Goal: Task Accomplishment & Management: Complete application form

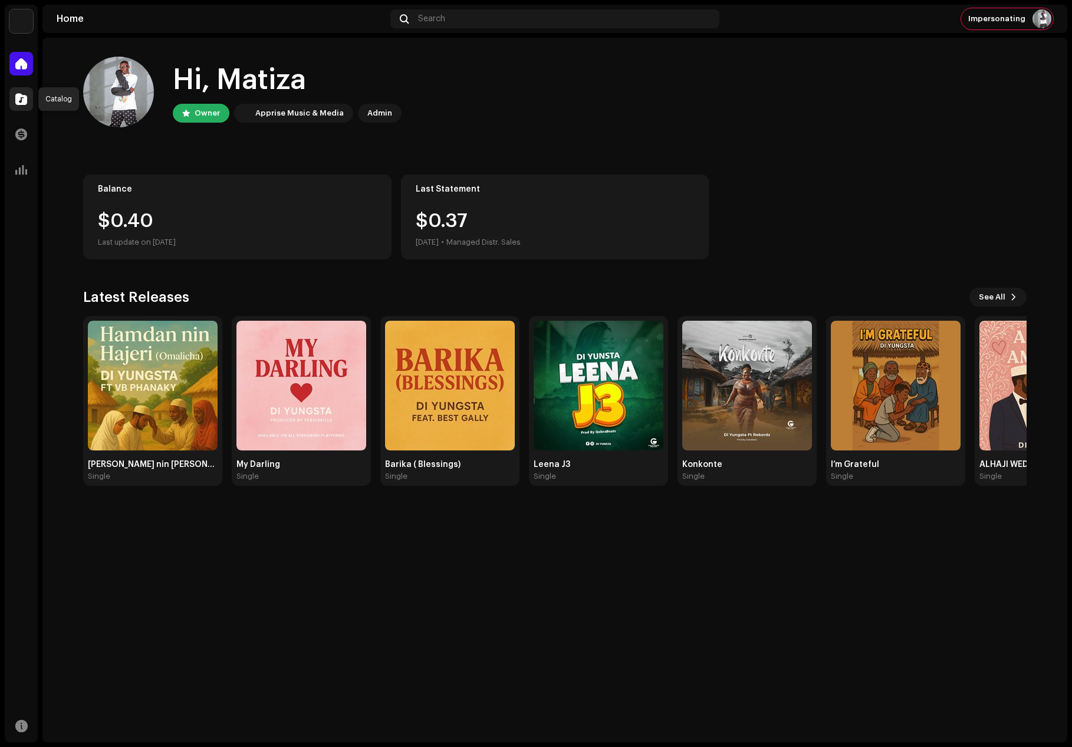
click at [12, 97] on div at bounding box center [21, 99] width 24 height 24
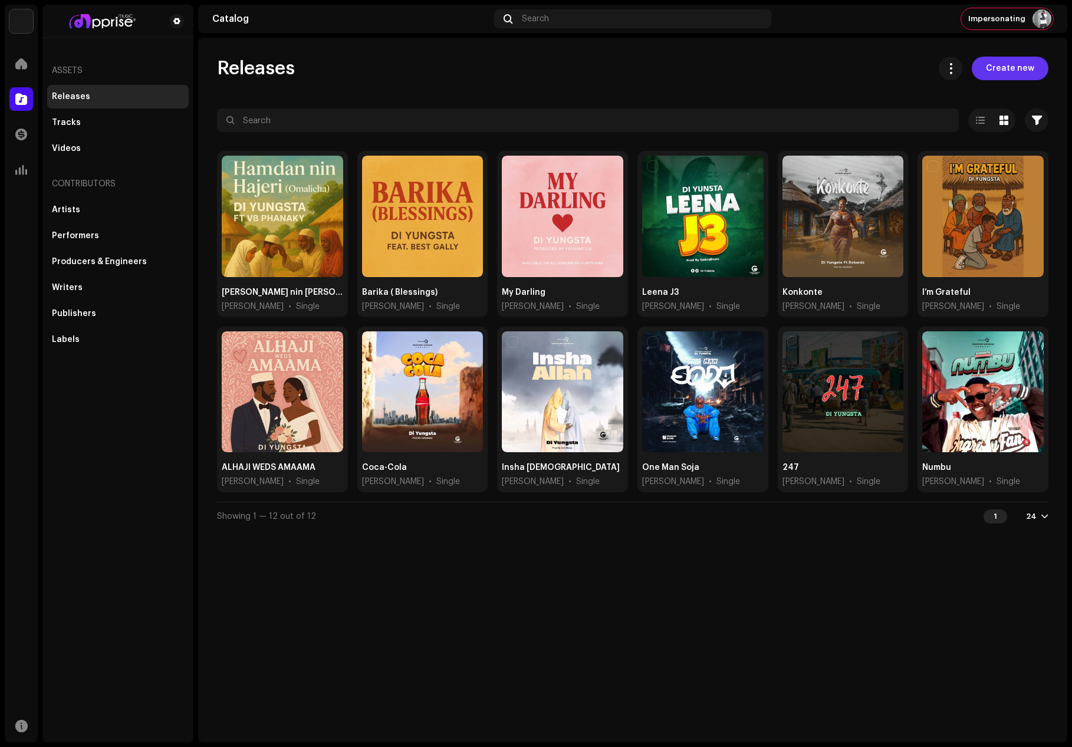
click at [1008, 68] on span "Create new" at bounding box center [1010, 69] width 48 height 24
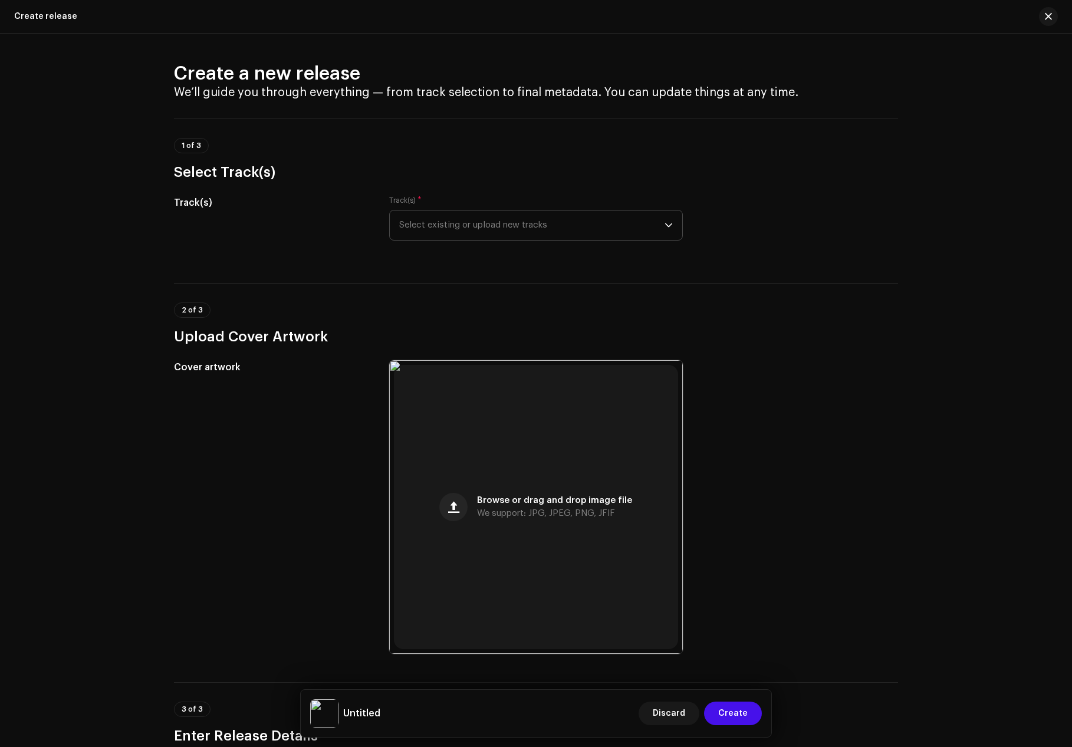
click at [427, 225] on span "Select existing or upload new tracks" at bounding box center [531, 224] width 265 height 29
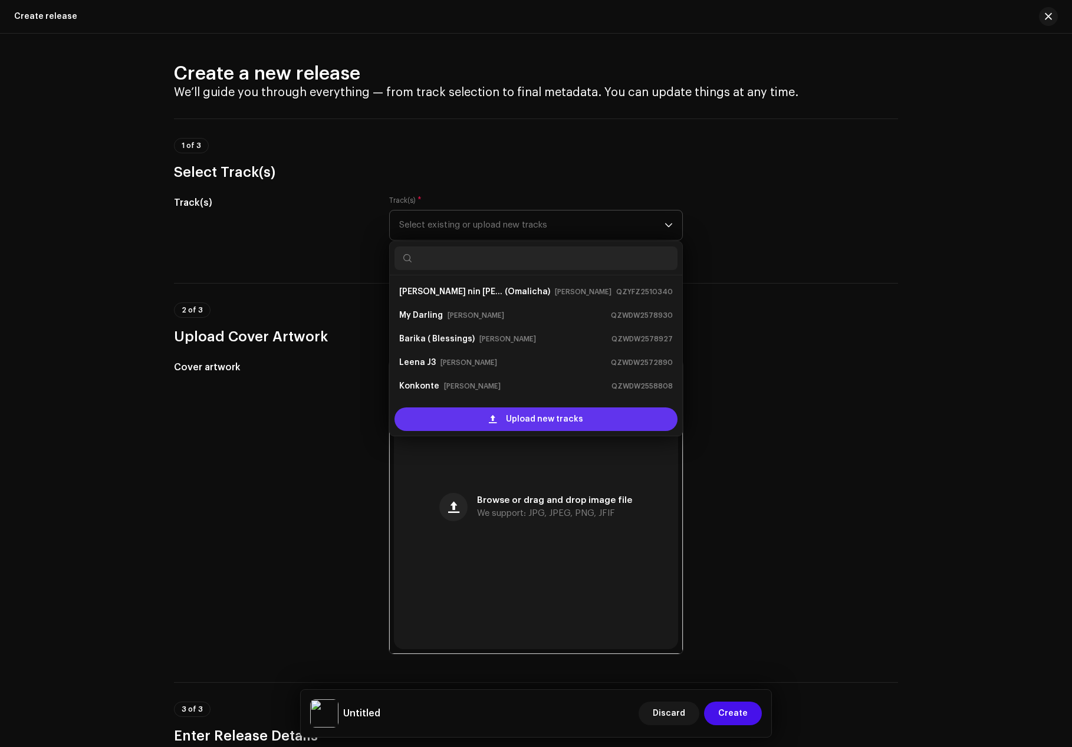
scroll to position [19, 0]
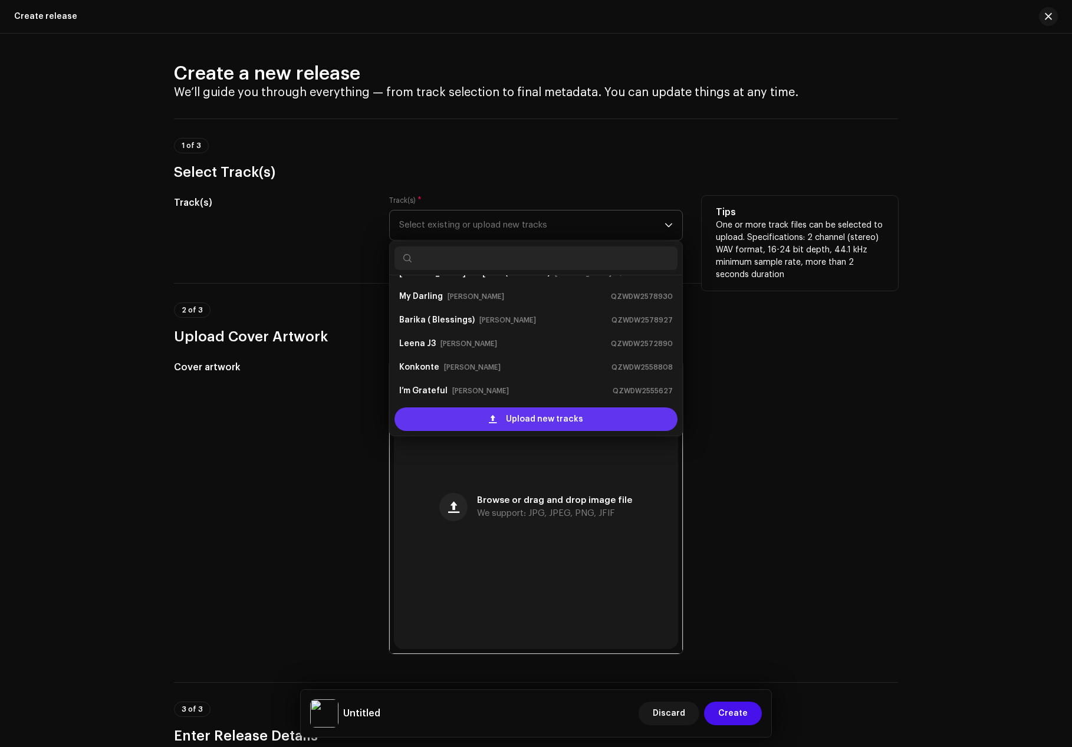
click at [445, 408] on div "Upload new tracks" at bounding box center [535, 419] width 283 height 24
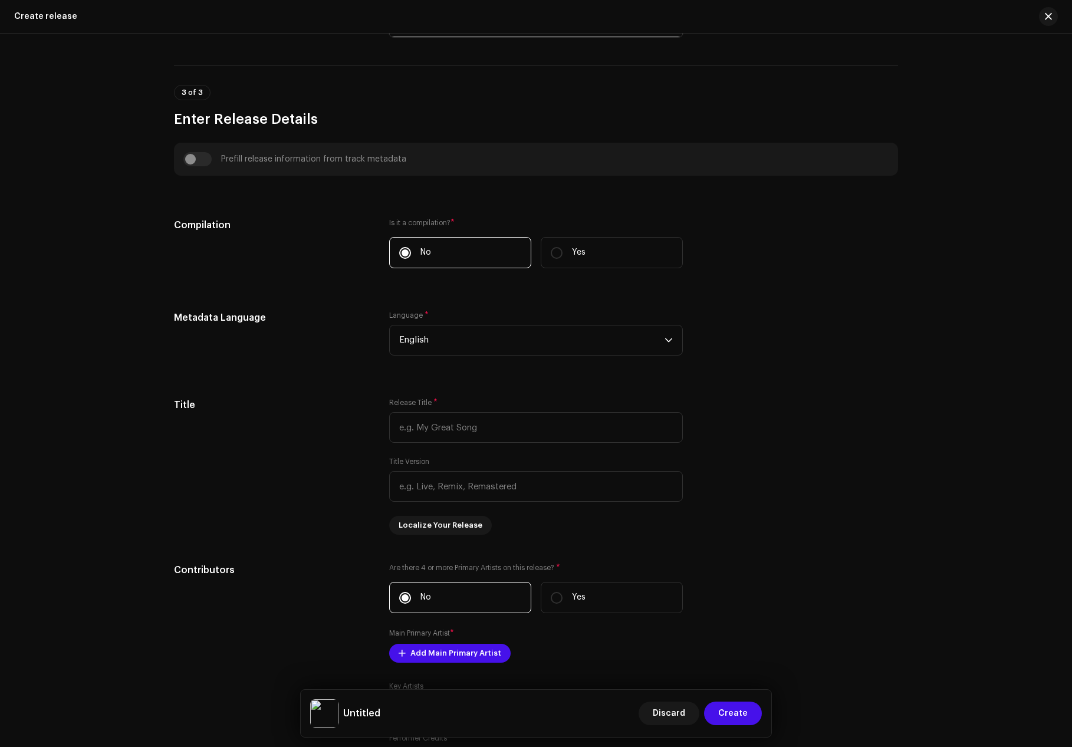
scroll to position [766, 0]
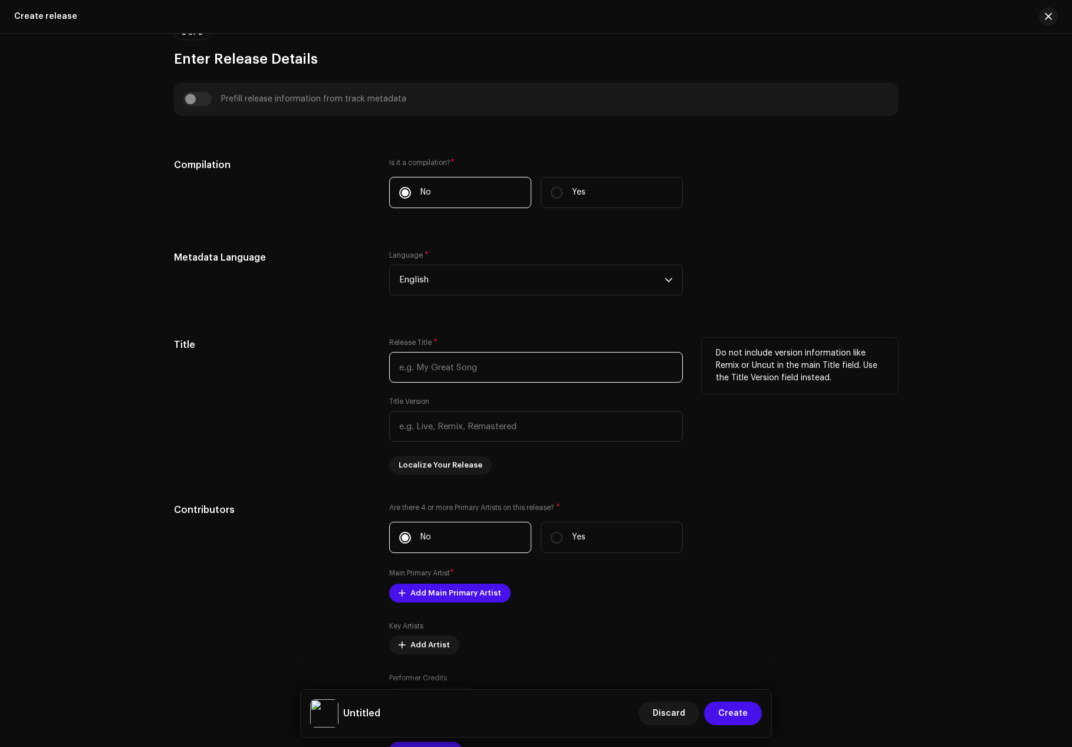
click at [402, 376] on input "text" at bounding box center [536, 367] width 294 height 31
paste input "Lost Love"
type input "Lost Love"
click at [295, 427] on div "Title" at bounding box center [272, 406] width 196 height 137
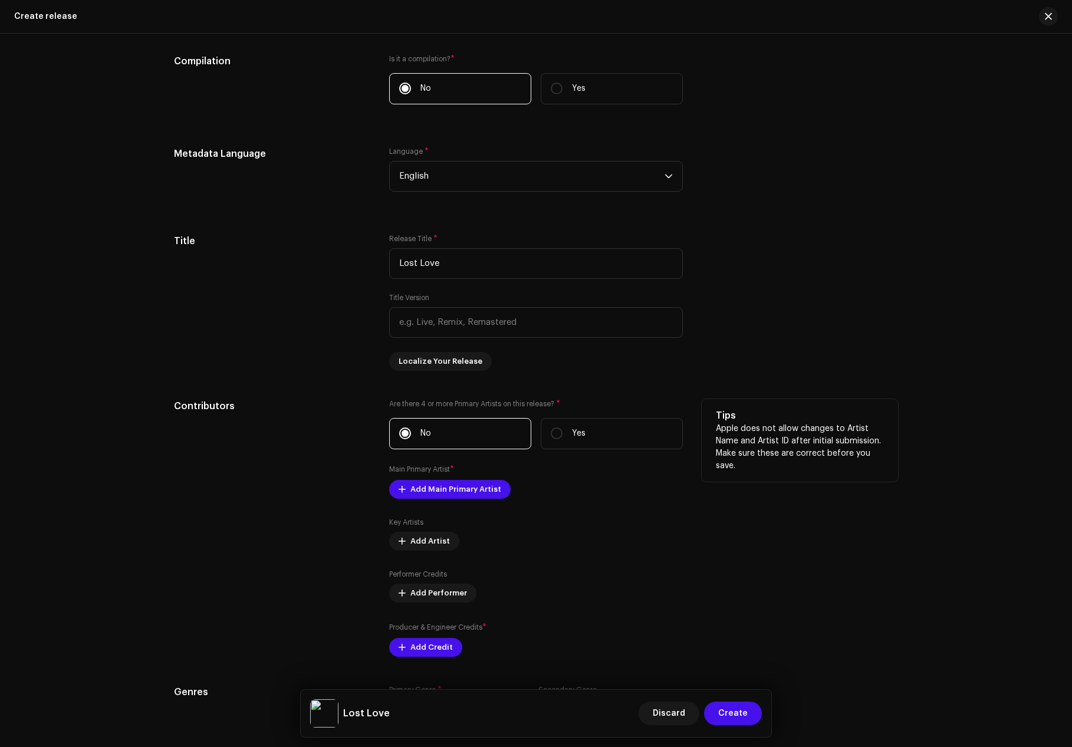
scroll to position [932, 0]
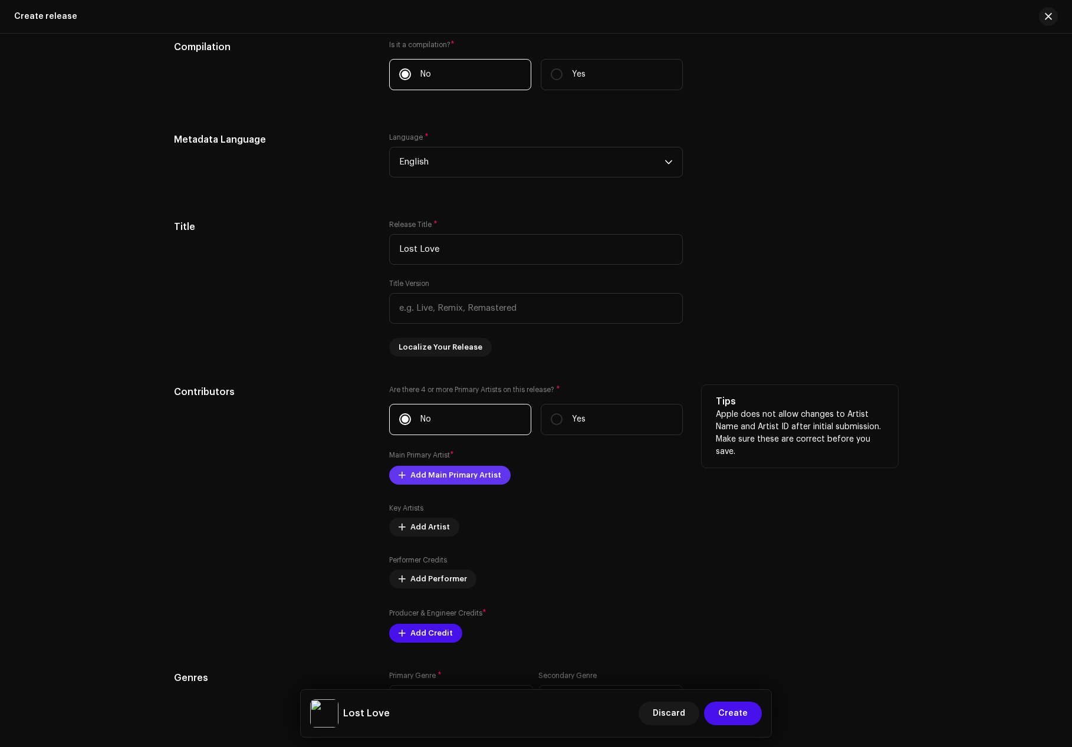
click at [425, 480] on span "Add Main Primary Artist" at bounding box center [455, 475] width 91 height 24
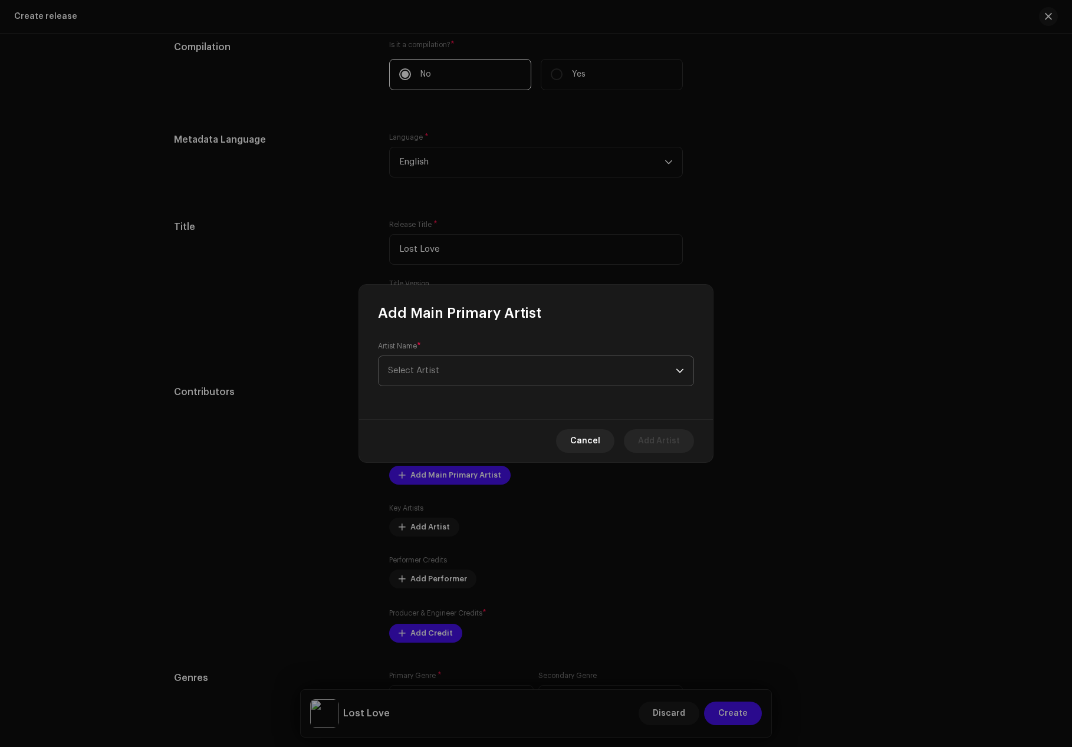
click at [436, 379] on span "Select Artist" at bounding box center [532, 370] width 288 height 29
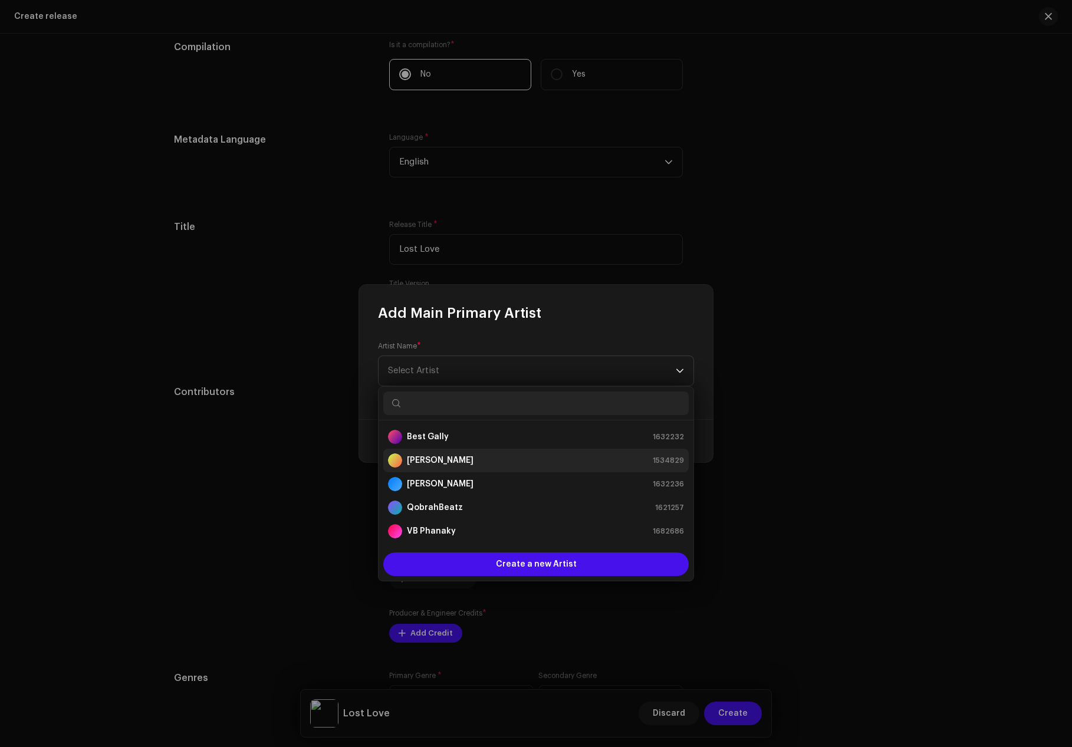
click at [449, 456] on div "[PERSON_NAME] 1534829" at bounding box center [536, 460] width 296 height 14
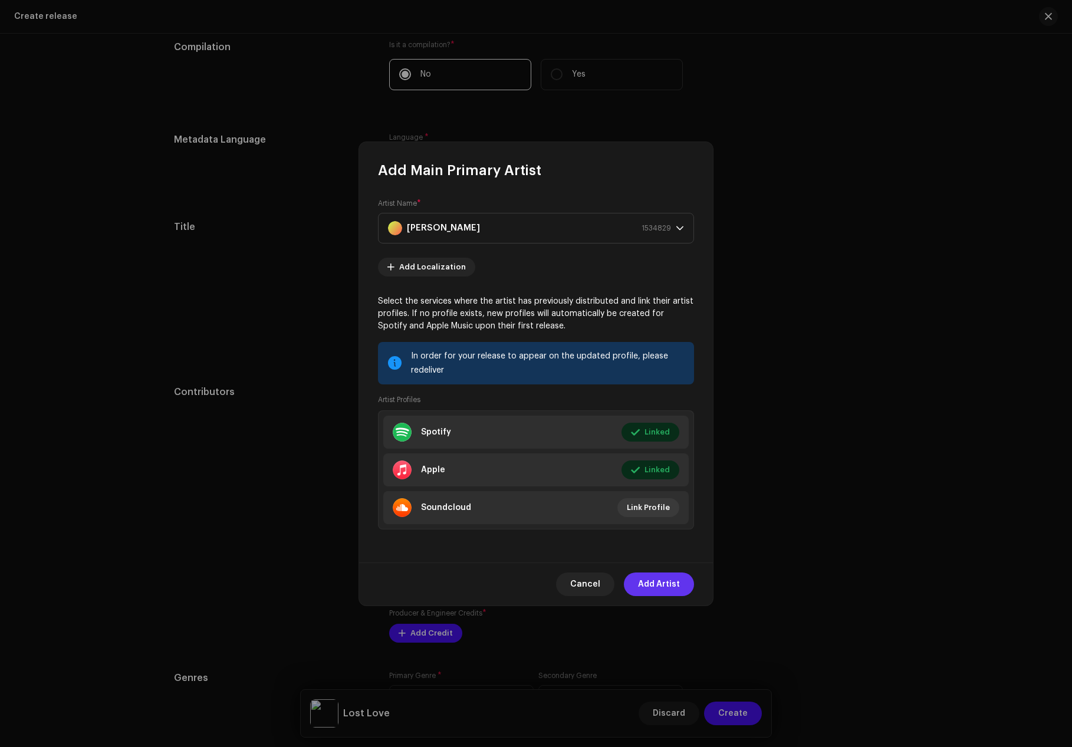
click at [662, 581] on span "Add Artist" at bounding box center [659, 585] width 42 height 24
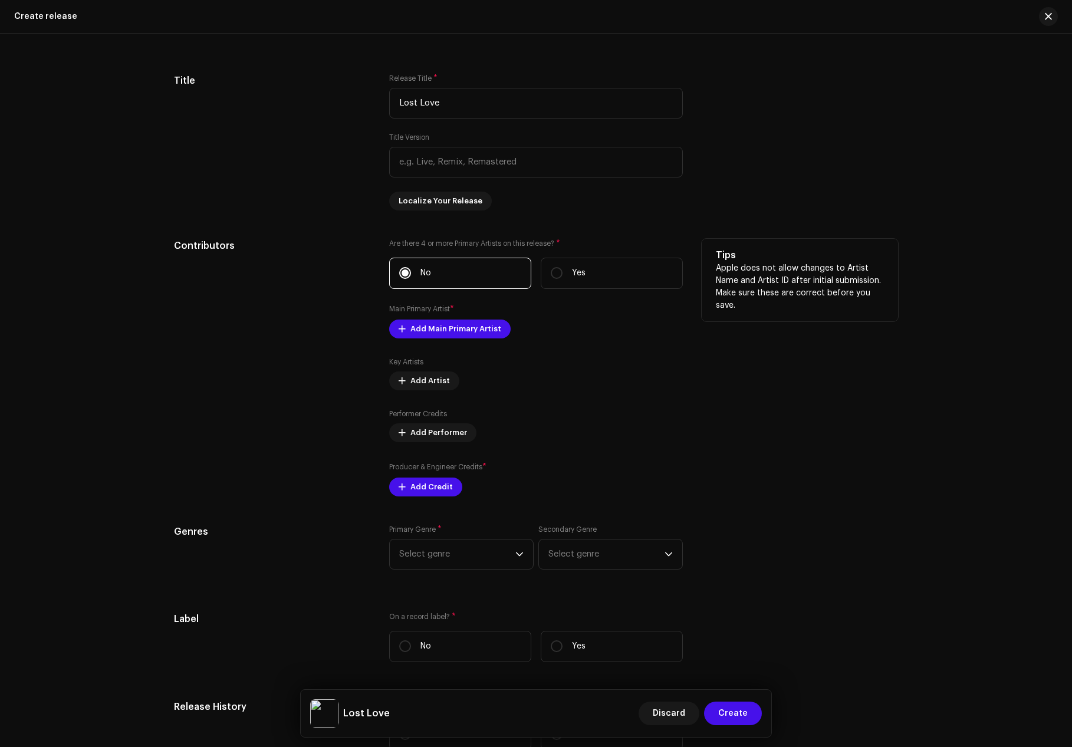
scroll to position [1168, 0]
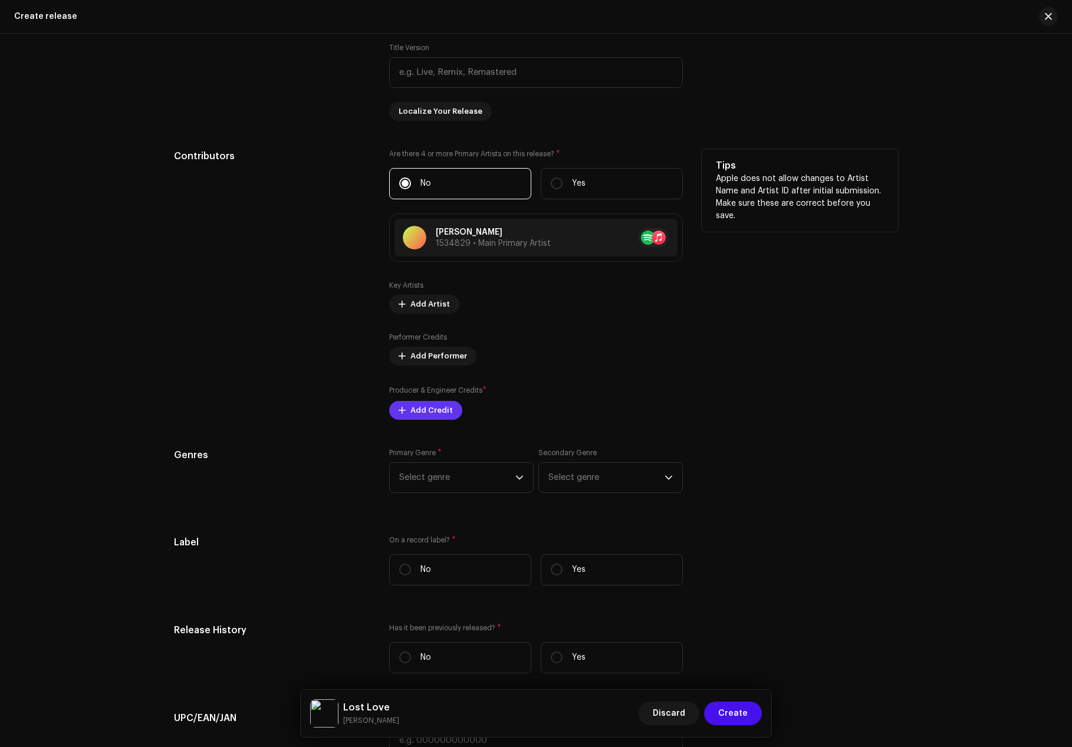
click at [435, 407] on span "Add Credit" at bounding box center [431, 411] width 42 height 24
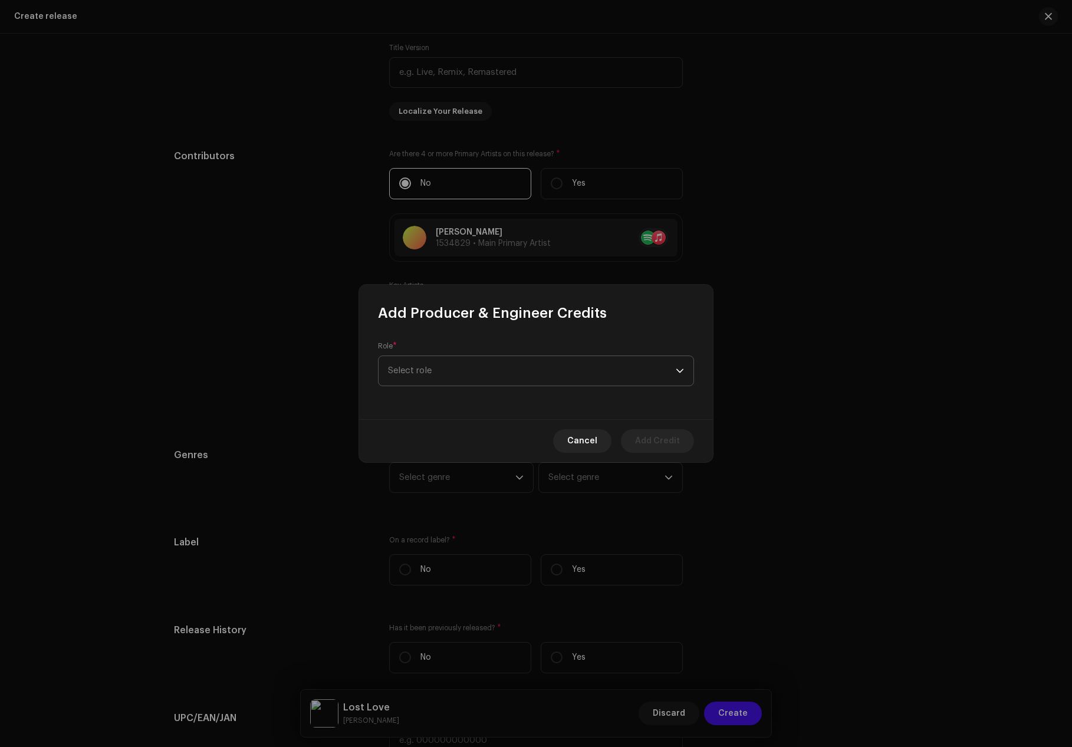
click at [441, 371] on span "Select role" at bounding box center [532, 370] width 288 height 29
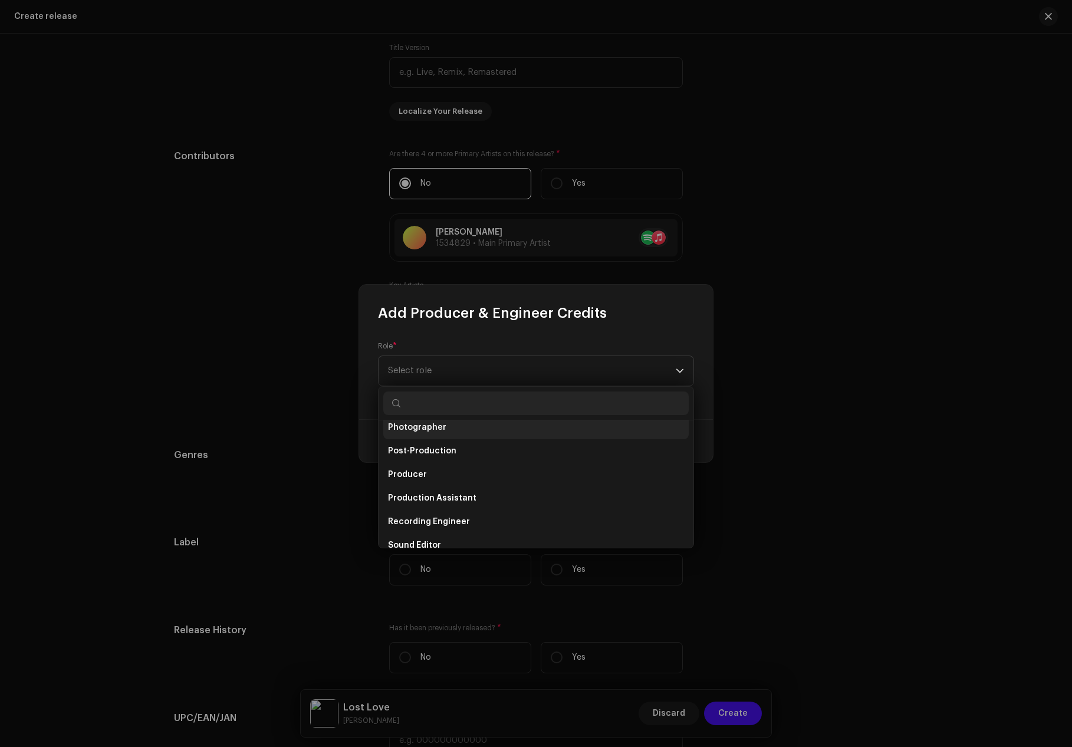
scroll to position [472, 0]
click at [406, 437] on span "Producer" at bounding box center [407, 437] width 39 height 12
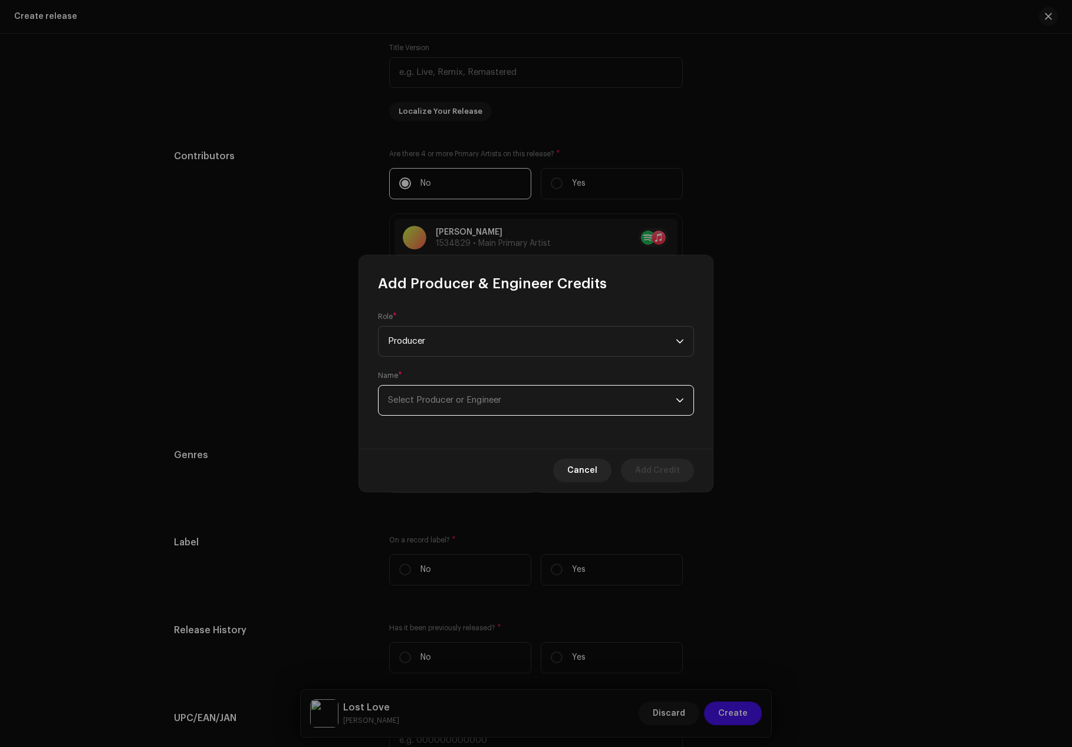
click at [429, 403] on span "Select Producer or Engineer" at bounding box center [444, 400] width 113 height 9
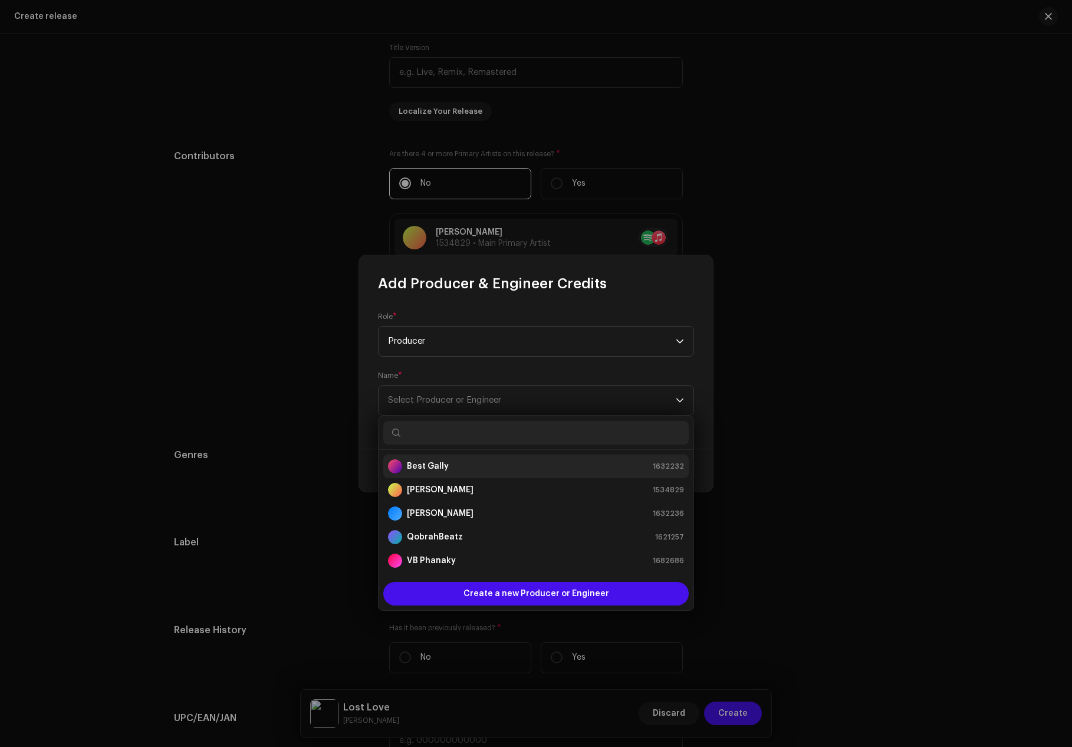
click at [425, 465] on strong "Best Gally" at bounding box center [428, 466] width 42 height 12
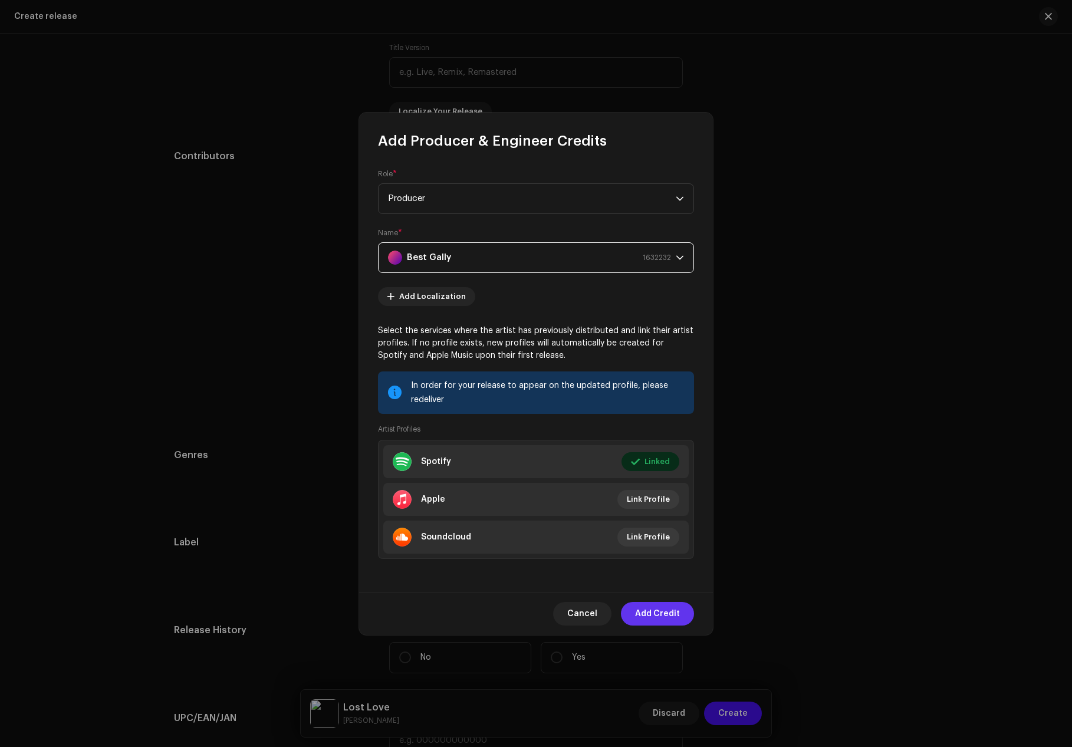
click at [666, 607] on span "Add Credit" at bounding box center [657, 614] width 45 height 24
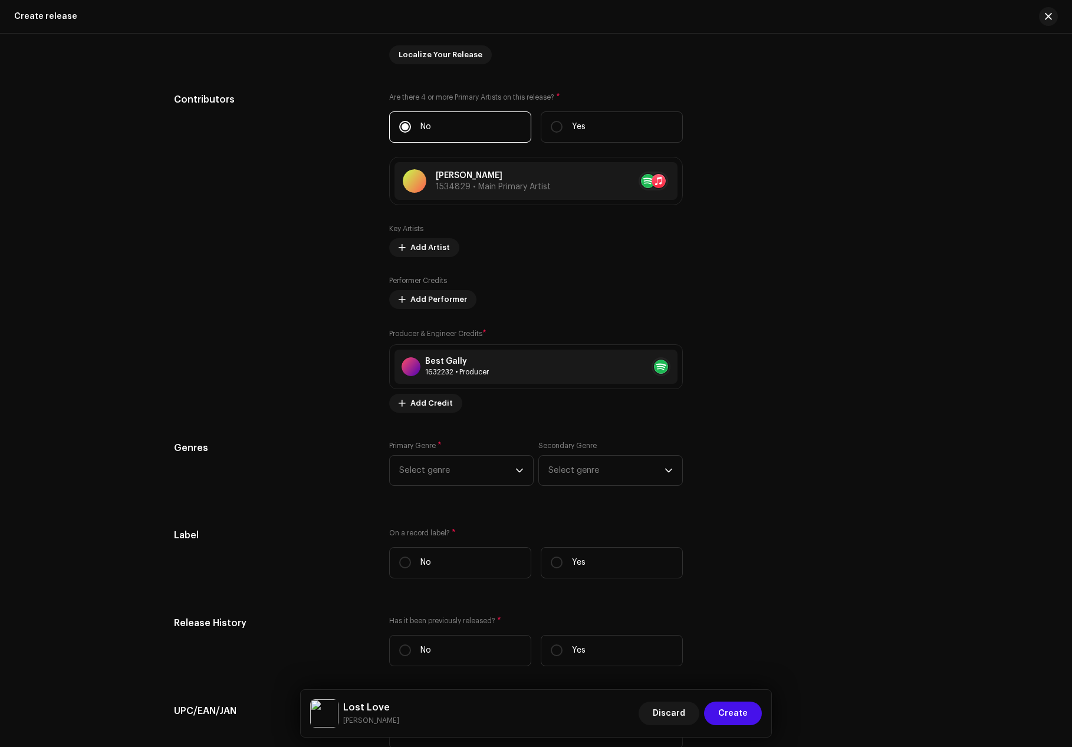
scroll to position [1227, 0]
click at [496, 471] on span "Select genre" at bounding box center [457, 467] width 116 height 29
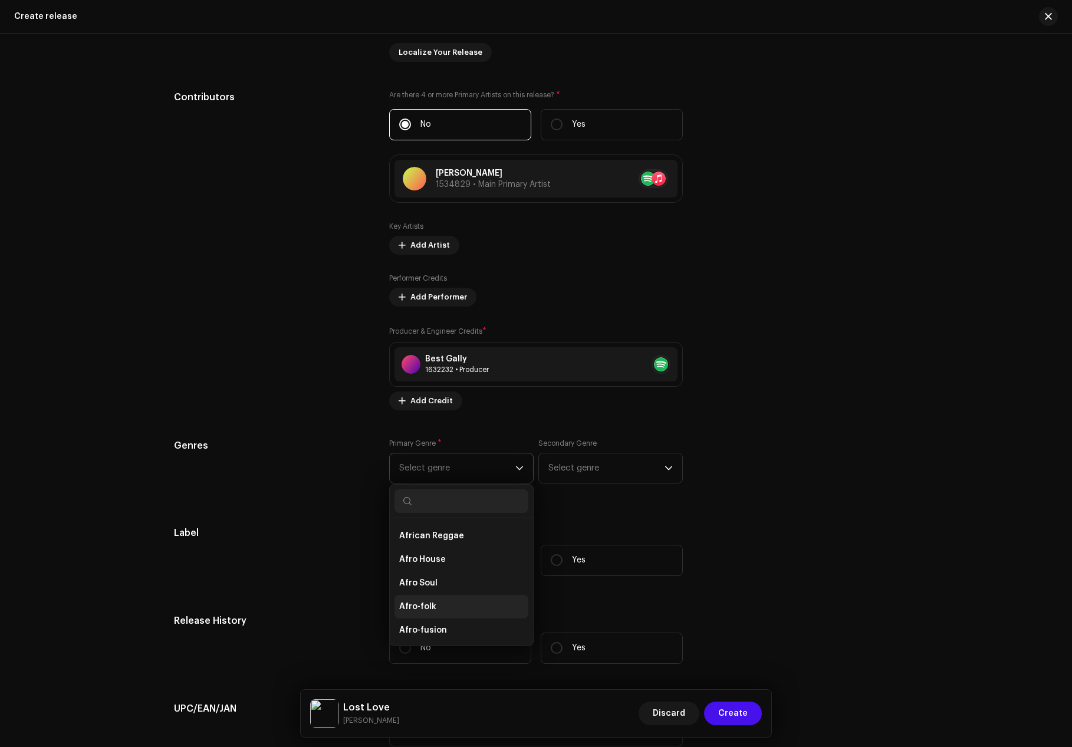
scroll to position [118, 0]
click at [453, 606] on li "Afrobeats" at bounding box center [461, 606] width 134 height 24
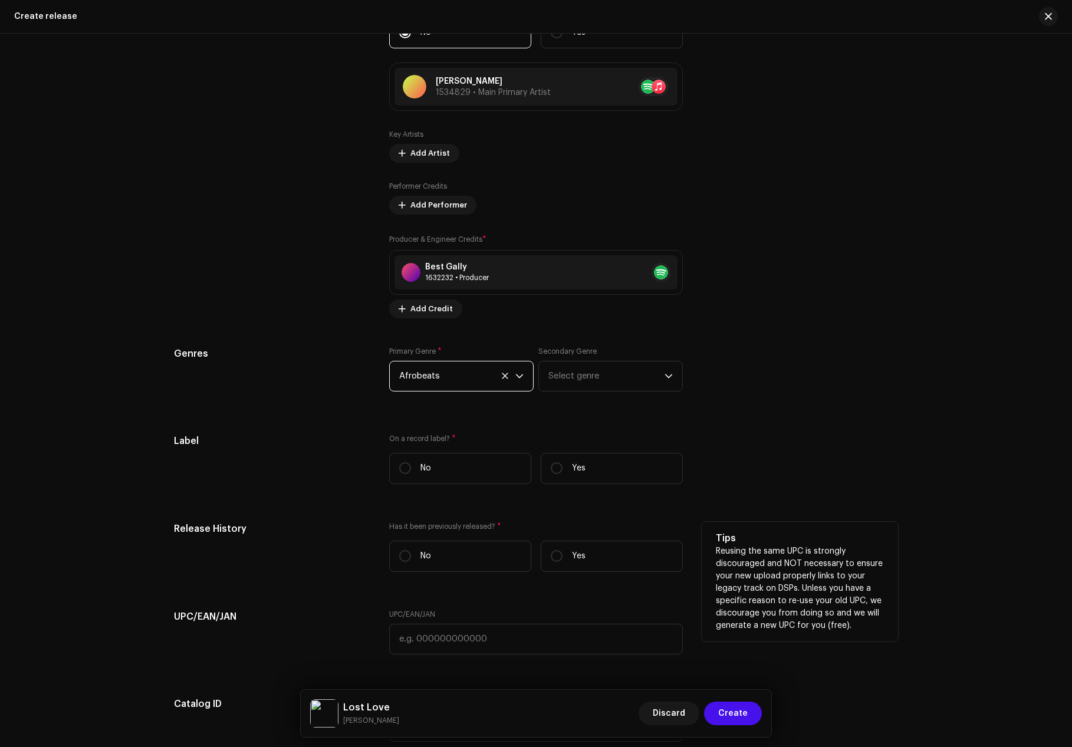
scroll to position [1345, 0]
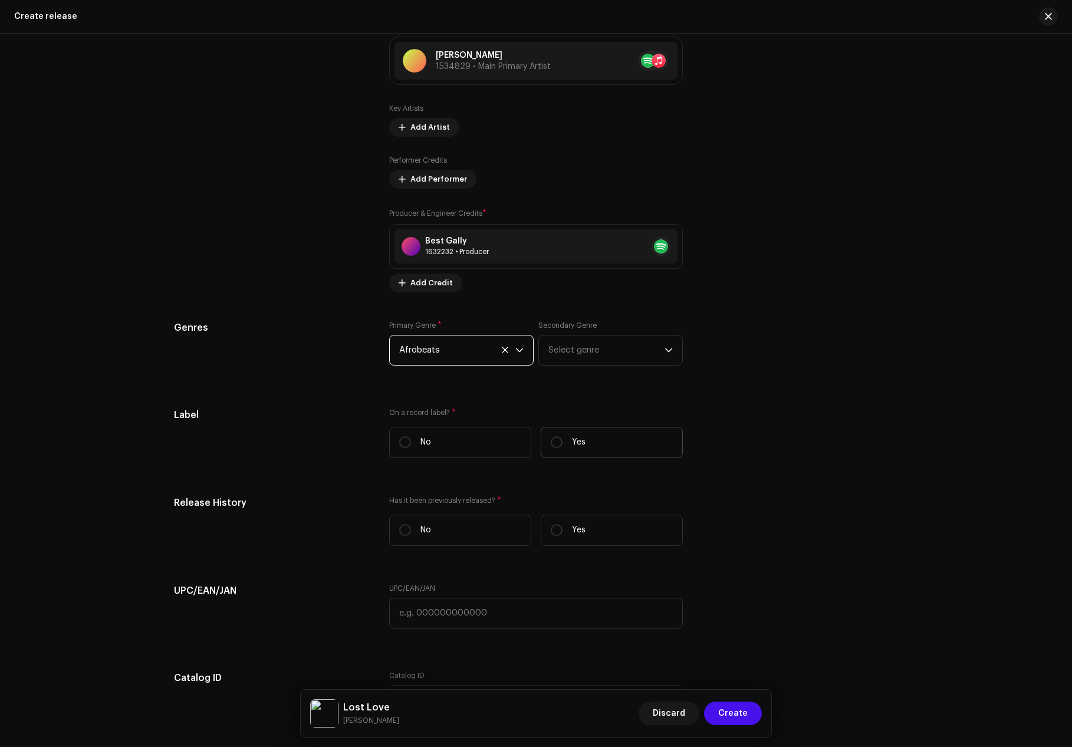
click at [572, 438] on p "Yes" at bounding box center [579, 442] width 14 height 12
click at [562, 438] on input "Yes" at bounding box center [557, 442] width 12 height 12
radio input "true"
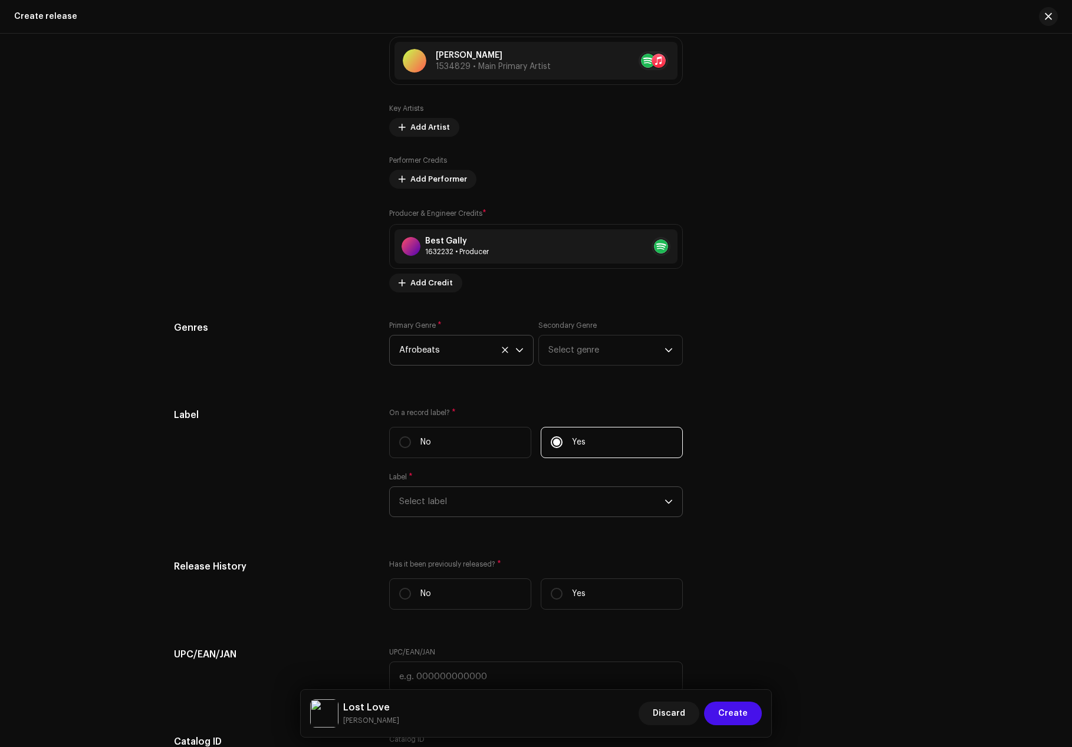
click at [508, 494] on span "Select label" at bounding box center [531, 501] width 265 height 29
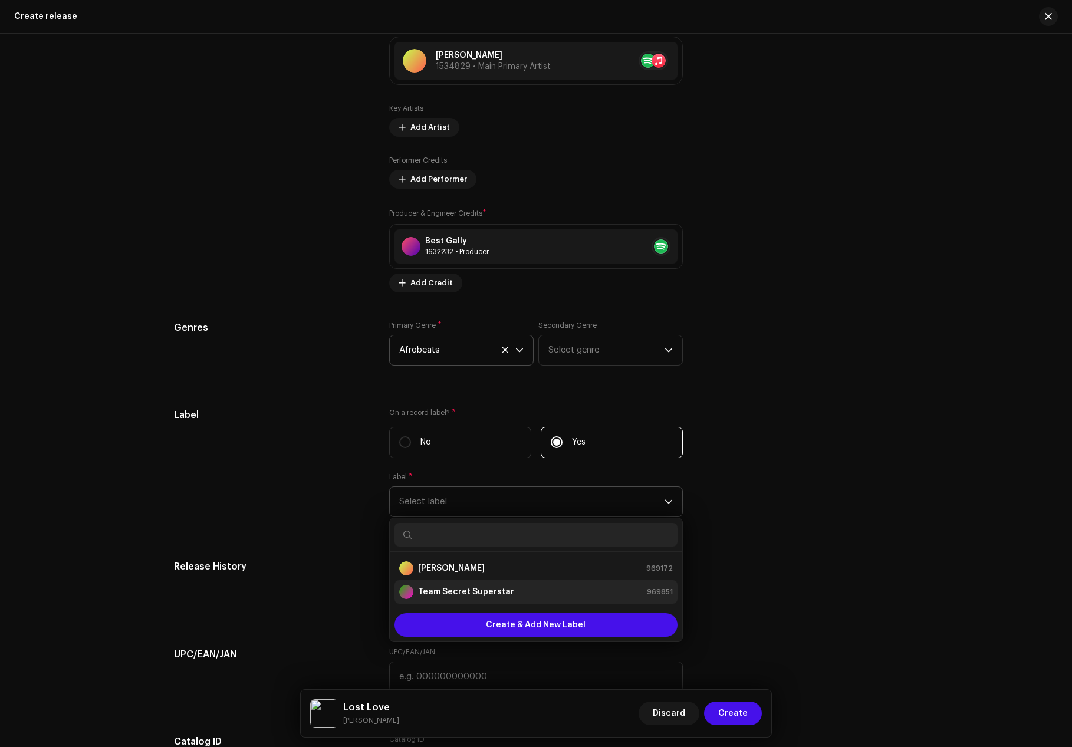
click at [479, 590] on strong "Team Secret Superstar" at bounding box center [466, 592] width 96 height 12
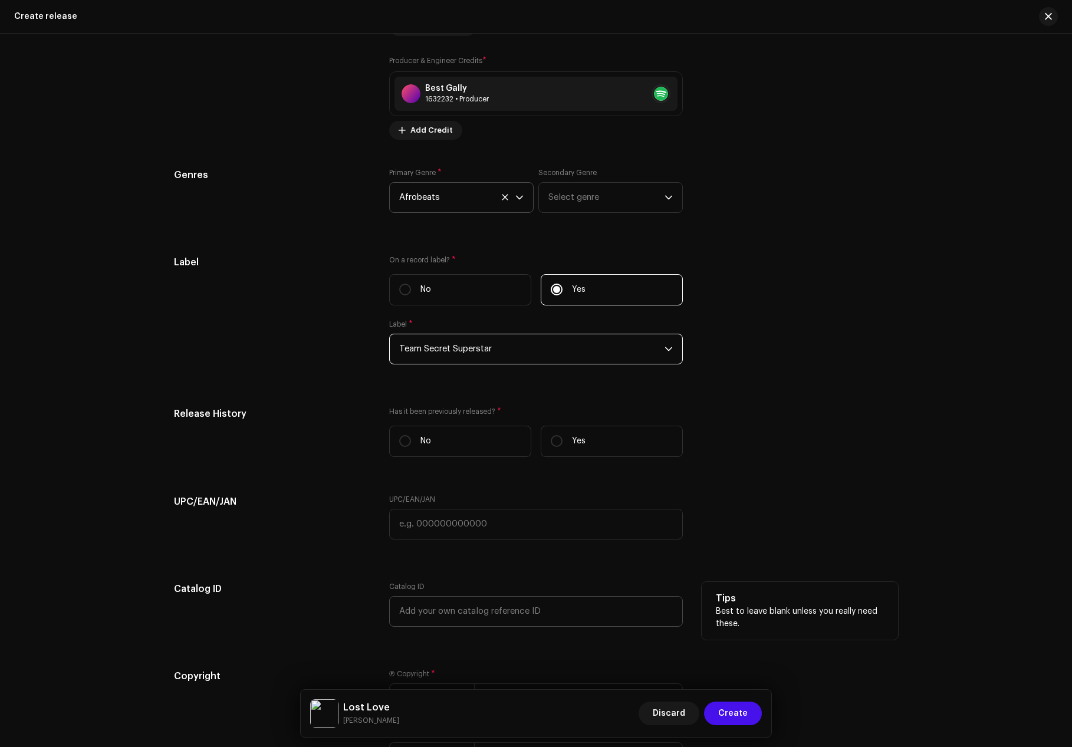
scroll to position [1581, 0]
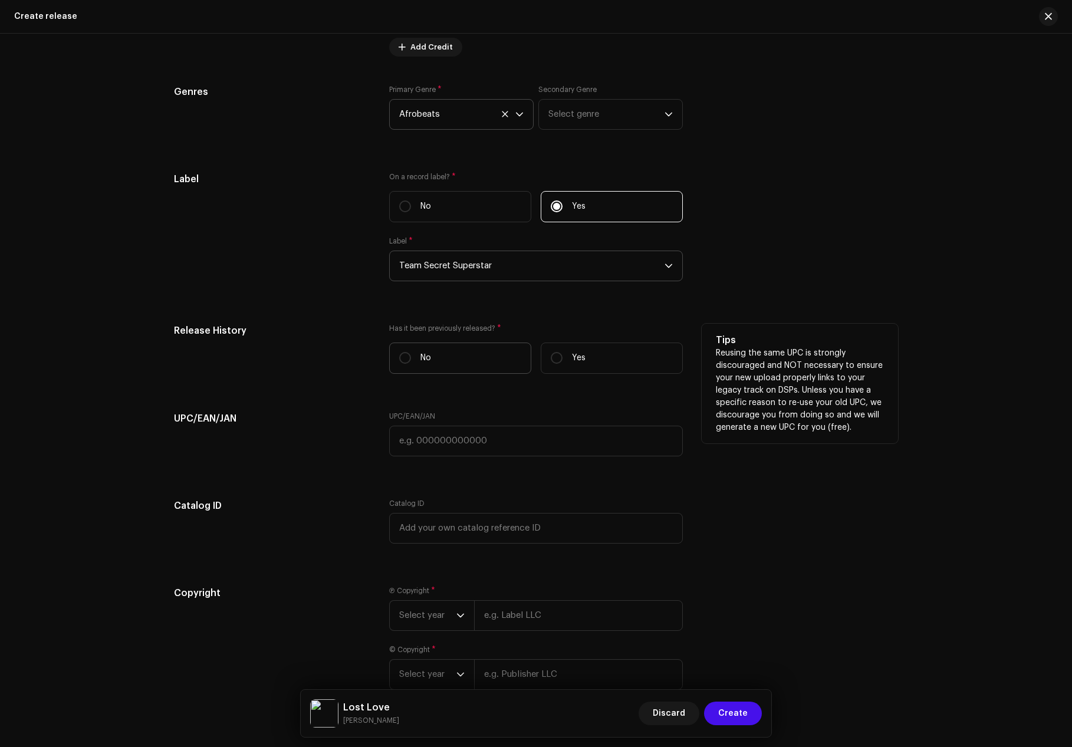
click at [466, 366] on label "No" at bounding box center [460, 358] width 142 height 31
click at [411, 364] on input "No" at bounding box center [405, 358] width 12 height 12
radio input "true"
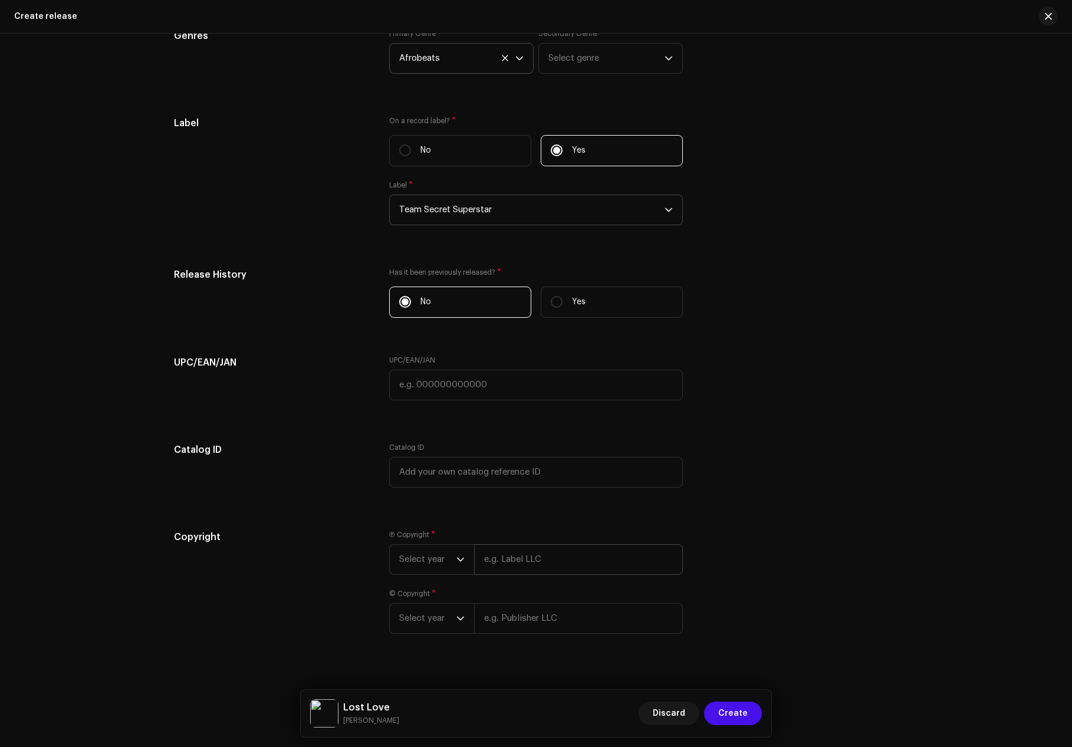
scroll to position [1651, 0]
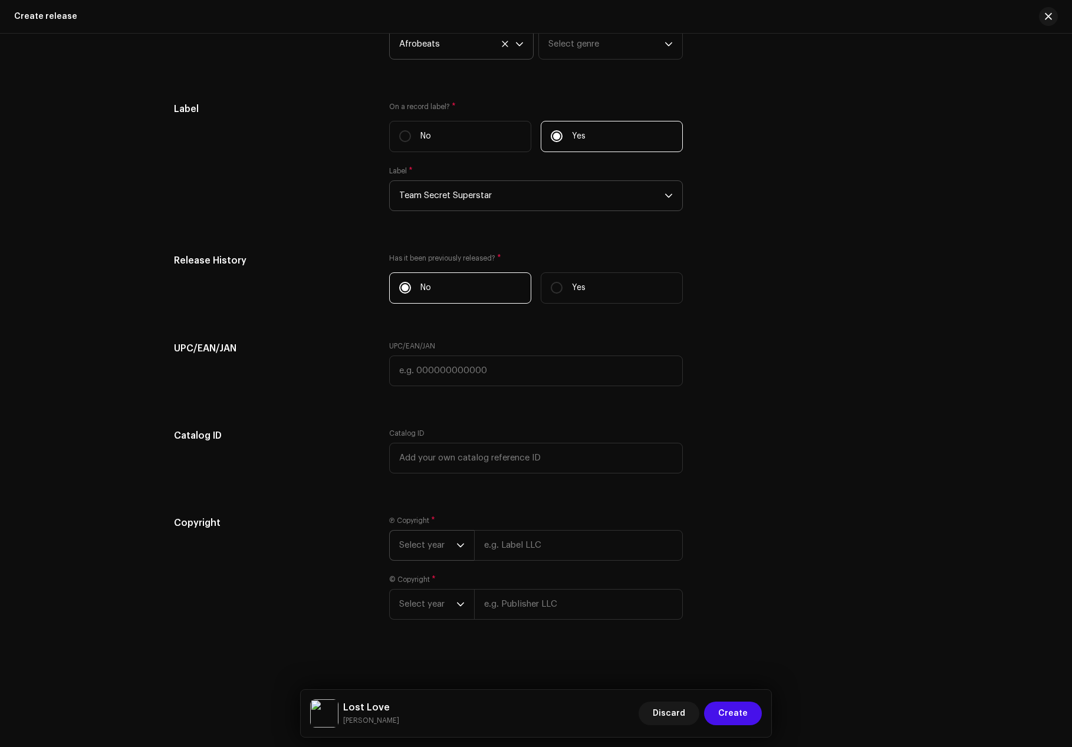
click at [469, 545] on p-select "Select year" at bounding box center [431, 545] width 85 height 31
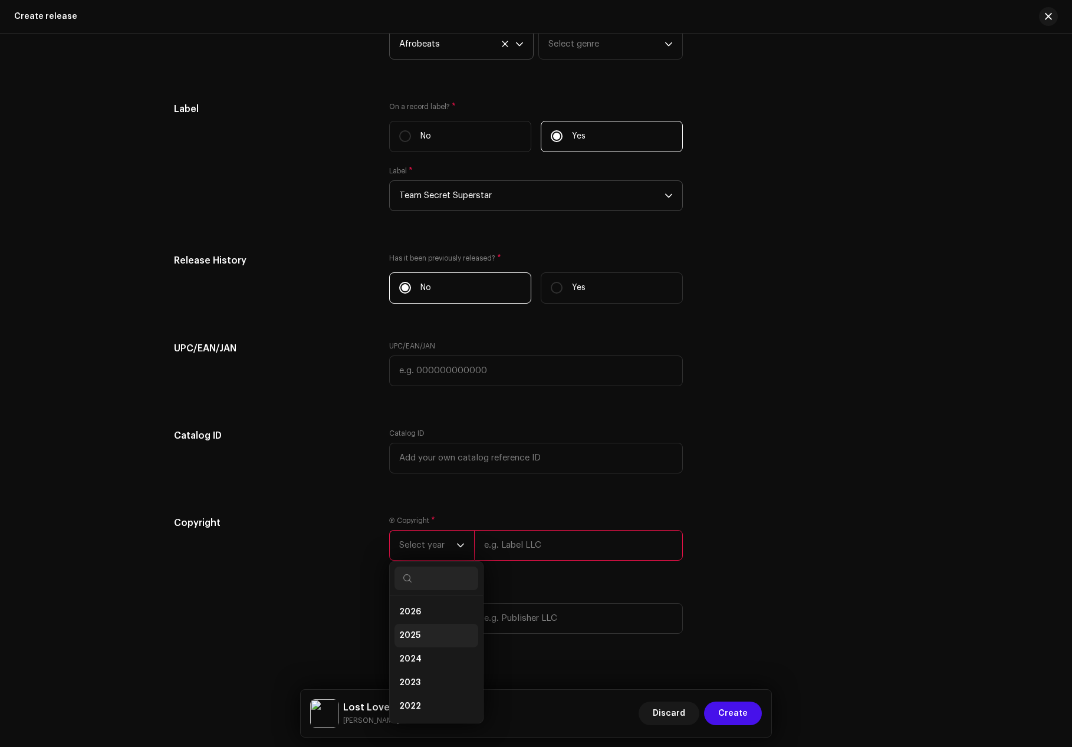
click at [449, 630] on li "2025" at bounding box center [436, 636] width 84 height 24
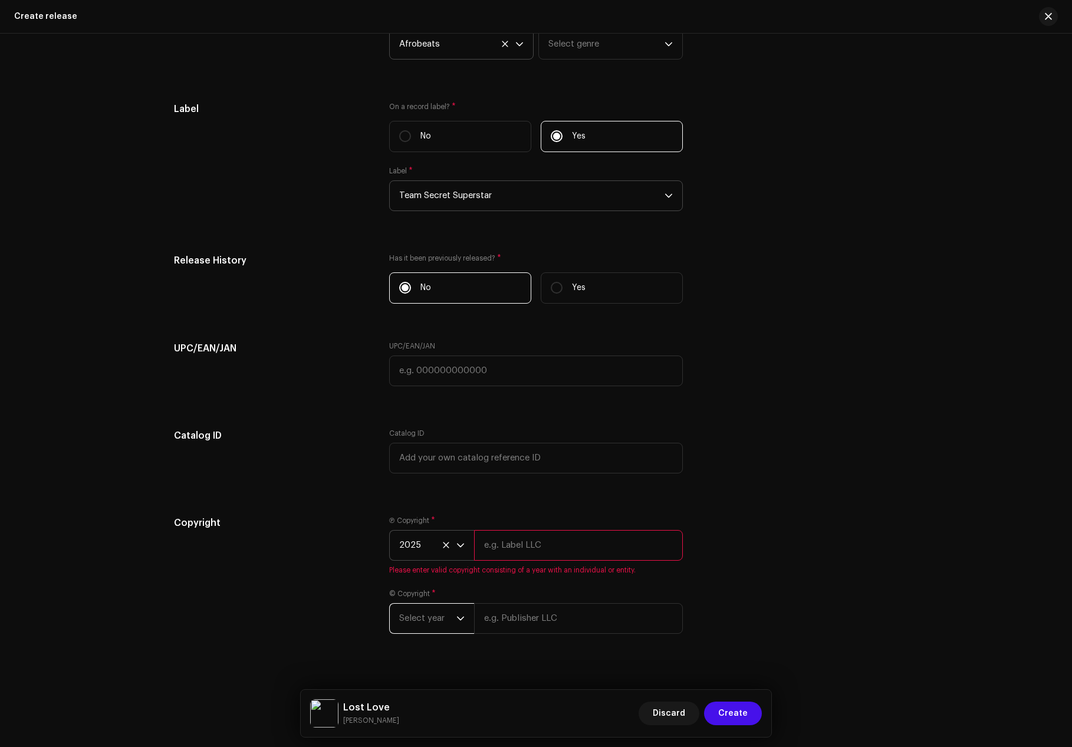
click at [453, 624] on span "Select year" at bounding box center [427, 618] width 57 height 29
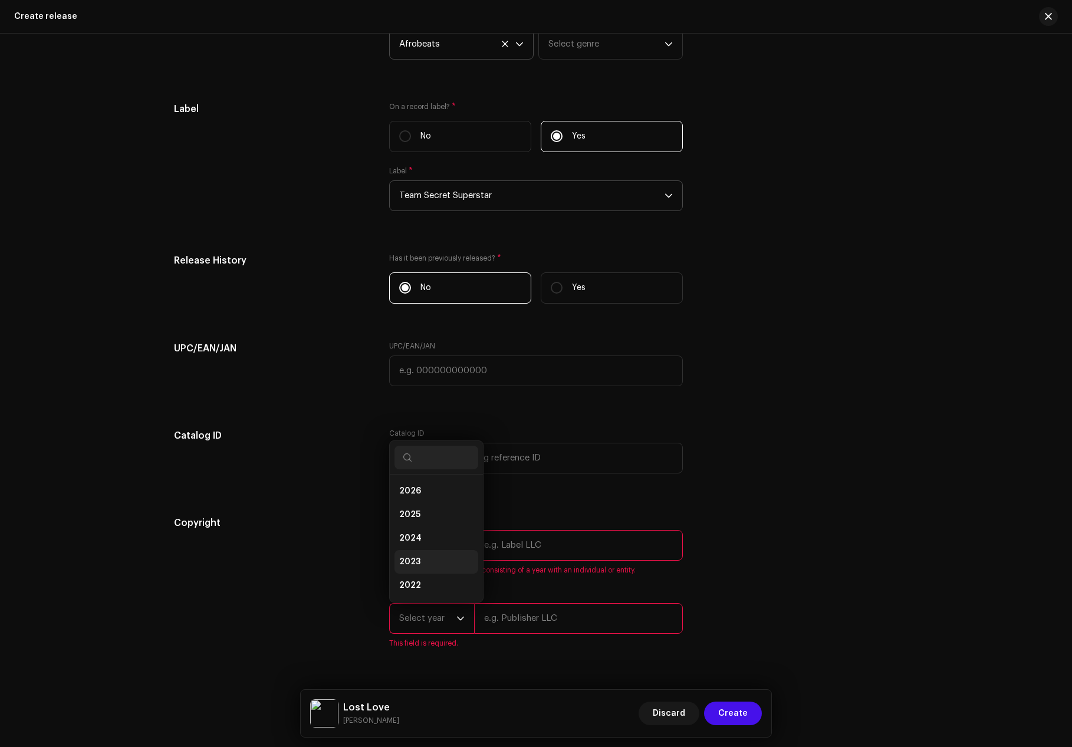
scroll to position [19, 0]
click at [421, 516] on li "2024" at bounding box center [436, 520] width 84 height 24
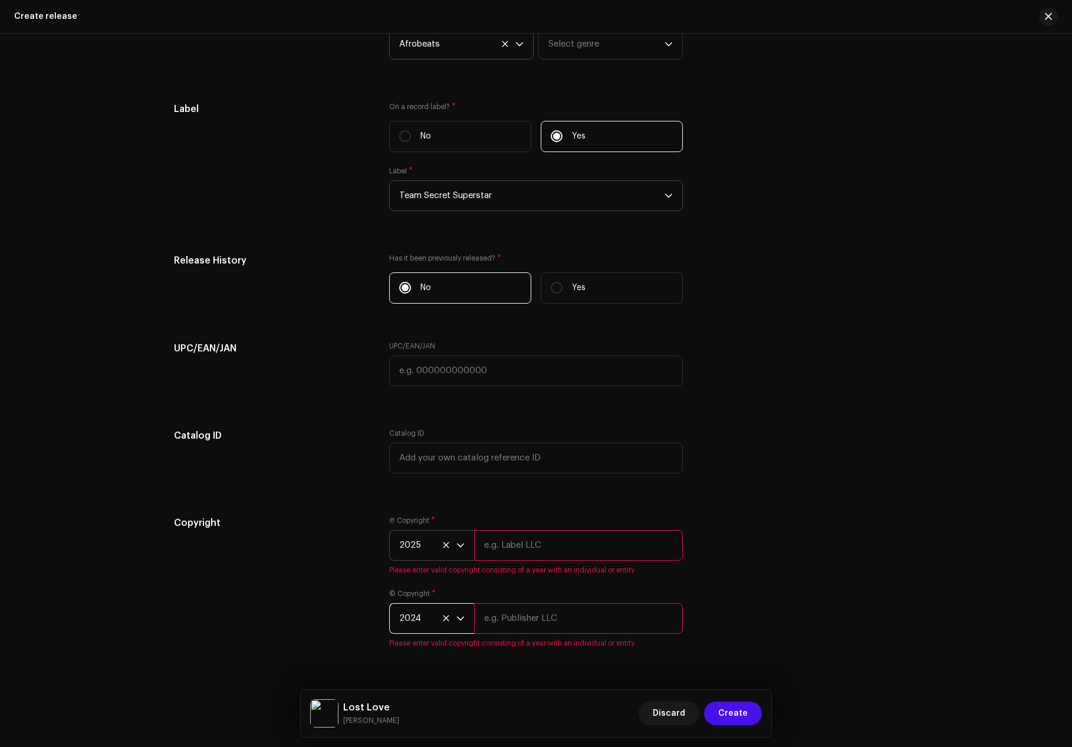
click at [295, 564] on div "Copyright" at bounding box center [272, 589] width 196 height 146
click at [573, 556] on input "text" at bounding box center [578, 545] width 209 height 31
paste input "Team Secret superstars"
type input "Team Secret superstars"
click at [532, 618] on input "text" at bounding box center [578, 618] width 209 height 31
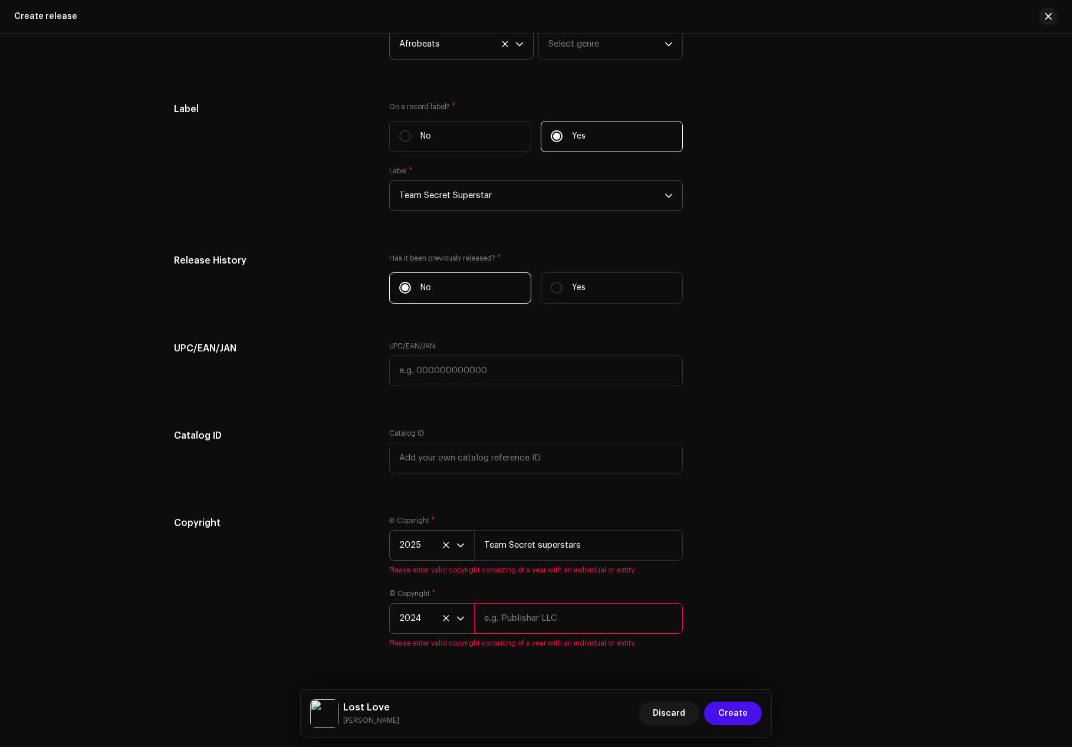
paste input "Team Secret superstars"
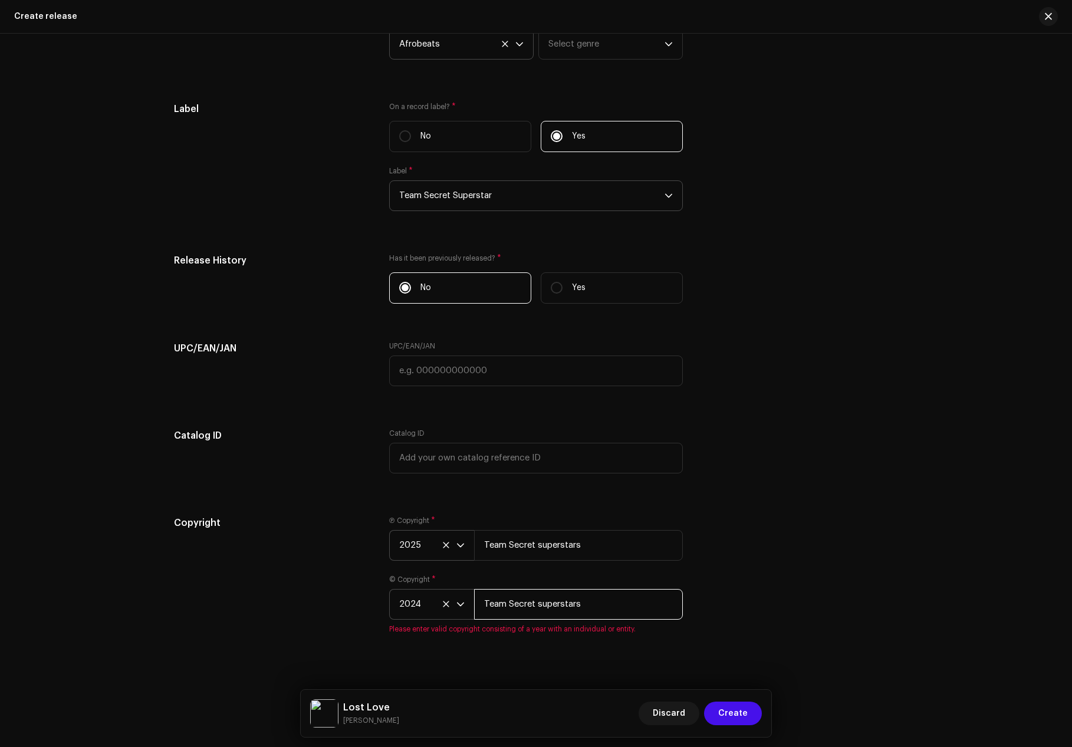
click at [537, 606] on input "Team Secret superstars" at bounding box center [578, 604] width 209 height 31
drag, startPoint x: 590, startPoint y: 603, endPoint x: 471, endPoint y: 602, distance: 118.5
click at [471, 602] on div "2024 Team Secret Superstars" at bounding box center [536, 604] width 294 height 31
type input "Team Secret Superstars"
drag, startPoint x: 600, startPoint y: 544, endPoint x: 460, endPoint y: 541, distance: 139.8
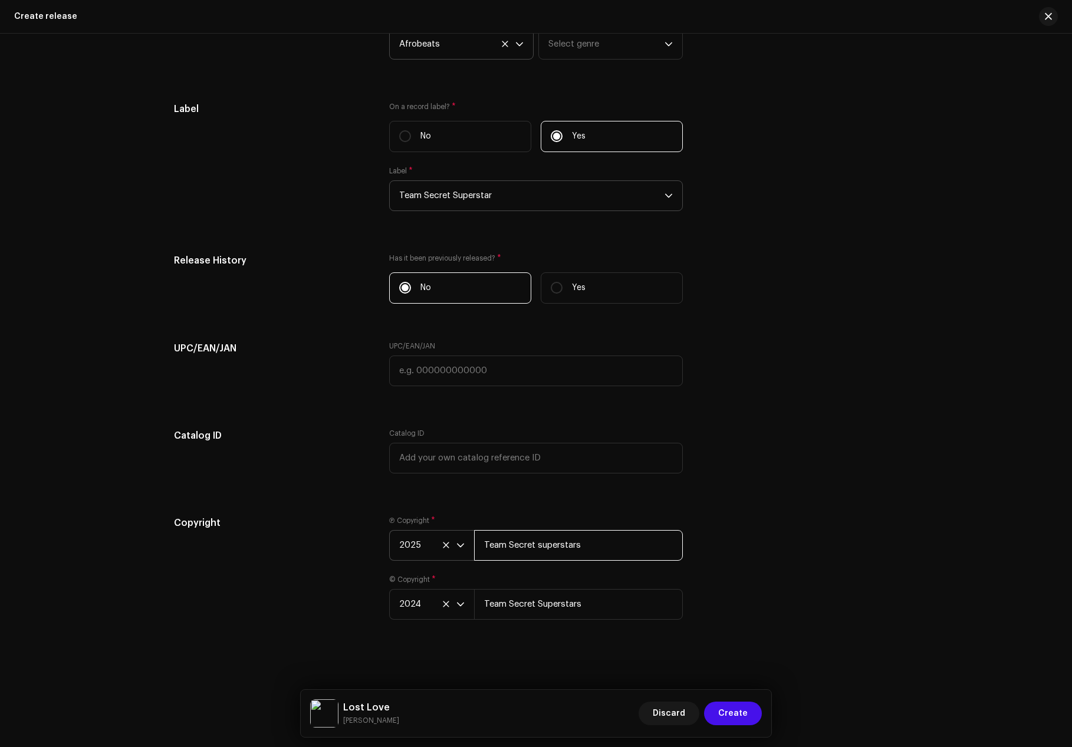
click at [460, 541] on div "2025 Team Secret superstars" at bounding box center [536, 545] width 294 height 31
paste input "S"
type input "Team Secret Superstars"
click at [840, 461] on p "Best to leave blank unless you really need these." at bounding box center [800, 464] width 168 height 25
click at [849, 554] on div "Copyright Ⓟ Copyright * 2025 Team Secret Superstars © Copyright * 2024 Team Sec…" at bounding box center [536, 575] width 724 height 118
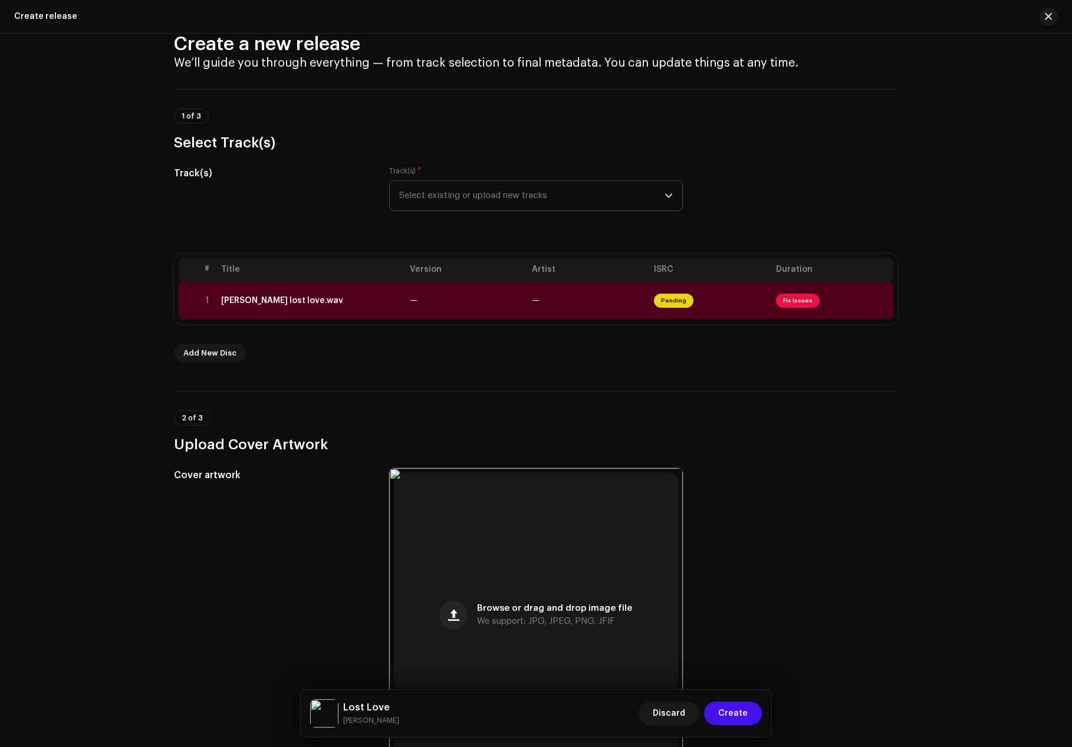
scroll to position [0, 0]
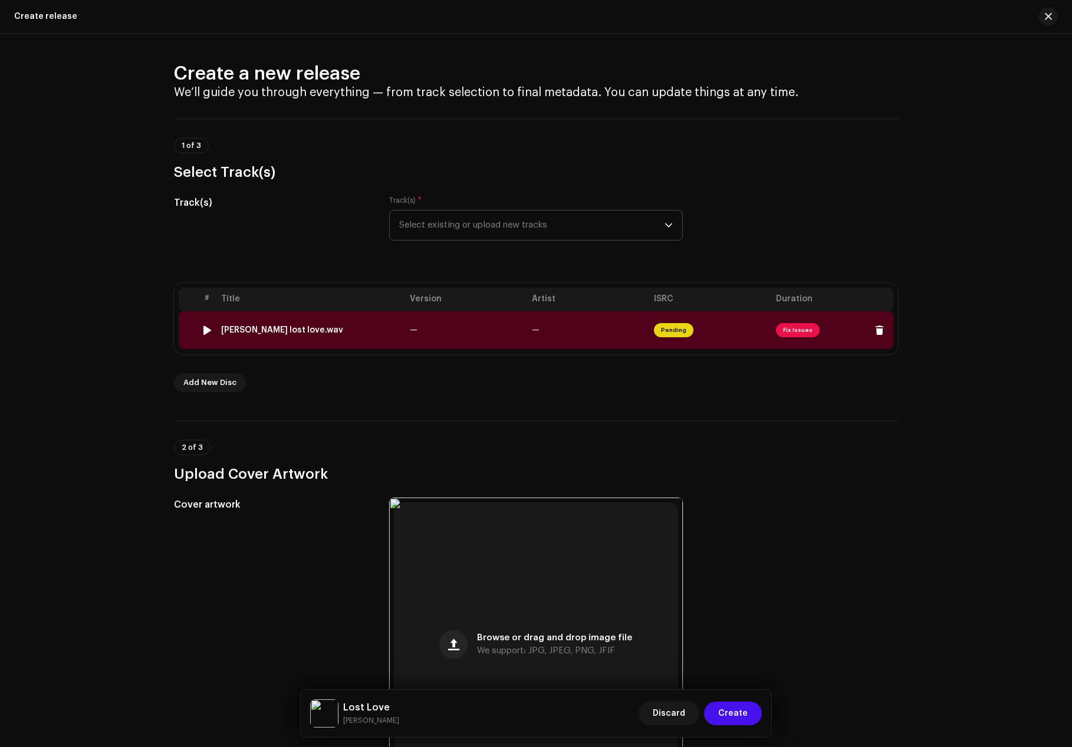
click at [275, 330] on div "[PERSON_NAME] lost love.wav" at bounding box center [282, 329] width 122 height 9
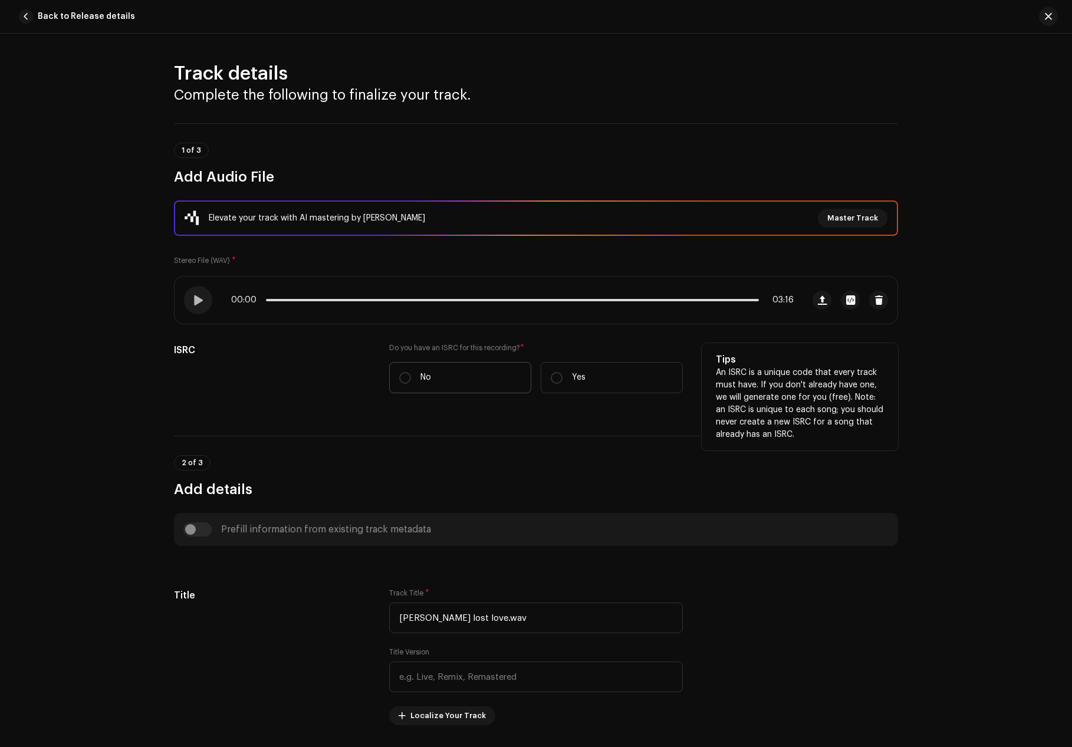
click at [398, 369] on label "No" at bounding box center [460, 377] width 142 height 31
click at [399, 372] on input "No" at bounding box center [405, 378] width 12 height 12
radio input "true"
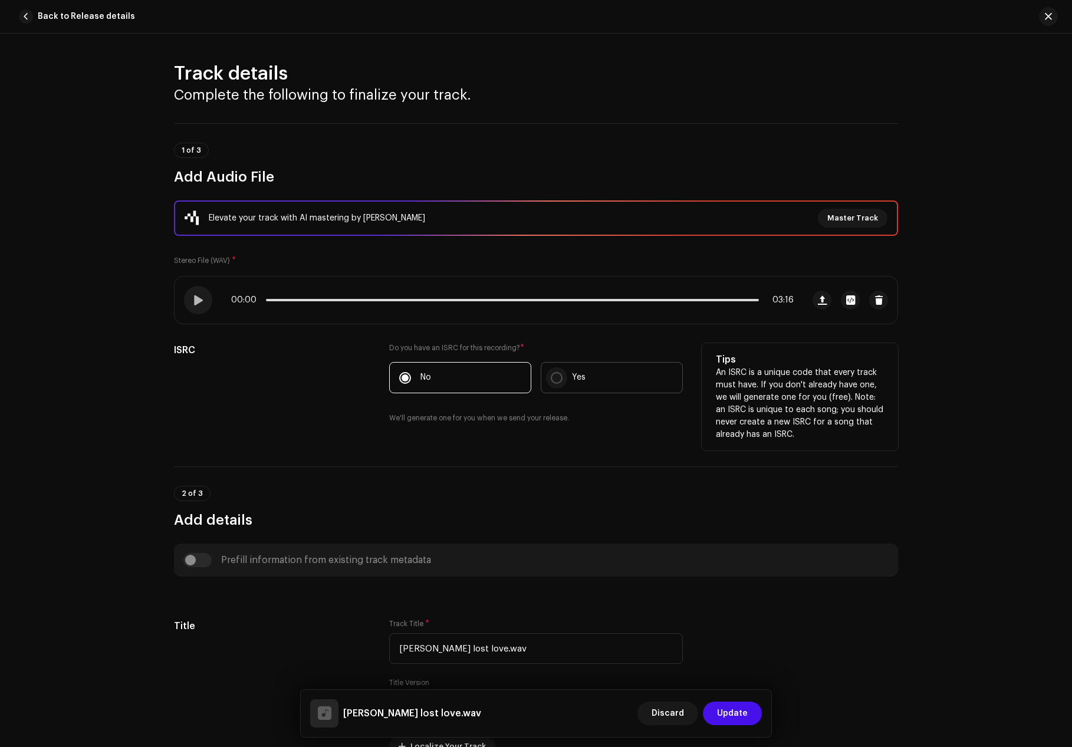
click at [553, 380] on input "Yes" at bounding box center [557, 378] width 12 height 12
radio input "true"
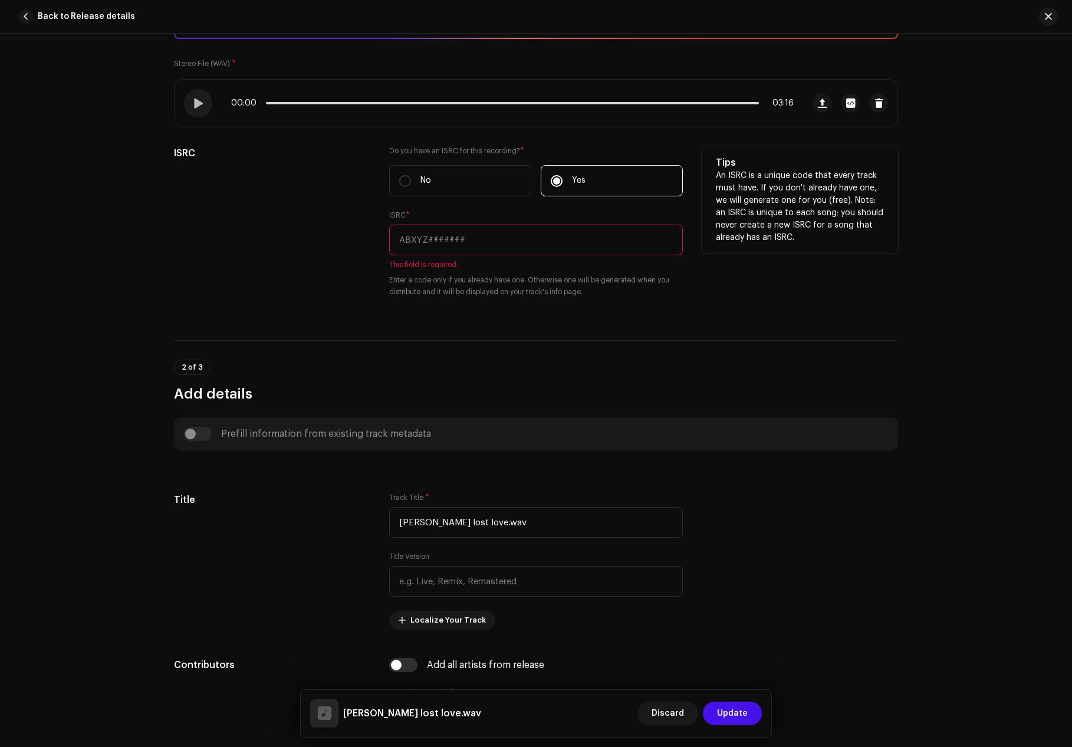
scroll to position [236, 0]
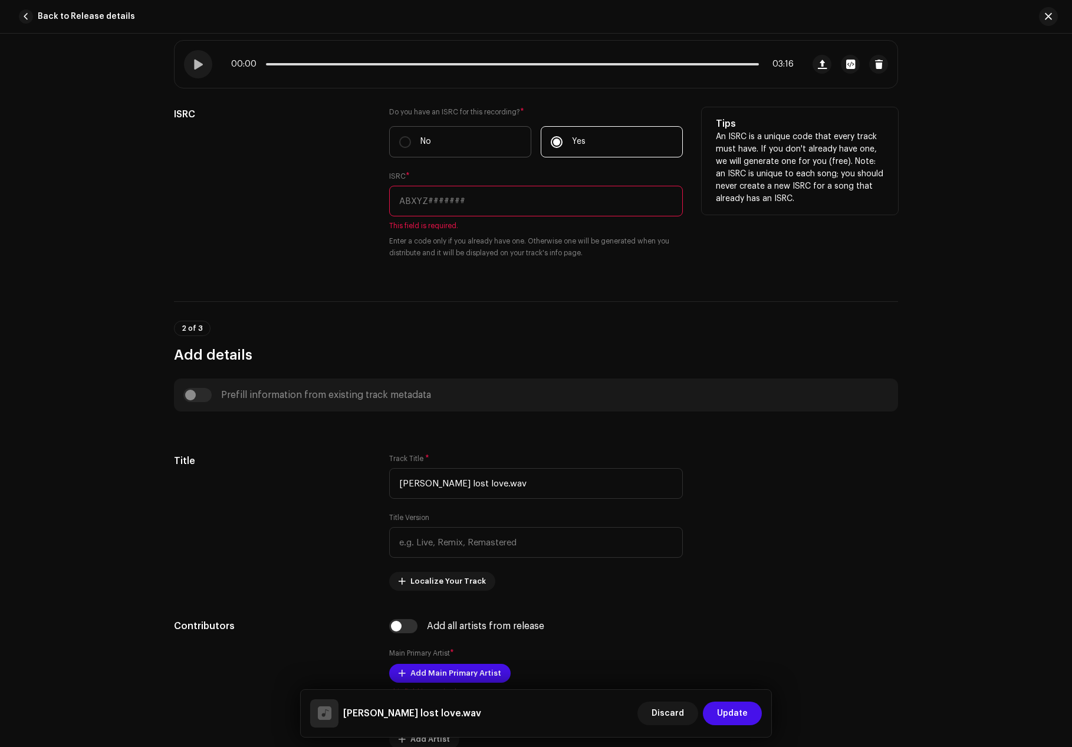
drag, startPoint x: 414, startPoint y: 127, endPoint x: 411, endPoint y: 139, distance: 12.7
click at [413, 130] on label "No" at bounding box center [460, 141] width 142 height 31
click at [411, 136] on input "No" at bounding box center [405, 142] width 12 height 12
radio input "true"
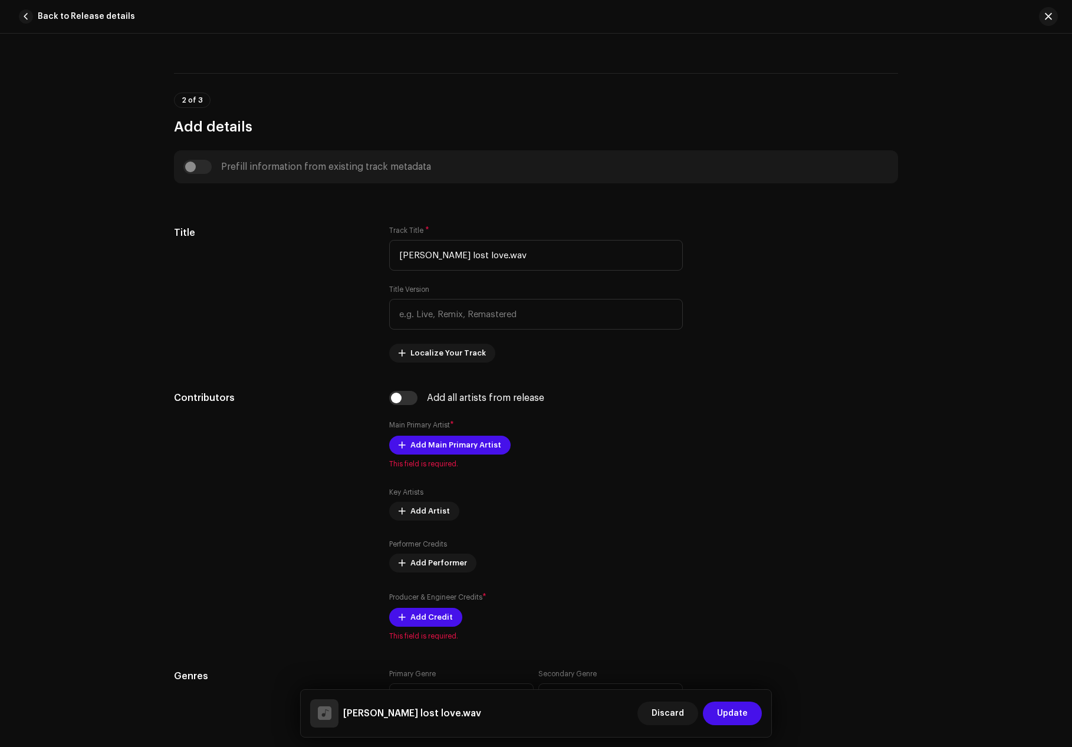
scroll to position [531, 0]
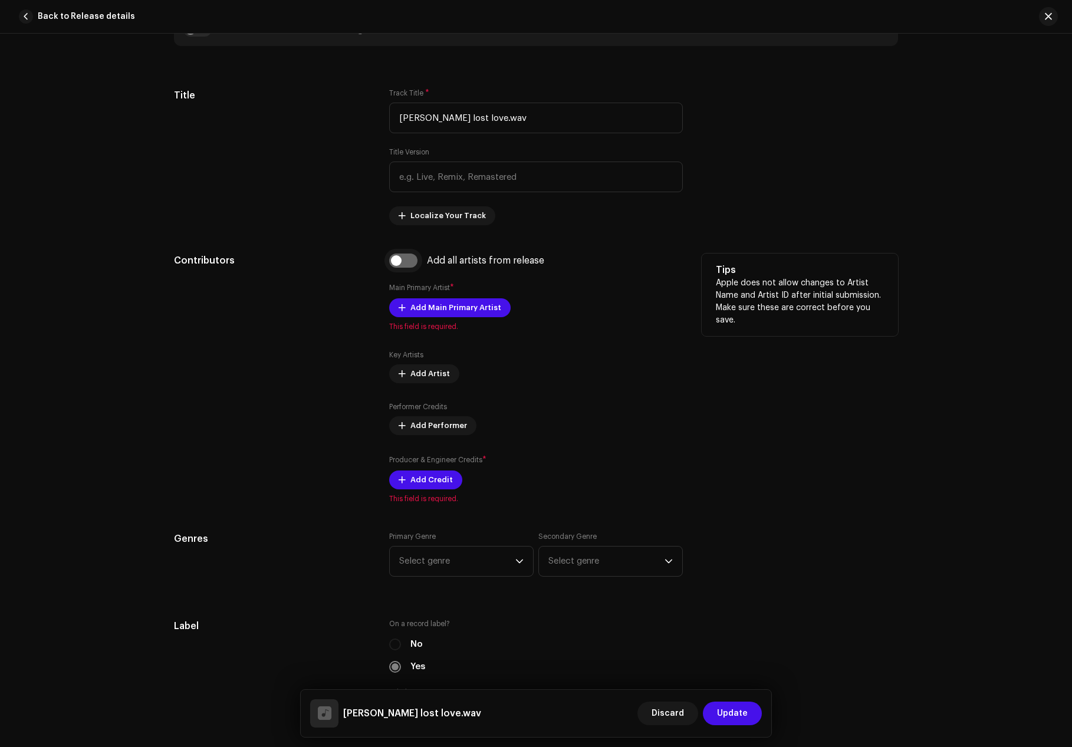
click at [391, 267] on input "checkbox" at bounding box center [403, 261] width 28 height 14
checkbox input "true"
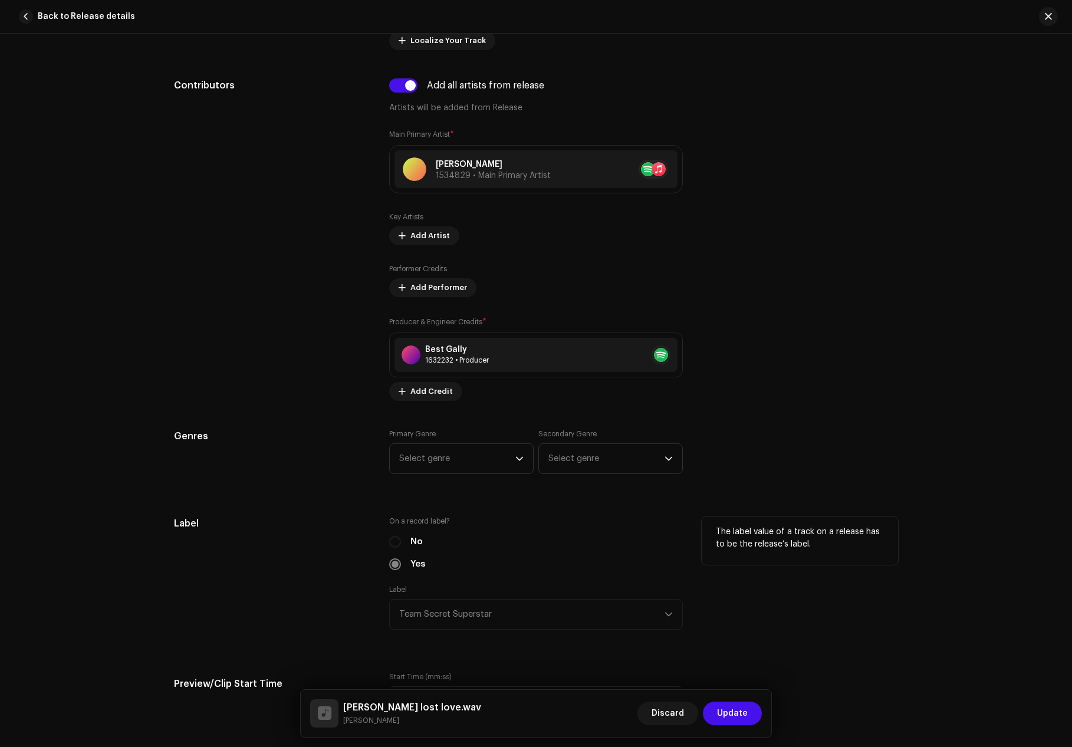
scroll to position [766, 0]
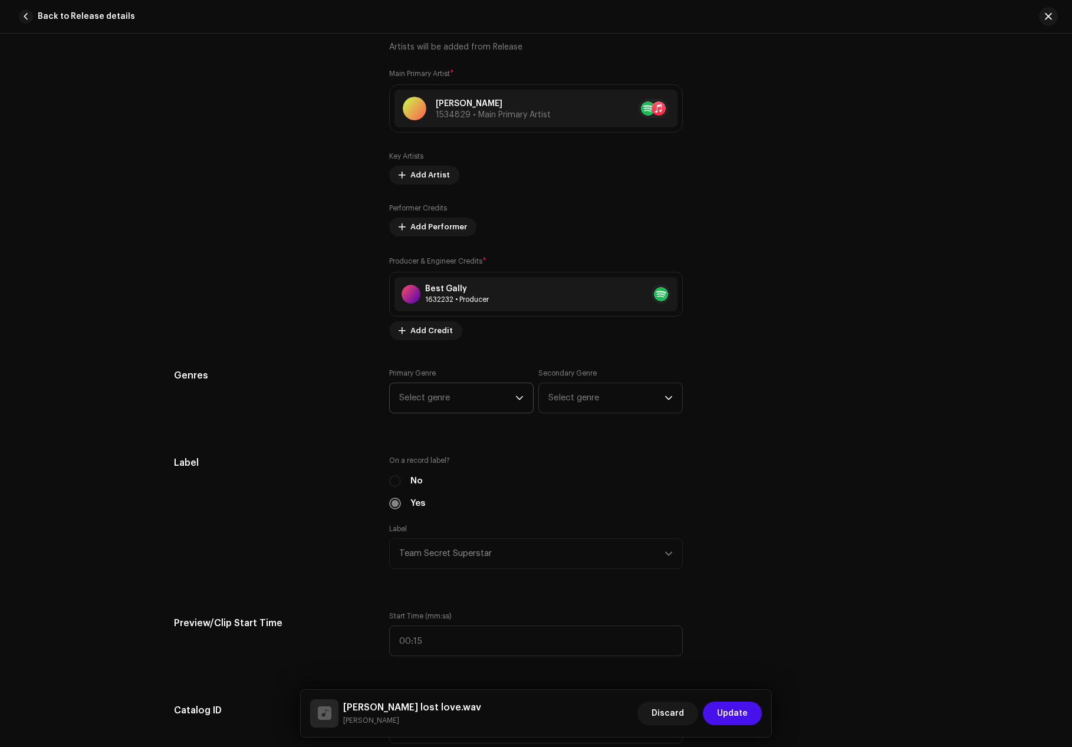
click at [503, 390] on span "Select genre" at bounding box center [457, 397] width 116 height 29
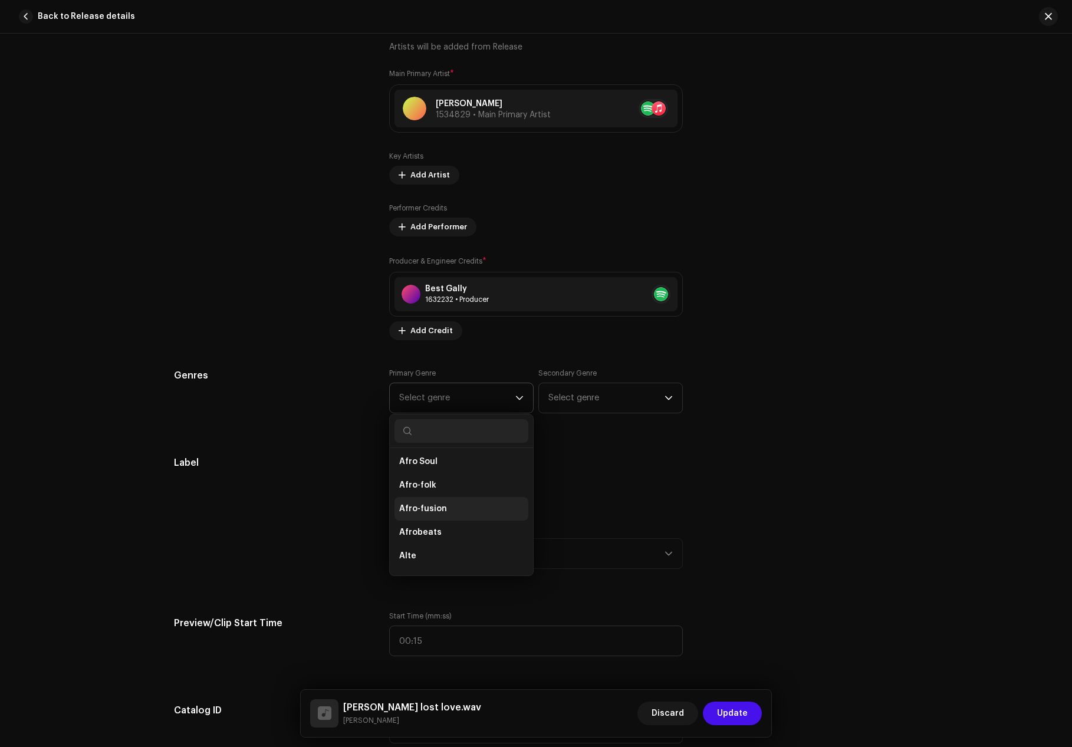
scroll to position [125, 0]
click at [434, 534] on li "Afrobeats" at bounding box center [461, 528] width 134 height 24
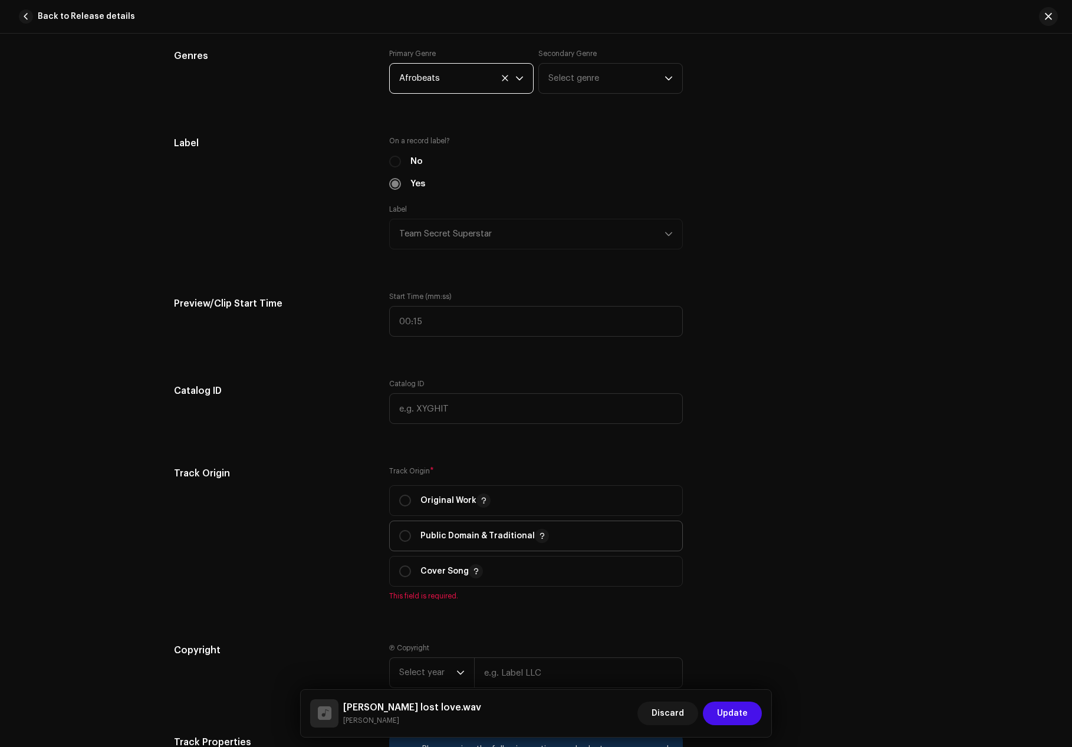
scroll to position [1120, 0]
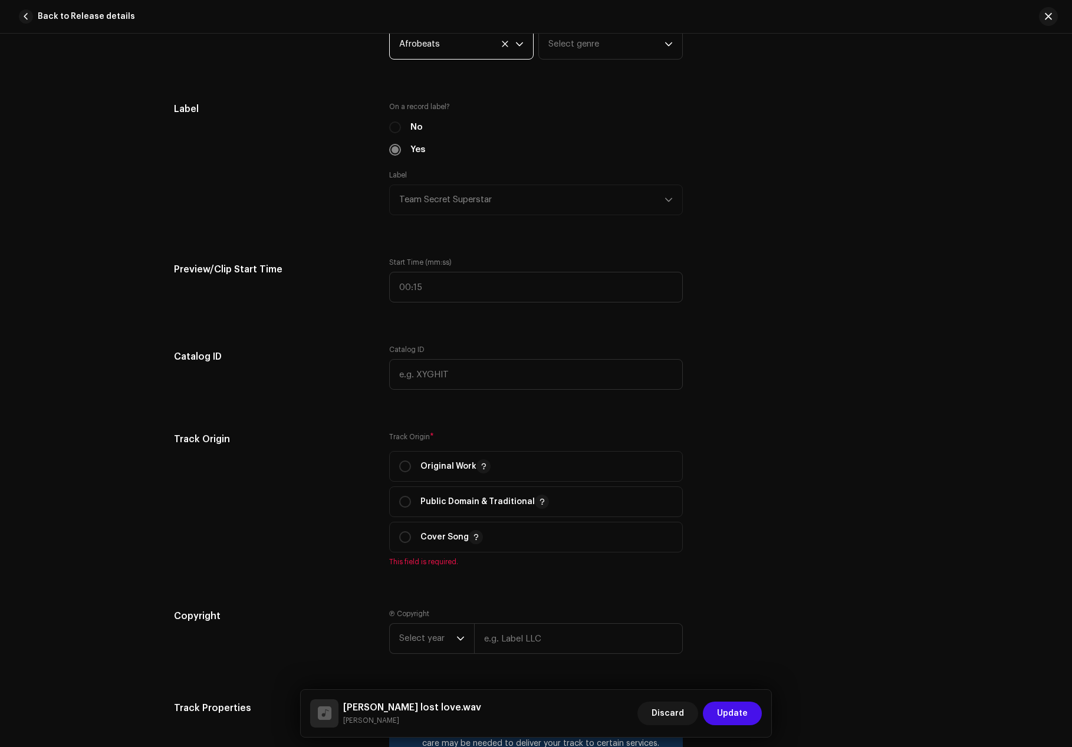
click at [422, 446] on div "Track Origin * Original Work Public Domain & Traditional Cover Song This field …" at bounding box center [536, 499] width 294 height 134
click at [420, 466] on p "Original Work" at bounding box center [455, 466] width 70 height 14
radio input "true"
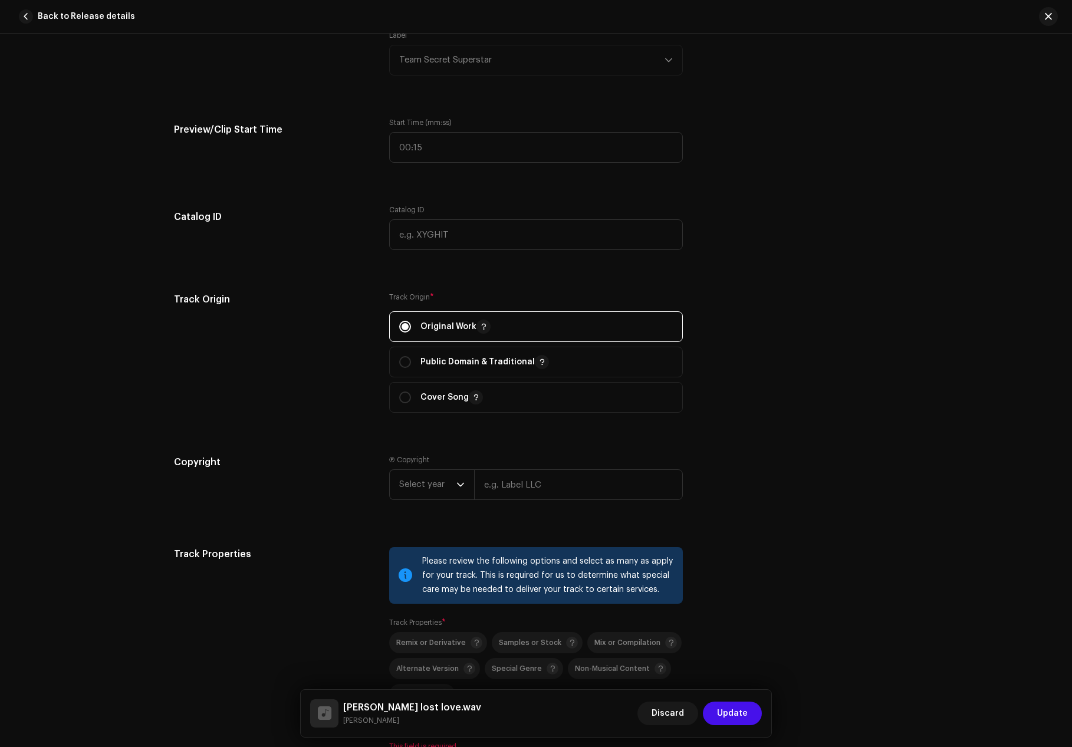
scroll to position [1297, 0]
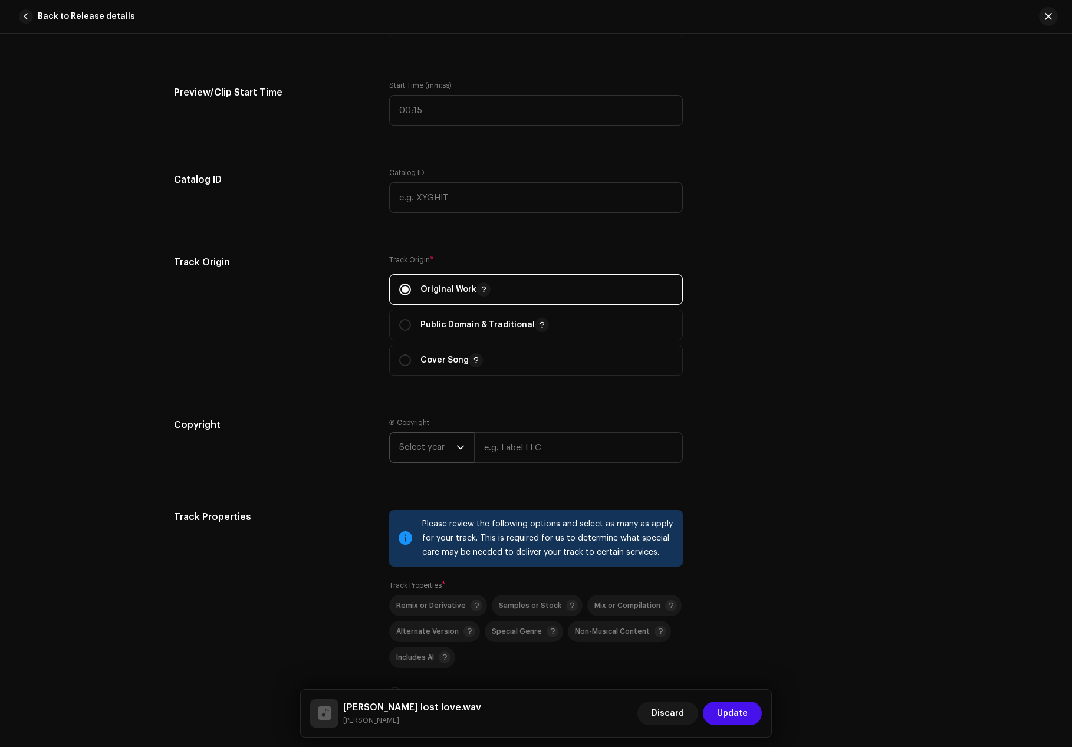
click at [456, 449] on icon "dropdown trigger" at bounding box center [460, 447] width 8 height 8
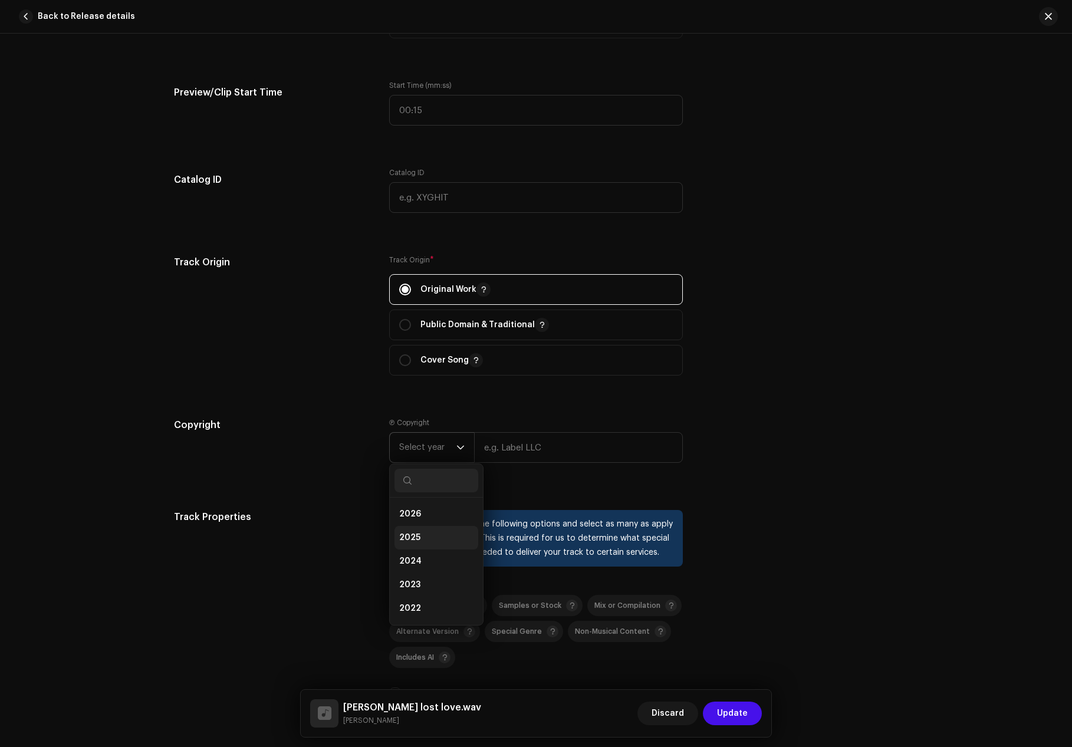
click at [419, 531] on li "2025" at bounding box center [436, 538] width 84 height 24
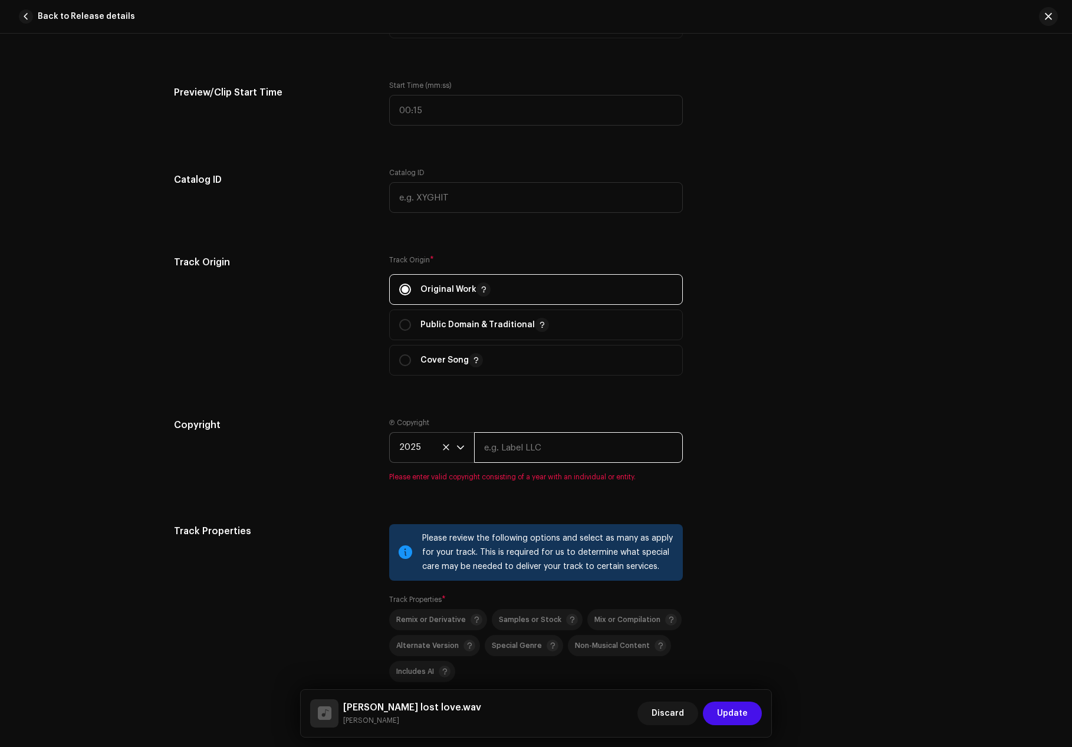
paste input "Team Secret Superstars"
type input "Team Secret Superstars"
click at [453, 505] on div "Track details Complete the following to finalize your track. 1 of 3 Add Audio F…" at bounding box center [536, 107] width 762 height 2684
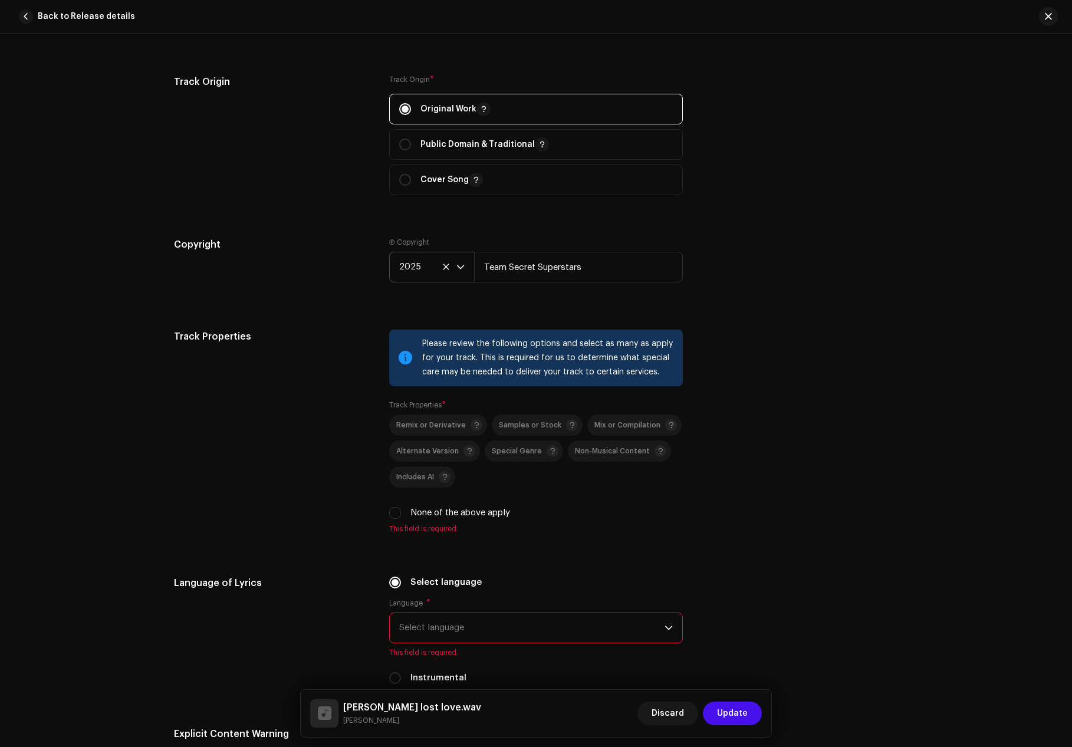
scroll to position [1533, 0]
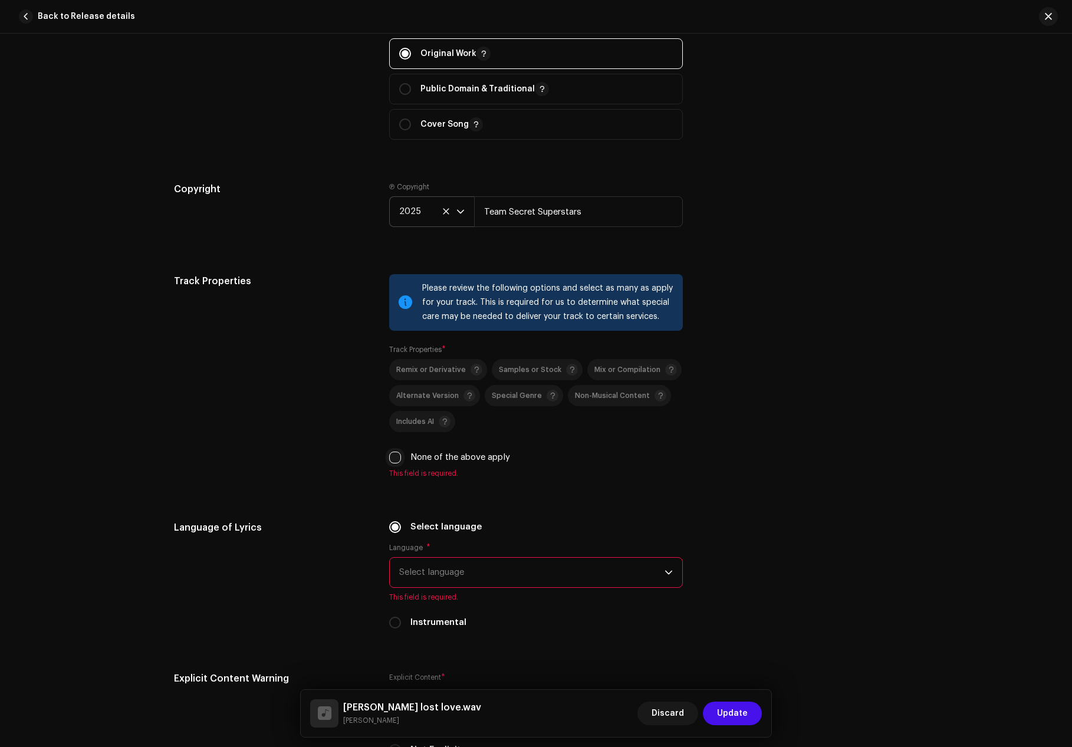
click at [392, 458] on input "None of the above apply" at bounding box center [395, 458] width 12 height 12
checkbox input "true"
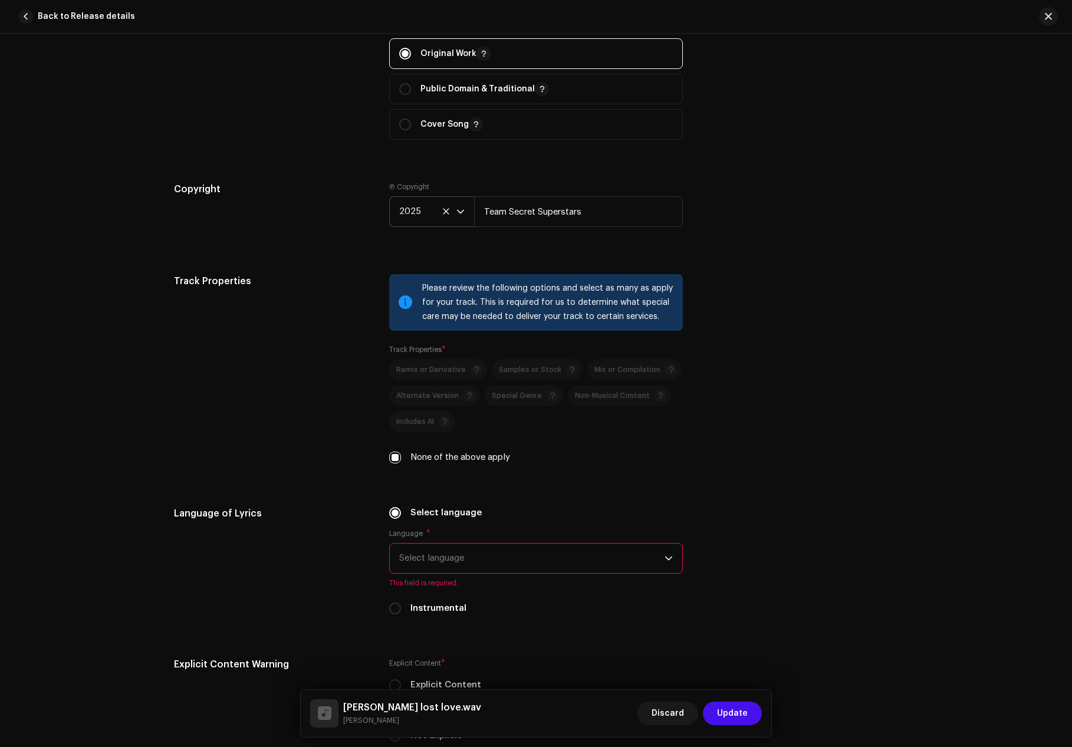
click at [442, 558] on span "Select language" at bounding box center [531, 558] width 265 height 29
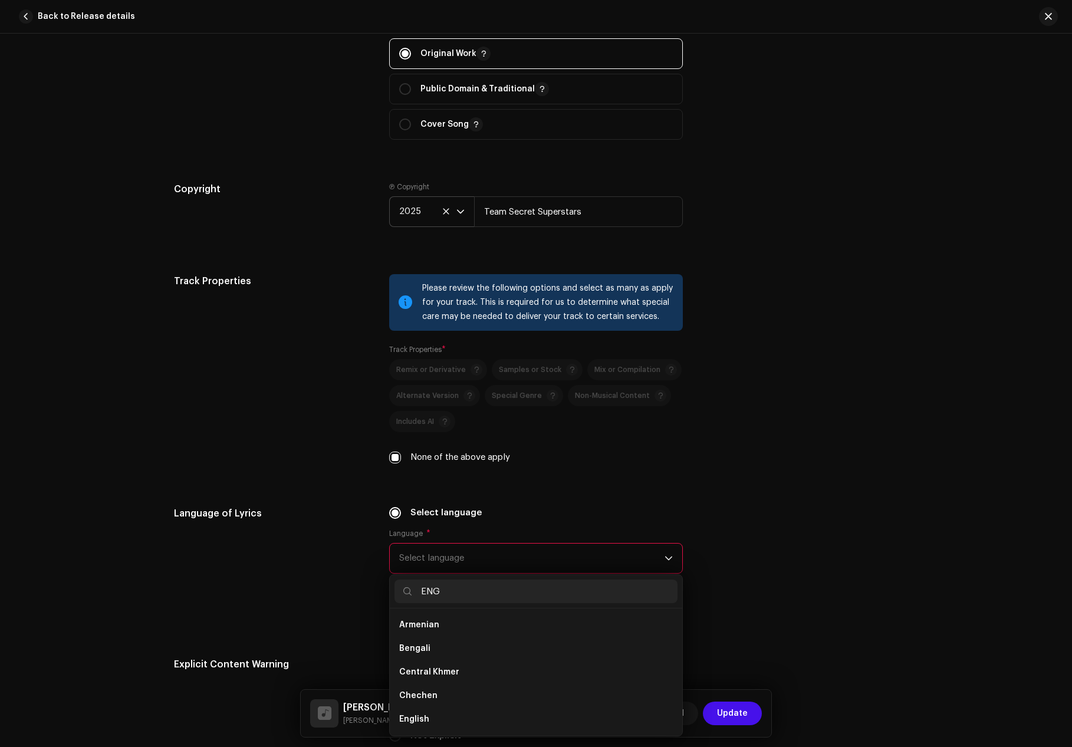
scroll to position [0, 0]
type input "ENG"
click at [426, 644] on li "English" at bounding box center [535, 649] width 283 height 24
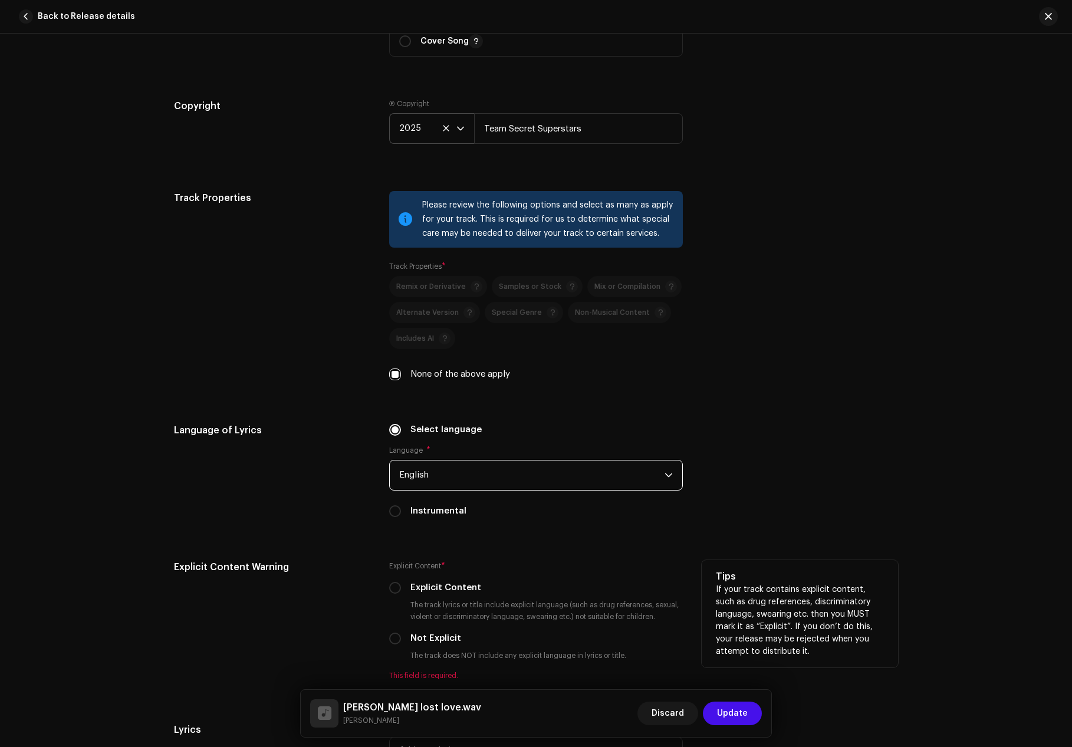
scroll to position [1651, 0]
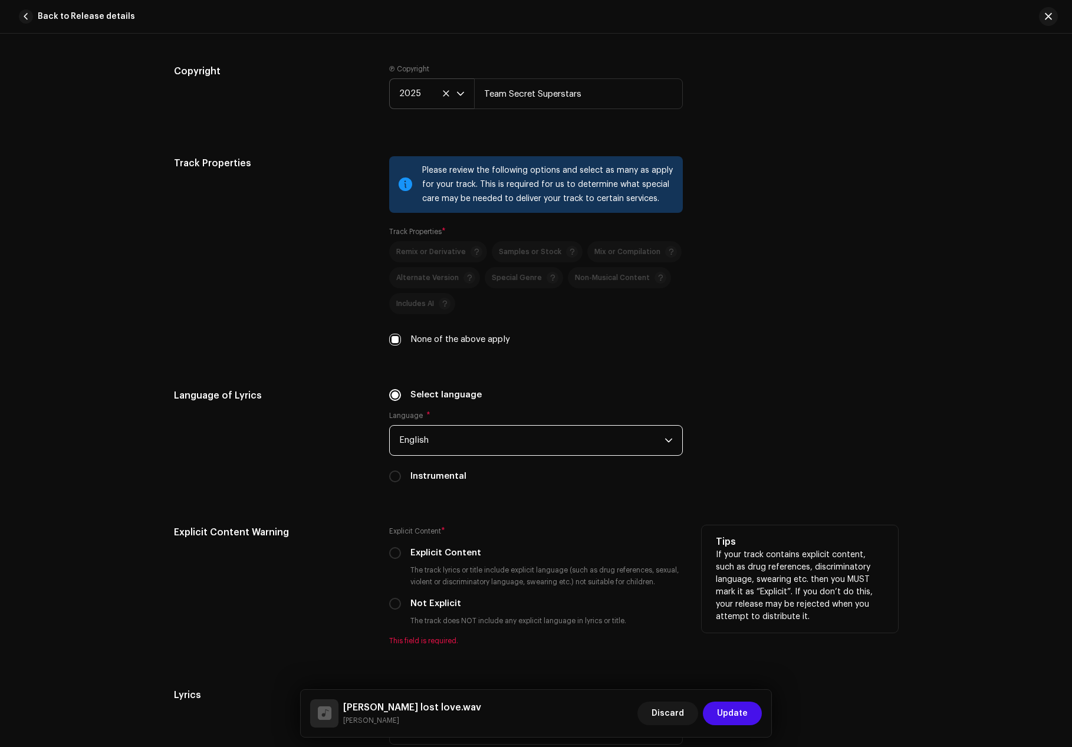
click at [389, 597] on div "Explicit Content * Explicit Content The track lyrics or title include explicit …" at bounding box center [536, 585] width 294 height 120
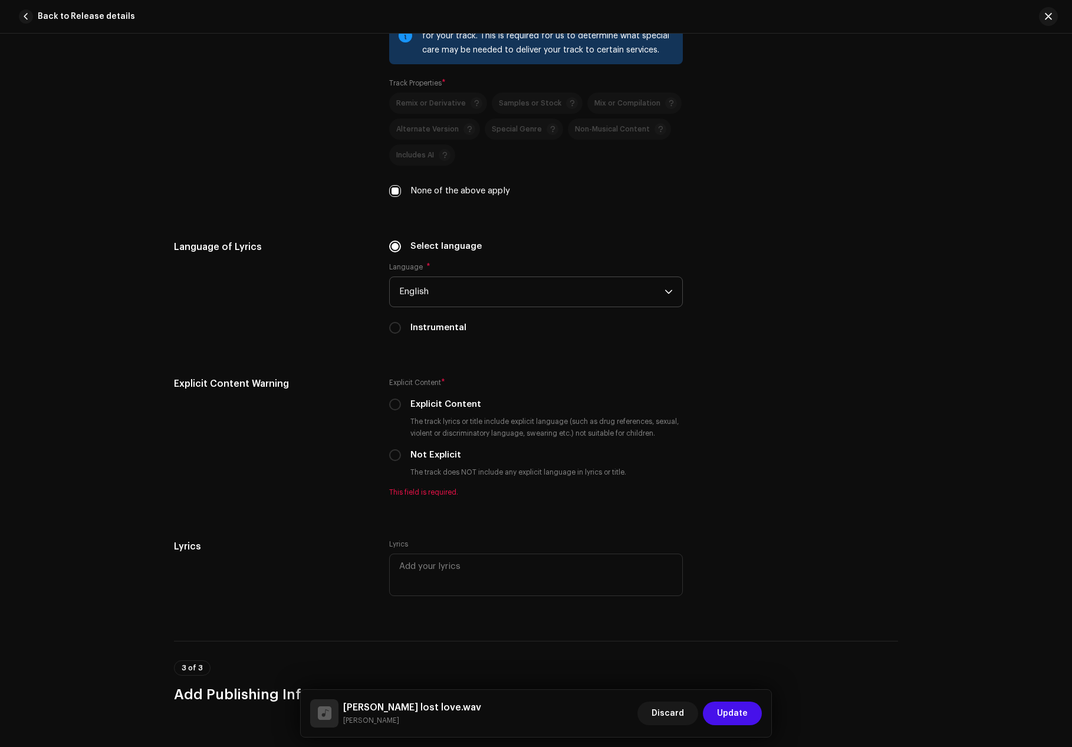
scroll to position [1887, 0]
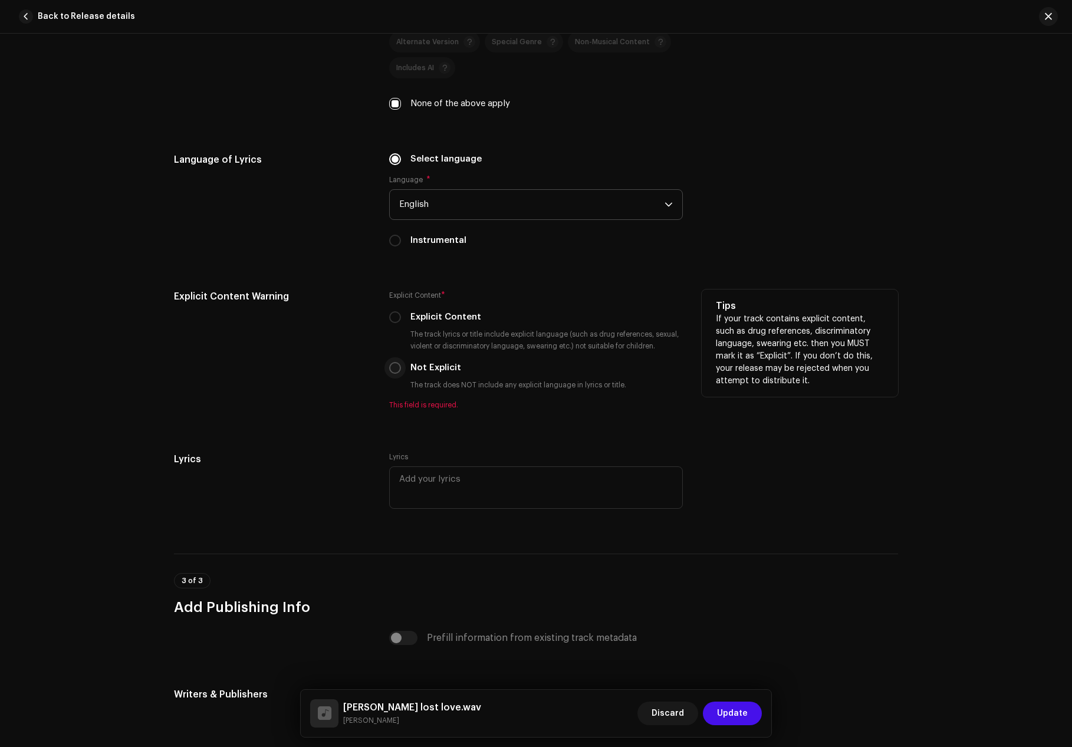
click at [392, 363] on input "Not Explicit" at bounding box center [395, 368] width 12 height 12
radio input "true"
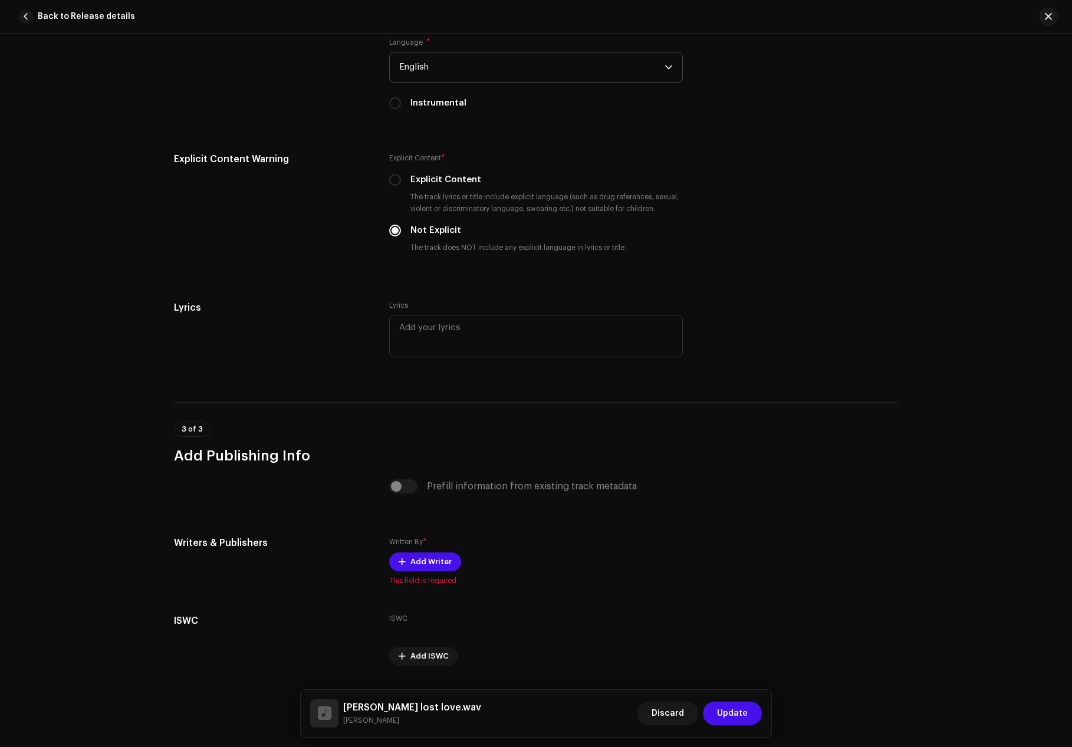
scroll to position [2056, 0]
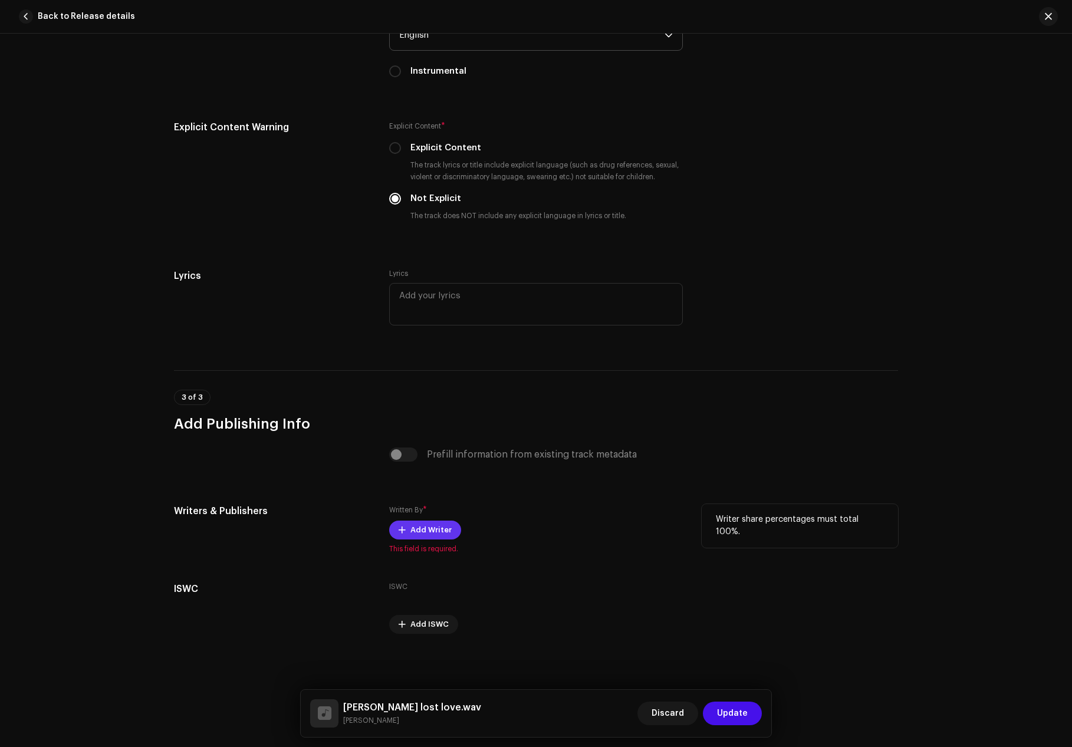
click at [430, 525] on span "Add Writer" at bounding box center [430, 530] width 41 height 24
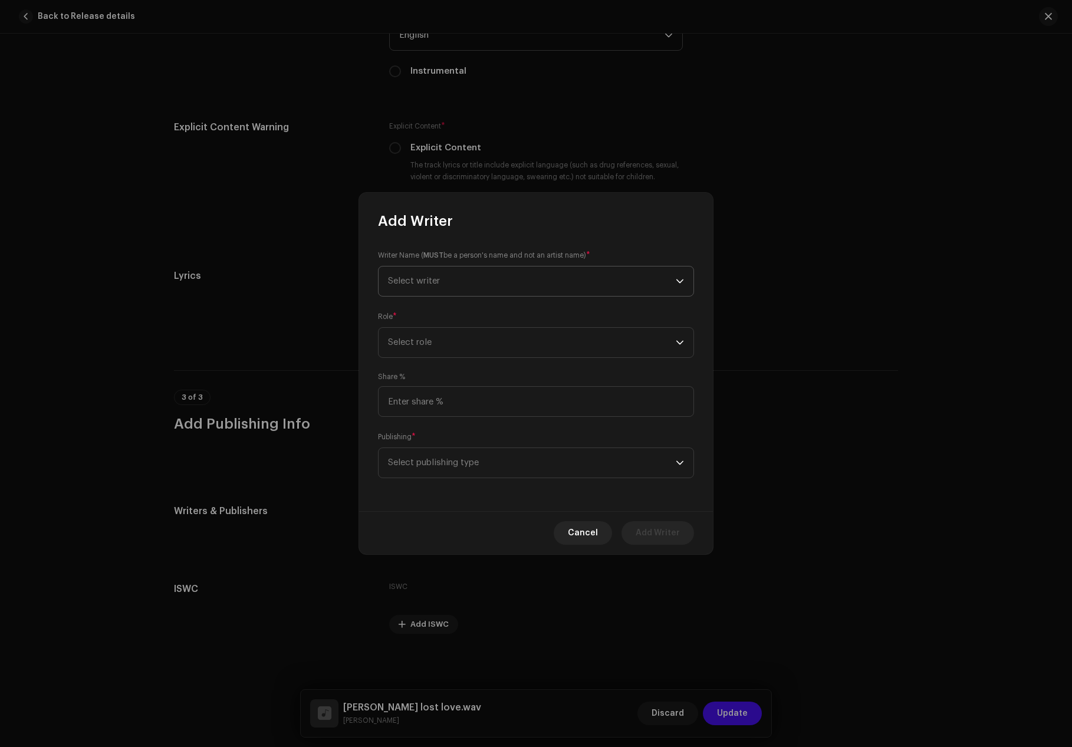
click at [435, 285] on span "Select writer" at bounding box center [414, 281] width 52 height 9
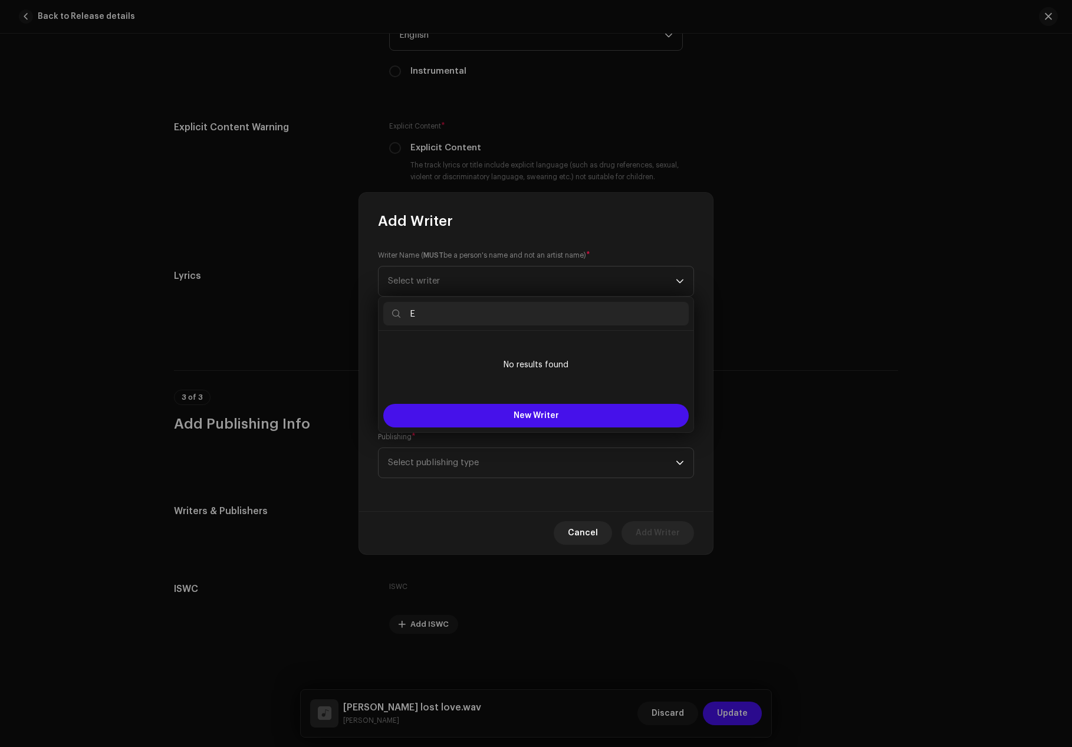
click at [401, 314] on input "E" at bounding box center [535, 314] width 305 height 24
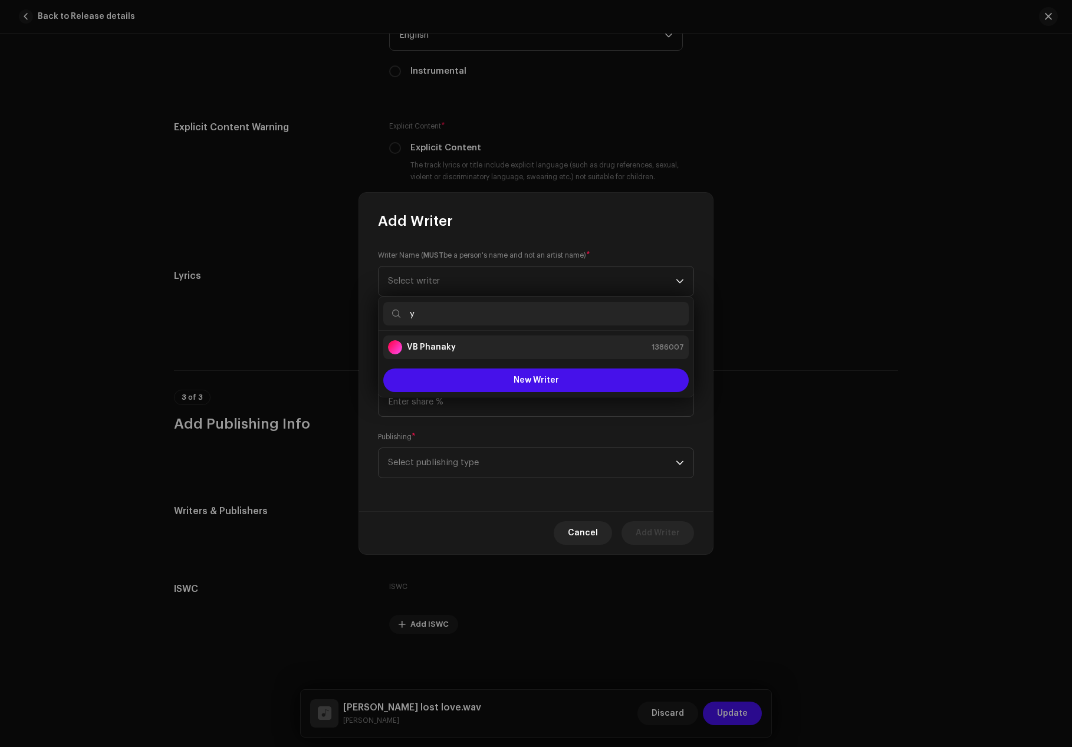
type input "y"
click at [450, 350] on strong "VB Phanaky" at bounding box center [431, 347] width 49 height 12
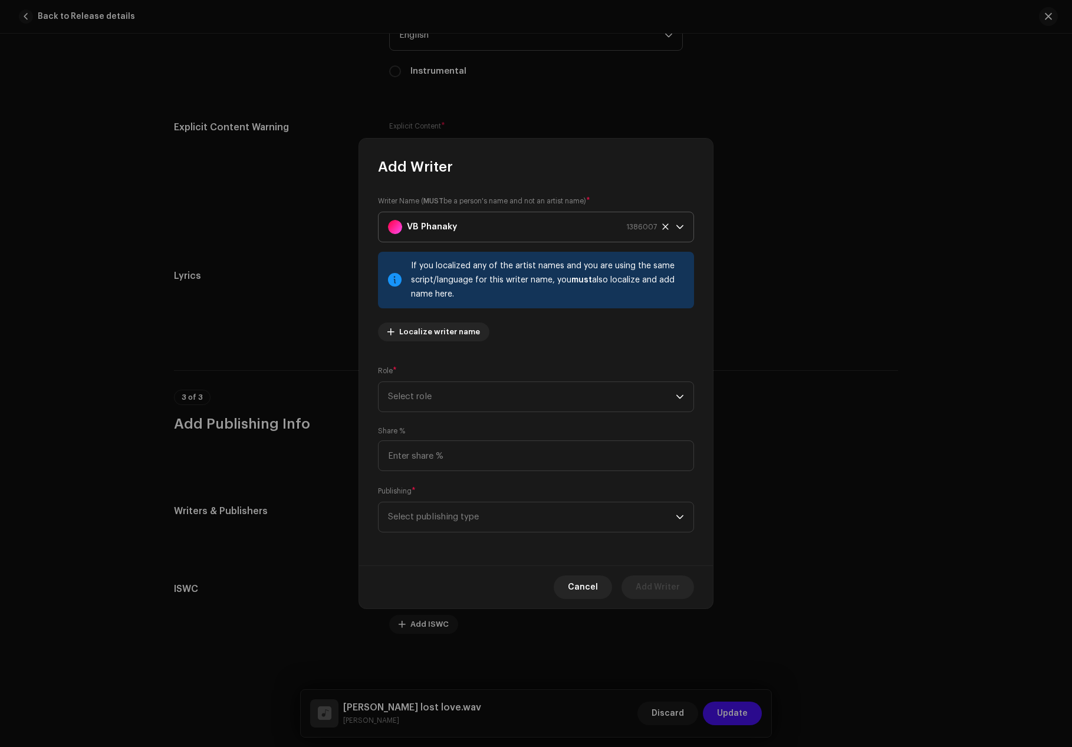
click at [665, 223] on icon at bounding box center [666, 227] width 8 height 8
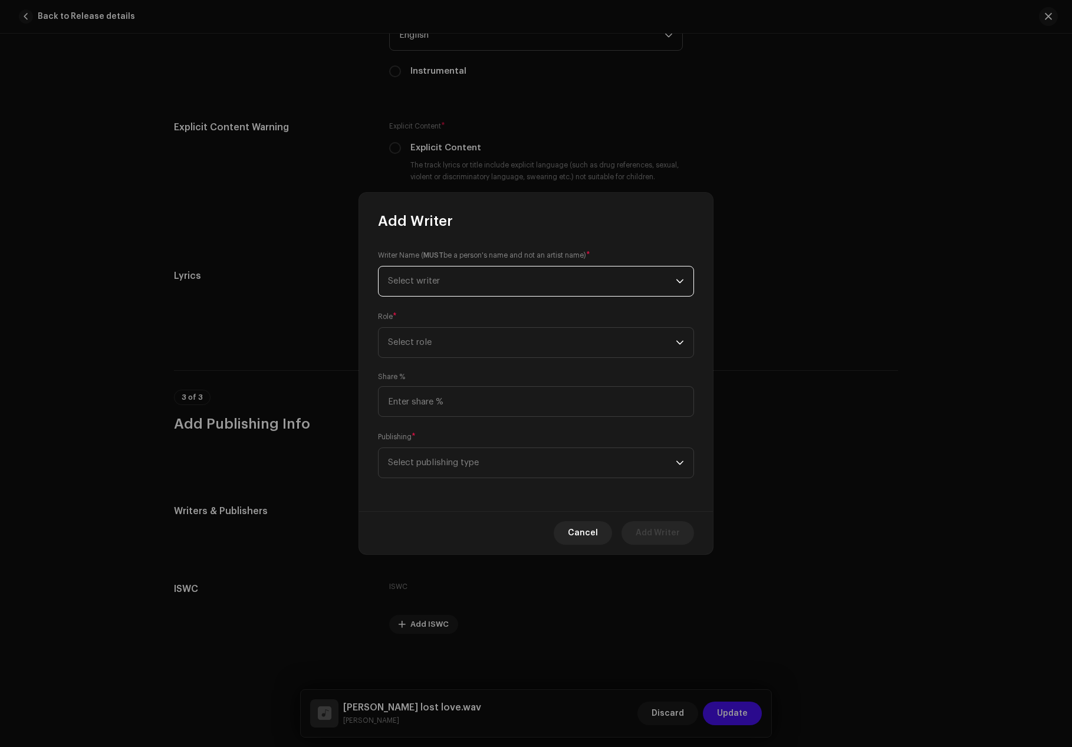
click at [413, 269] on span "Select writer" at bounding box center [532, 281] width 288 height 29
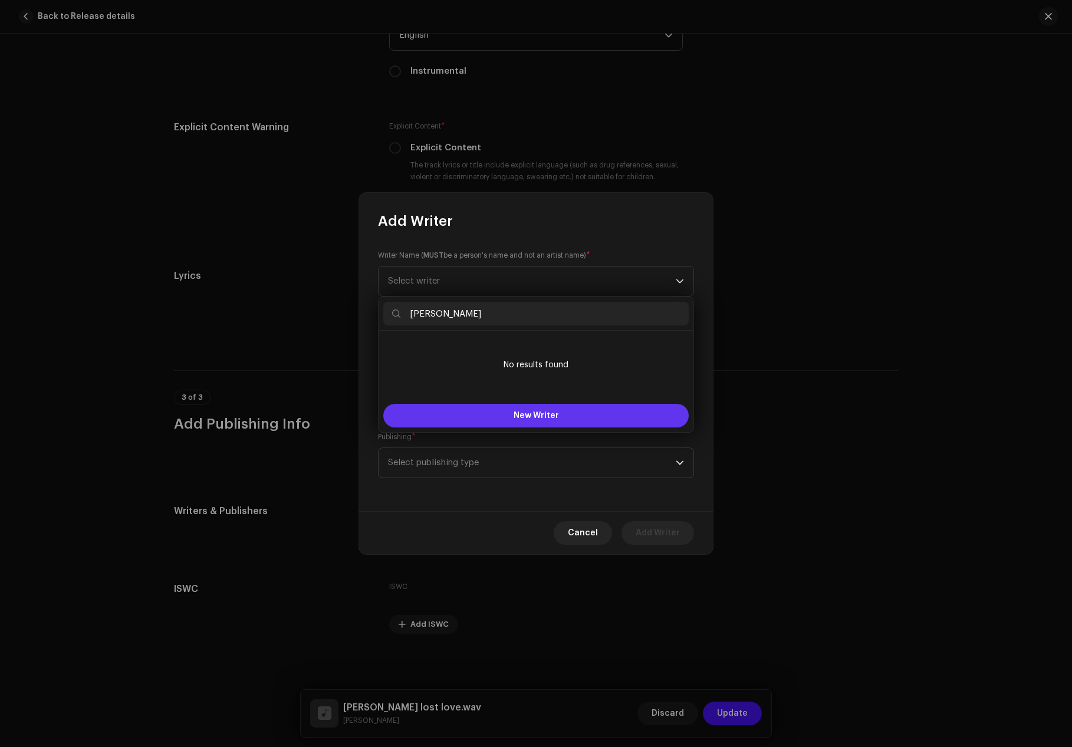
type input "[PERSON_NAME]"
click at [518, 411] on button "New Writer" at bounding box center [535, 416] width 305 height 24
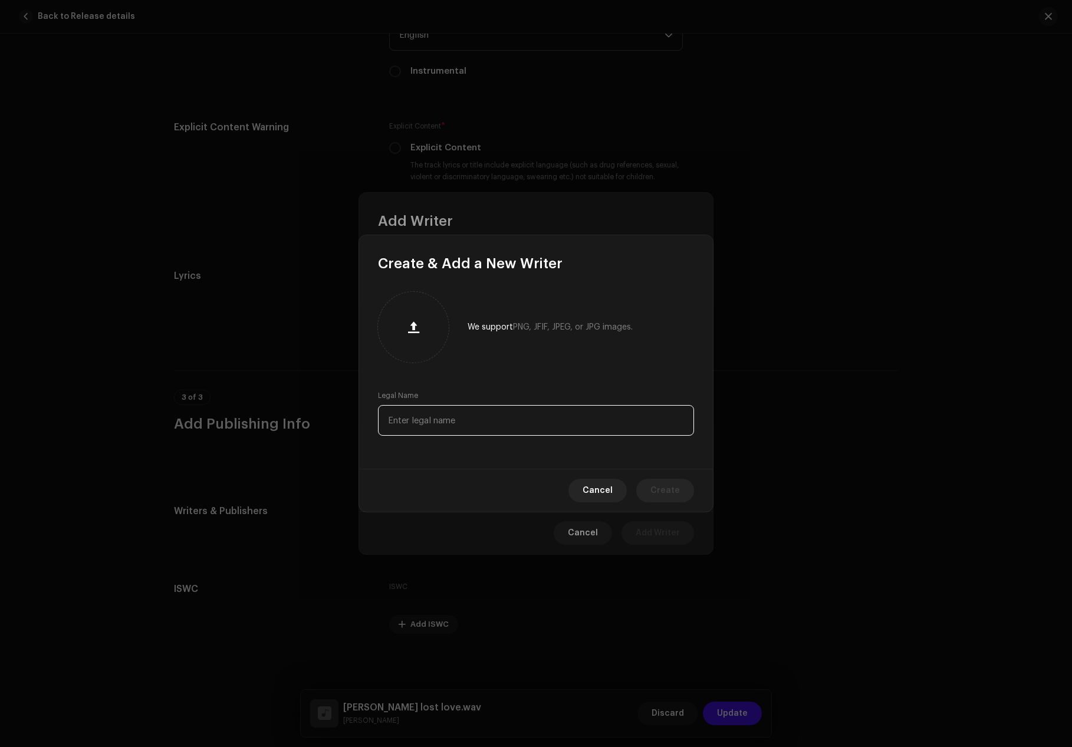
paste input "[PERSON_NAME]"
type input "[PERSON_NAME]"
click at [667, 492] on span "Create" at bounding box center [664, 491] width 29 height 24
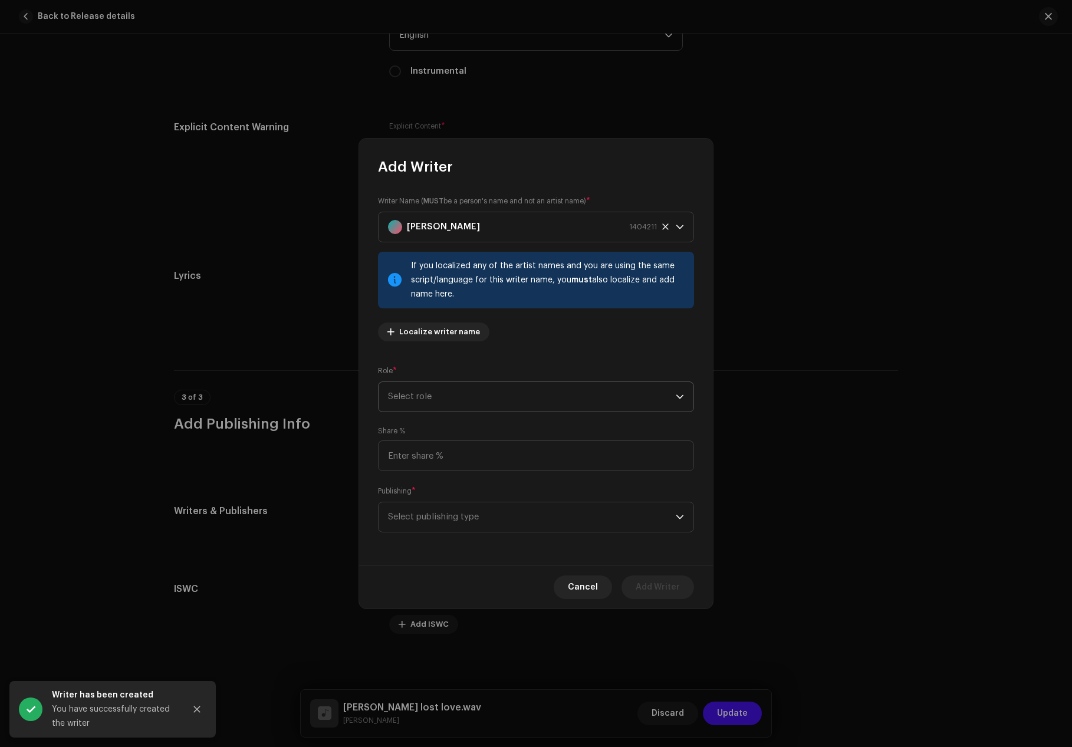
click at [436, 390] on span "Select role" at bounding box center [532, 396] width 288 height 29
click at [429, 497] on span "Composer & Lyricist" at bounding box center [429, 500] width 83 height 12
click at [409, 451] on input at bounding box center [536, 455] width 316 height 31
type input "100.00"
click at [417, 524] on span "Select publishing type" at bounding box center [532, 516] width 288 height 29
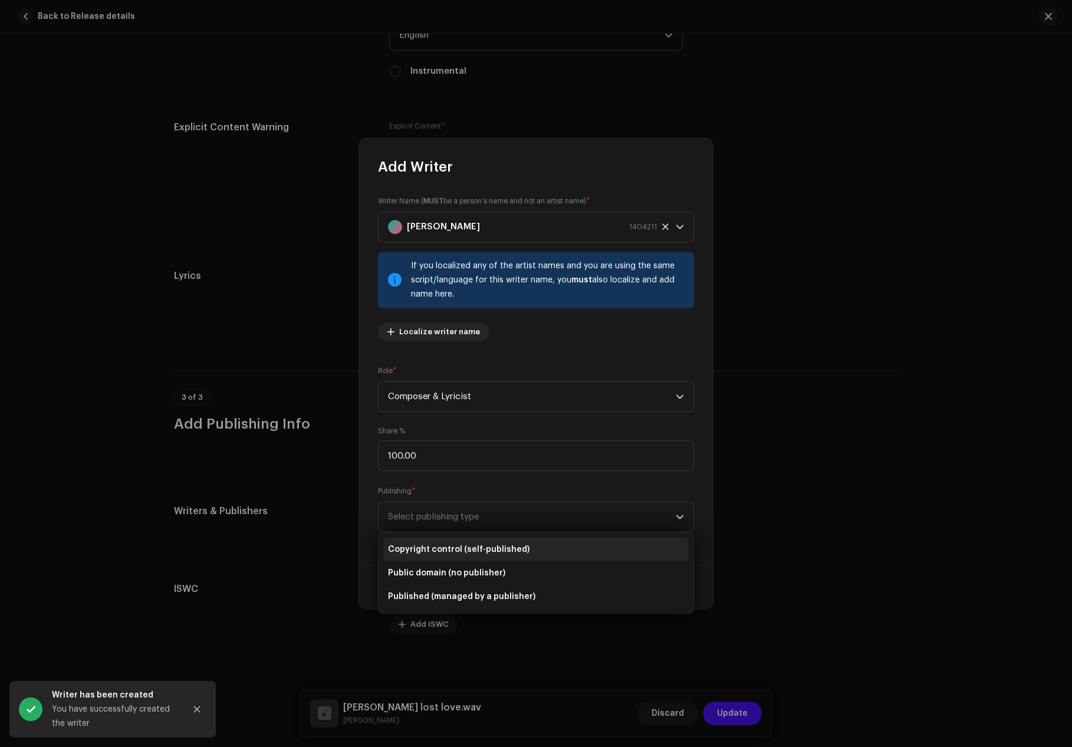
click at [421, 552] on span "Copyright control (self-published)" at bounding box center [459, 550] width 142 height 12
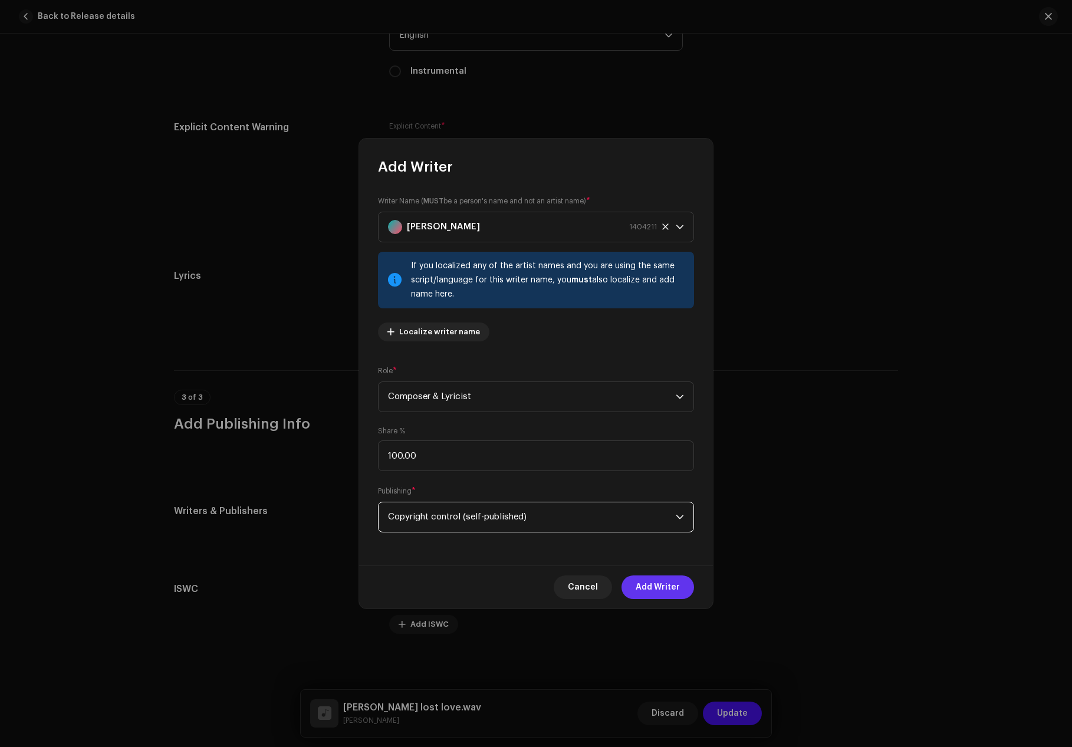
click at [658, 586] on span "Add Writer" at bounding box center [658, 587] width 44 height 24
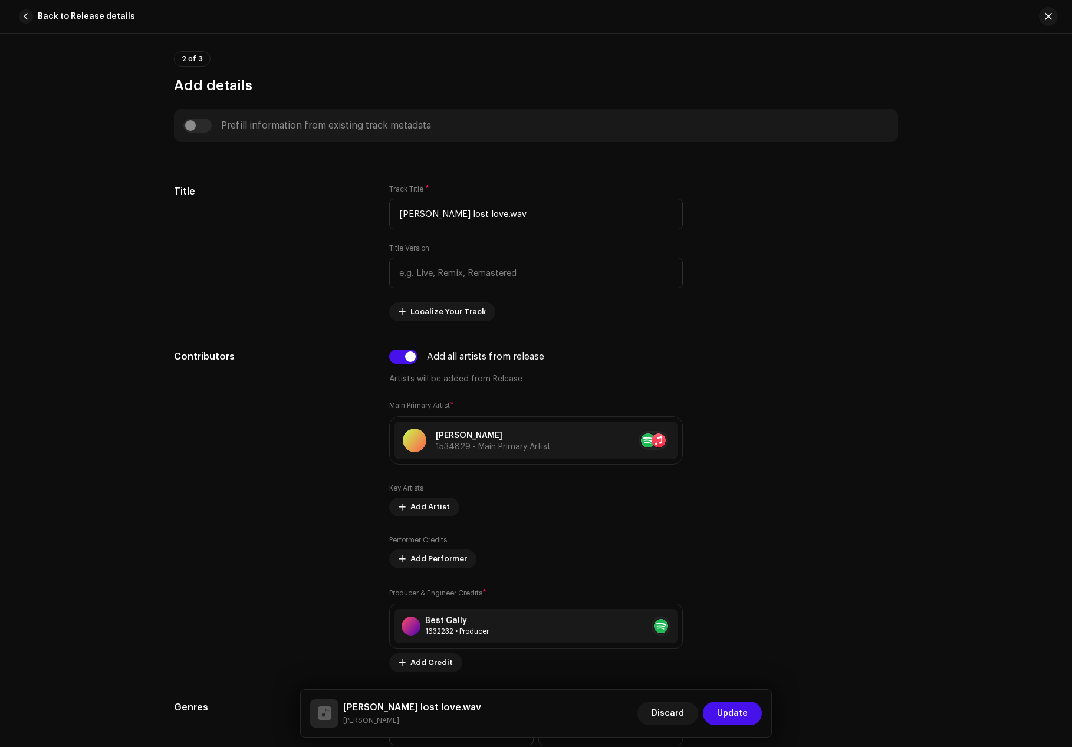
scroll to position [405, 0]
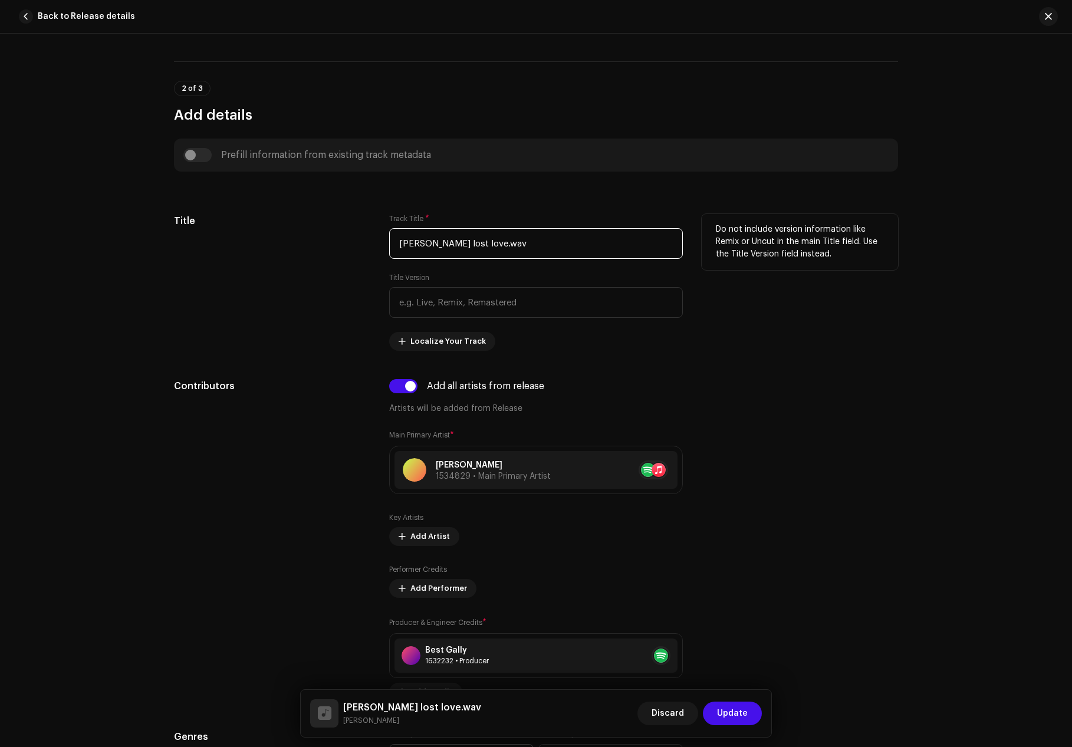
drag, startPoint x: 505, startPoint y: 245, endPoint x: 282, endPoint y: 252, distance: 223.6
click at [282, 252] on div "Title Track Title * [PERSON_NAME] lost love.wav Title Version Localize Your Tra…" at bounding box center [536, 282] width 724 height 137
paste input "Lost Love"
type input "Lost Love"
click at [742, 717] on span "Update" at bounding box center [732, 714] width 31 height 24
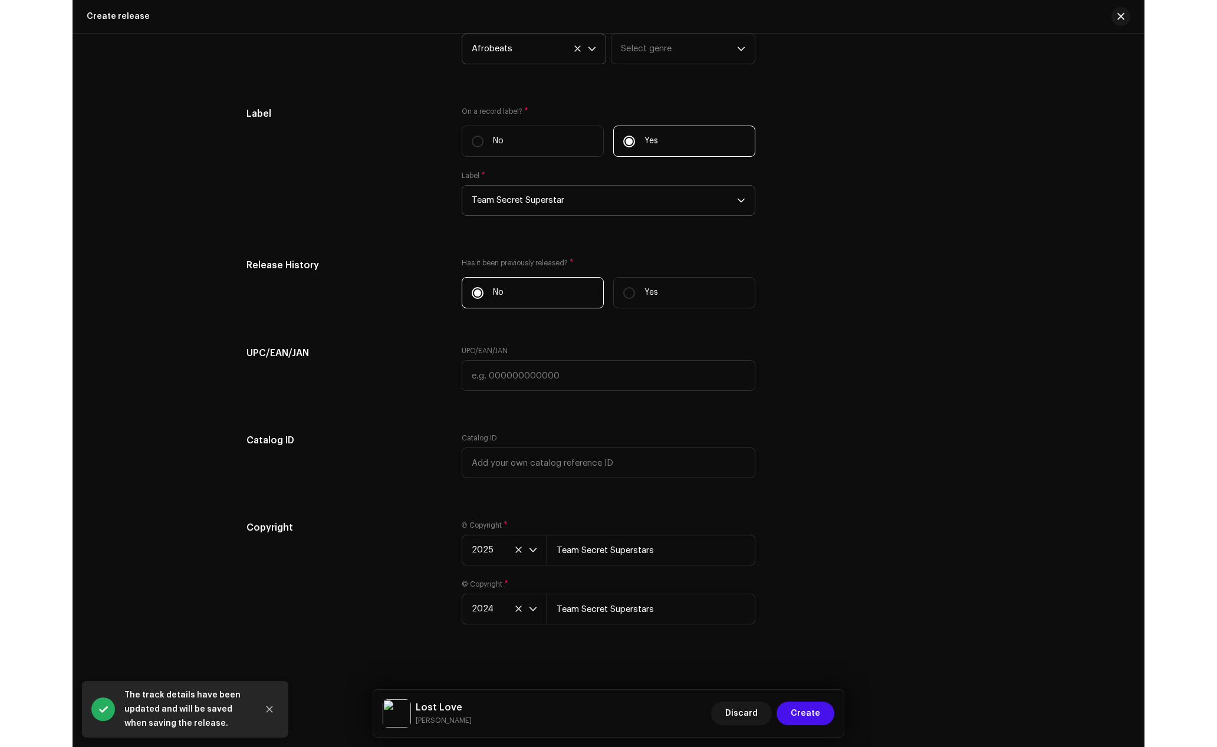
scroll to position [1650, 0]
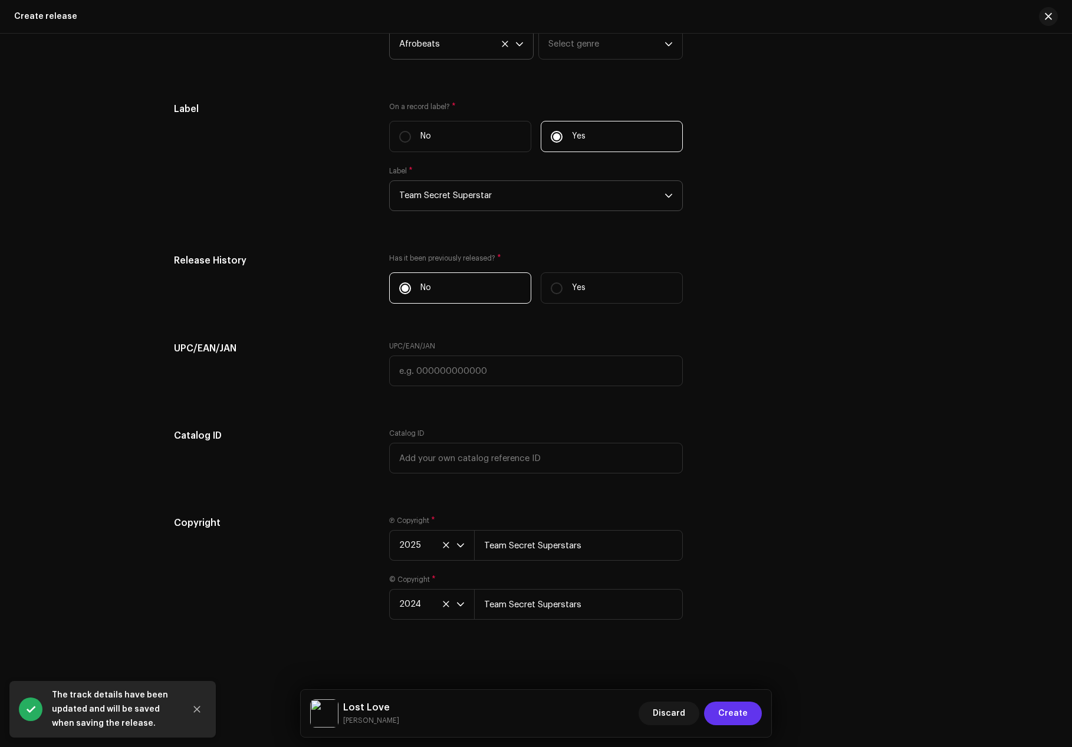
click at [736, 710] on span "Create" at bounding box center [732, 714] width 29 height 24
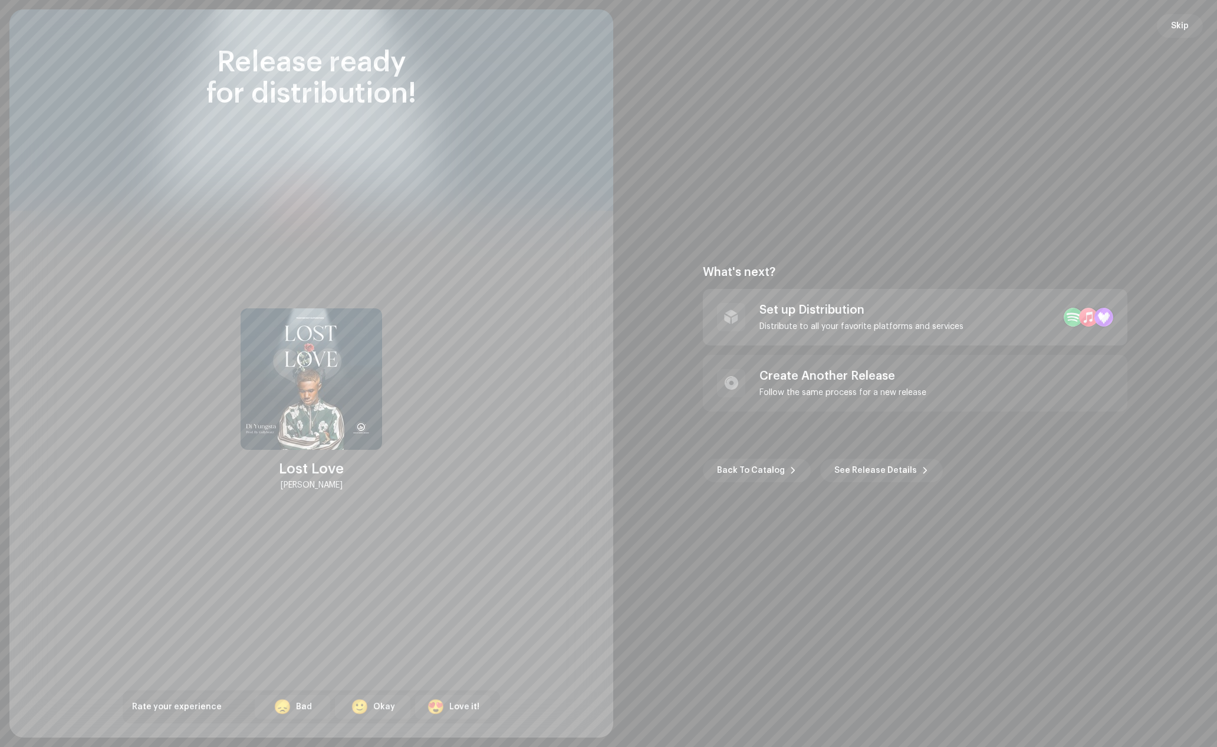
click at [866, 323] on div "Distribute to all your favorite platforms and services" at bounding box center [861, 326] width 204 height 9
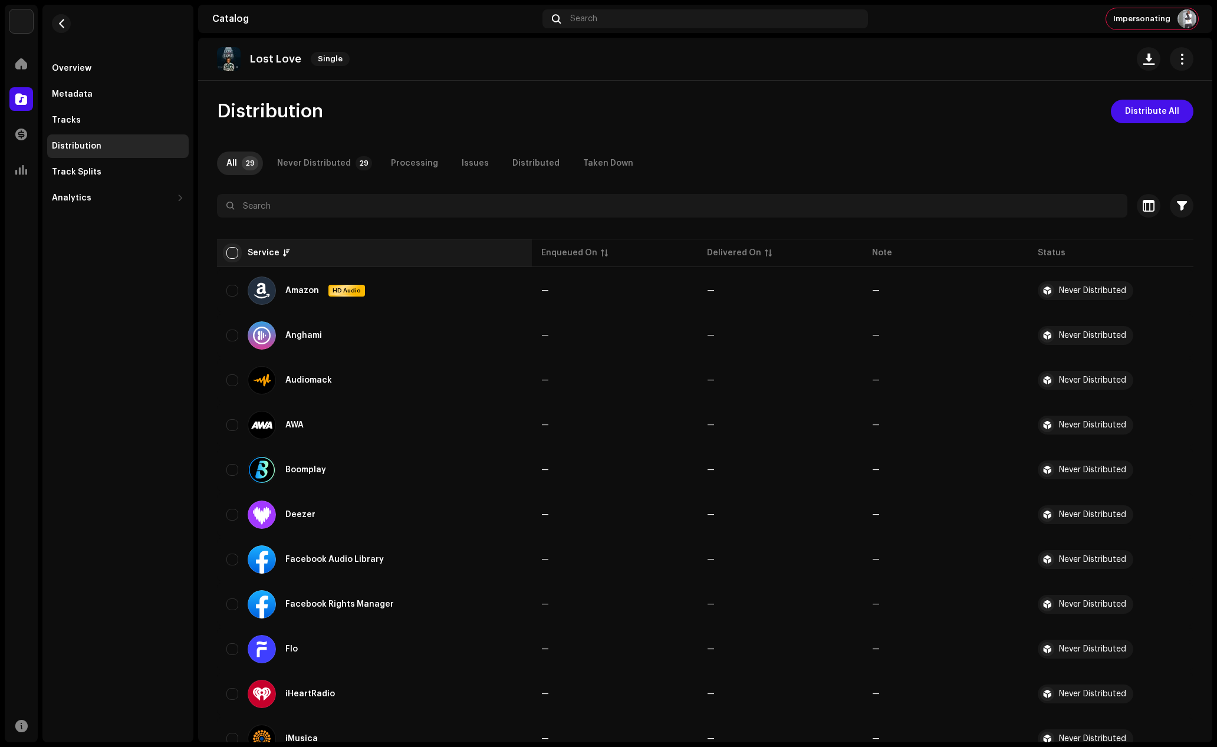
click at [231, 251] on input "checkbox" at bounding box center [232, 253] width 12 height 12
checkbox input "true"
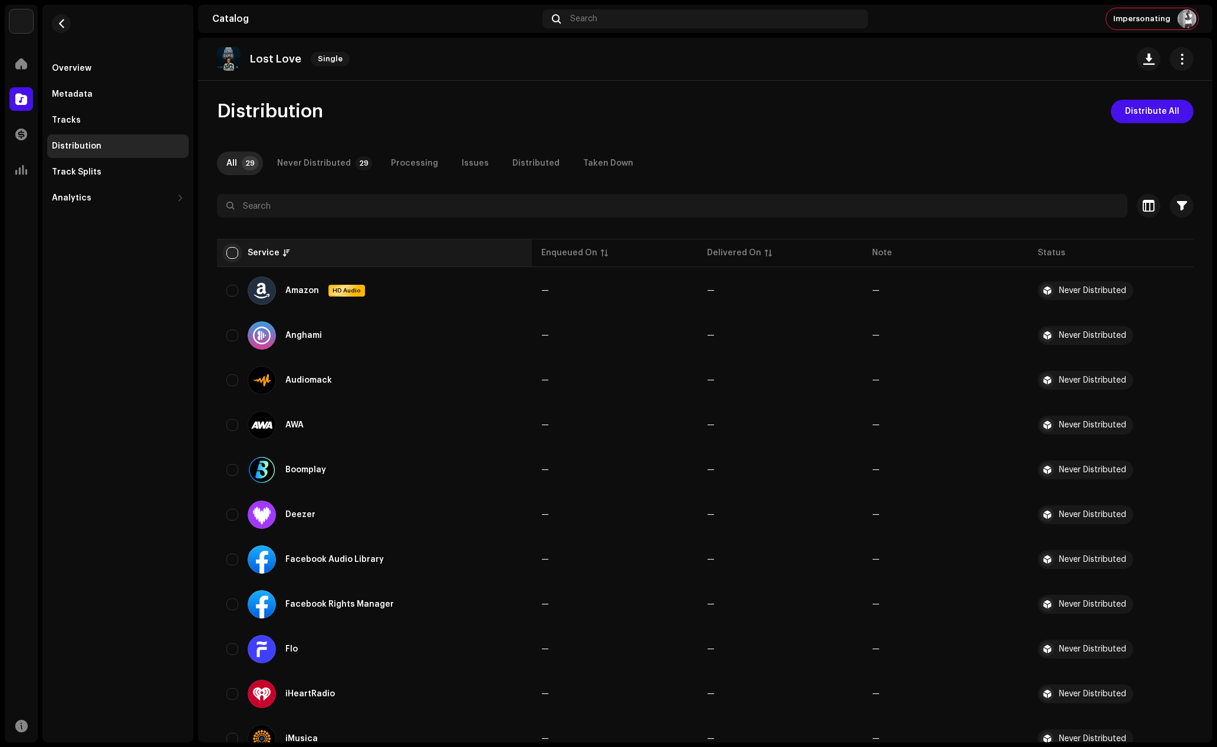
checkbox input "true"
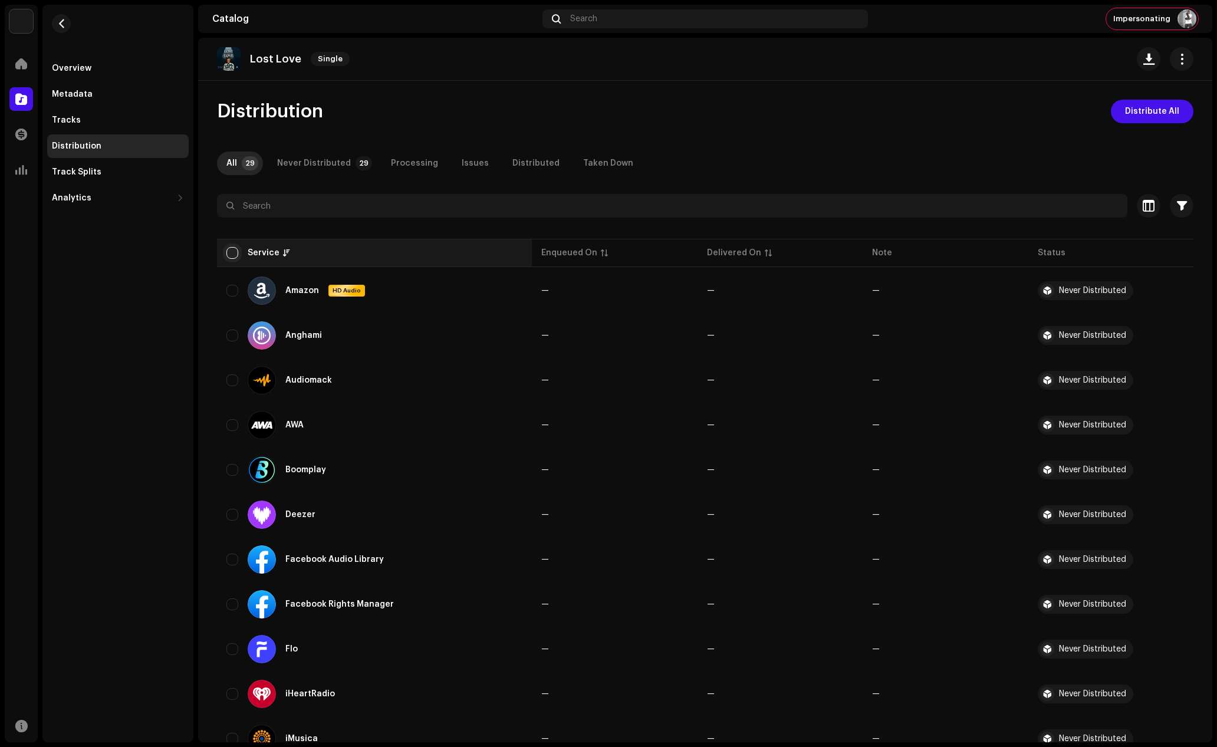
checkbox input "true"
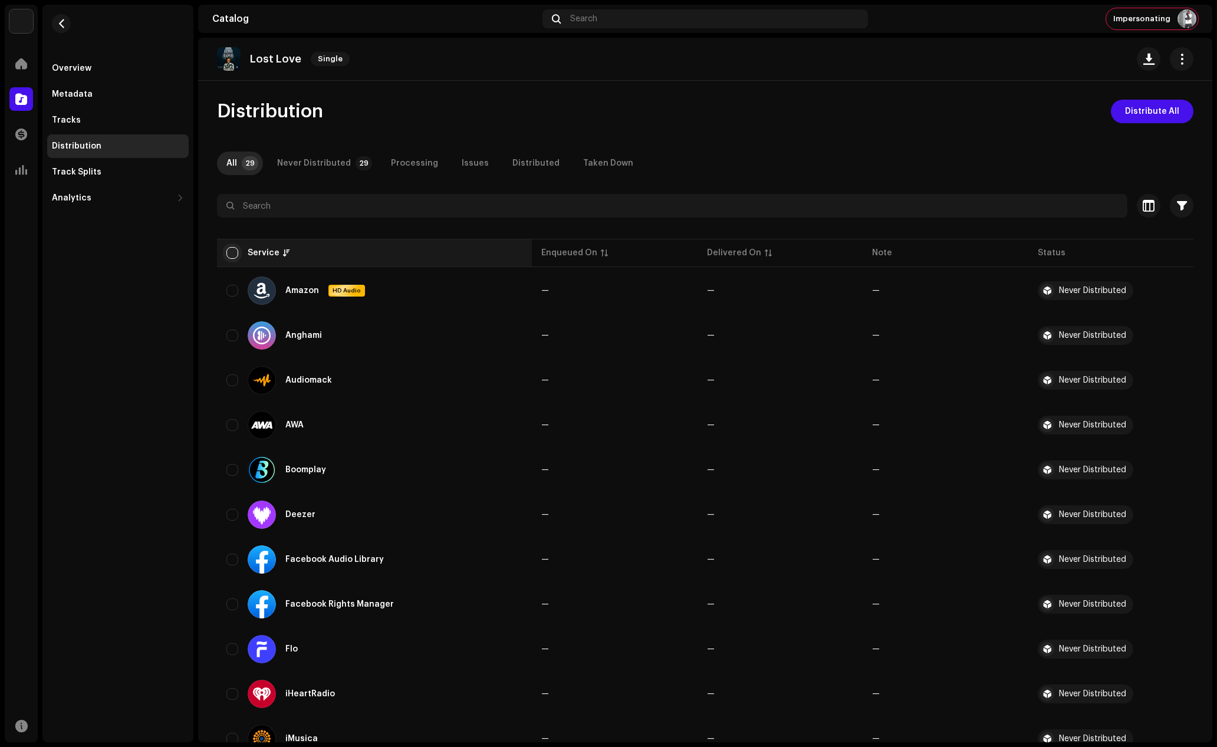
checkbox input "true"
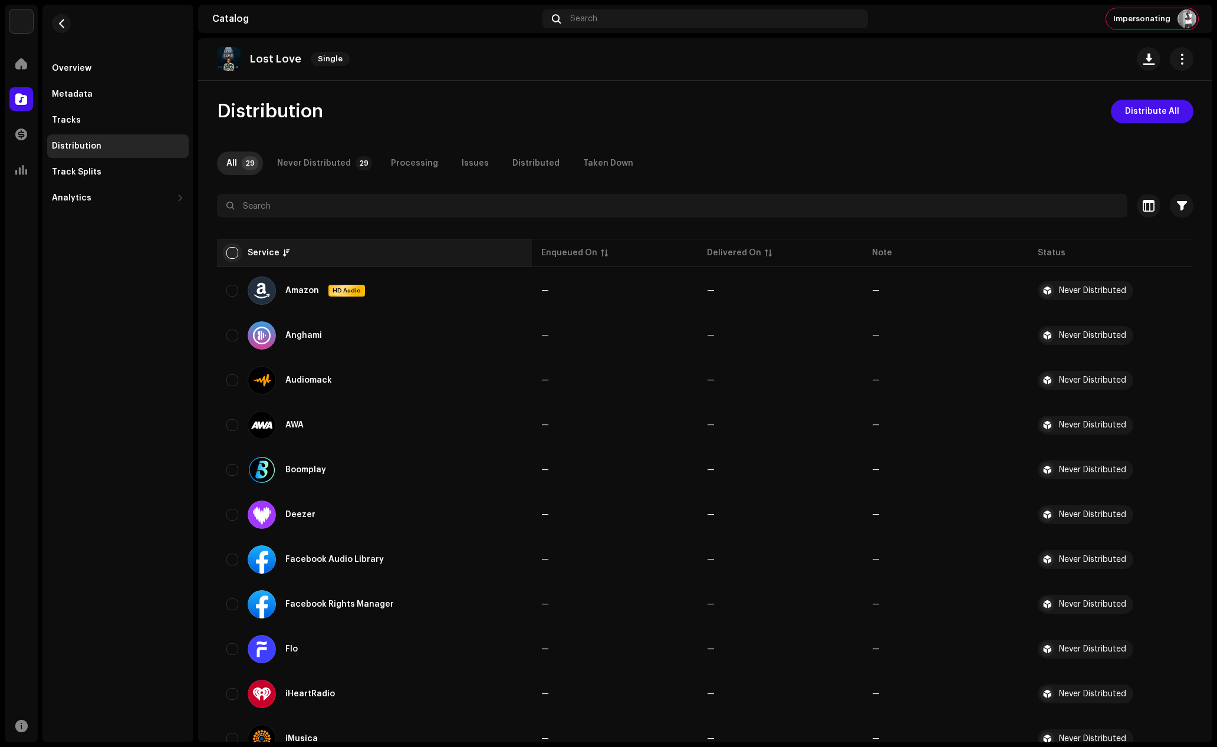
checkbox input "true"
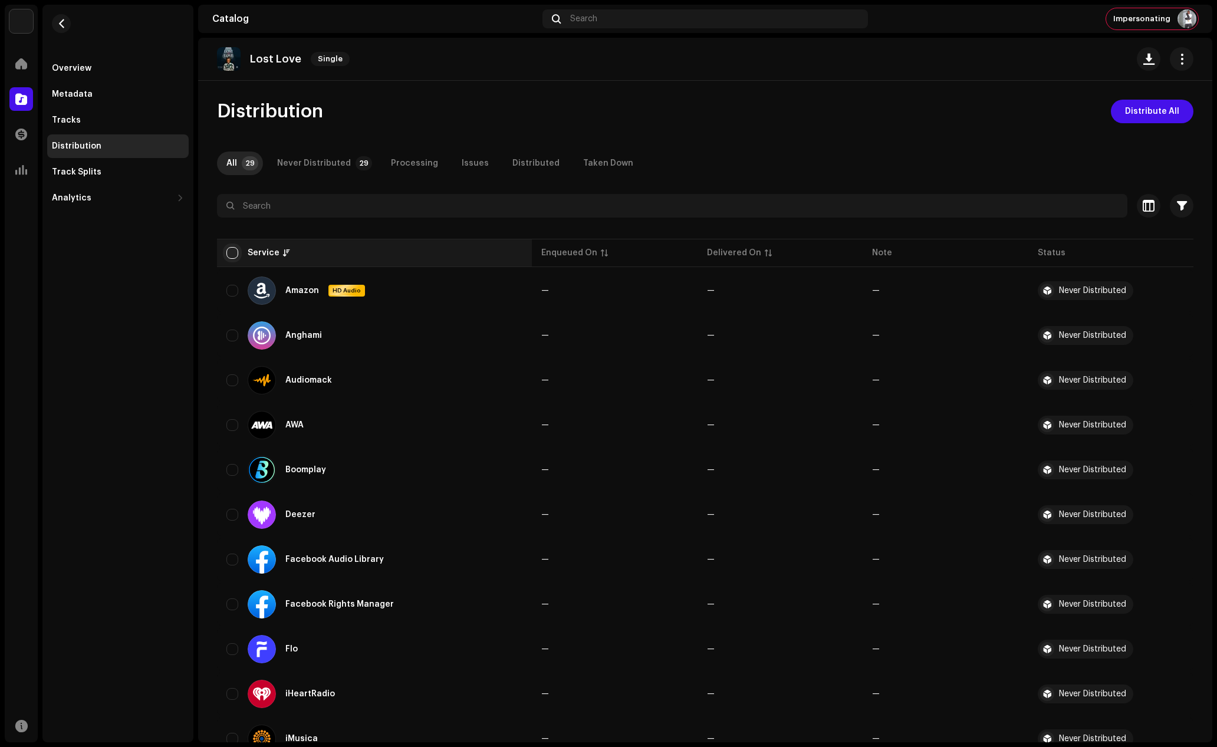
checkbox input "true"
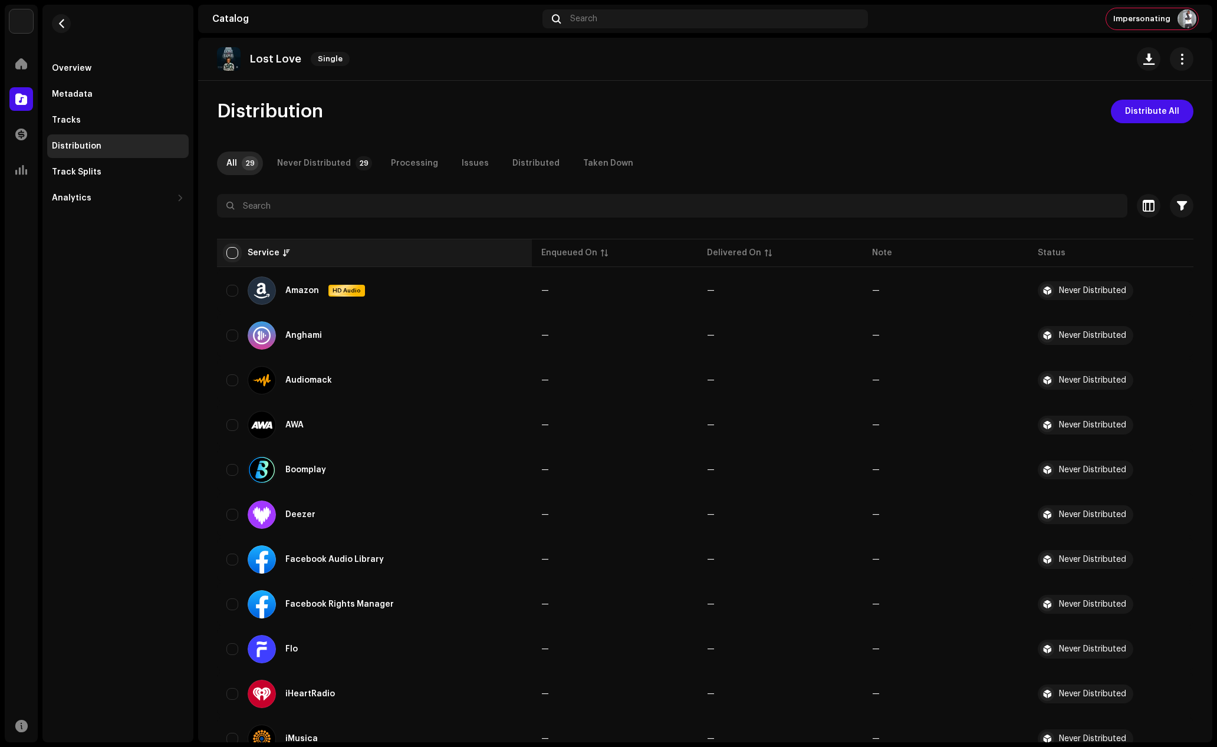
checkbox input "true"
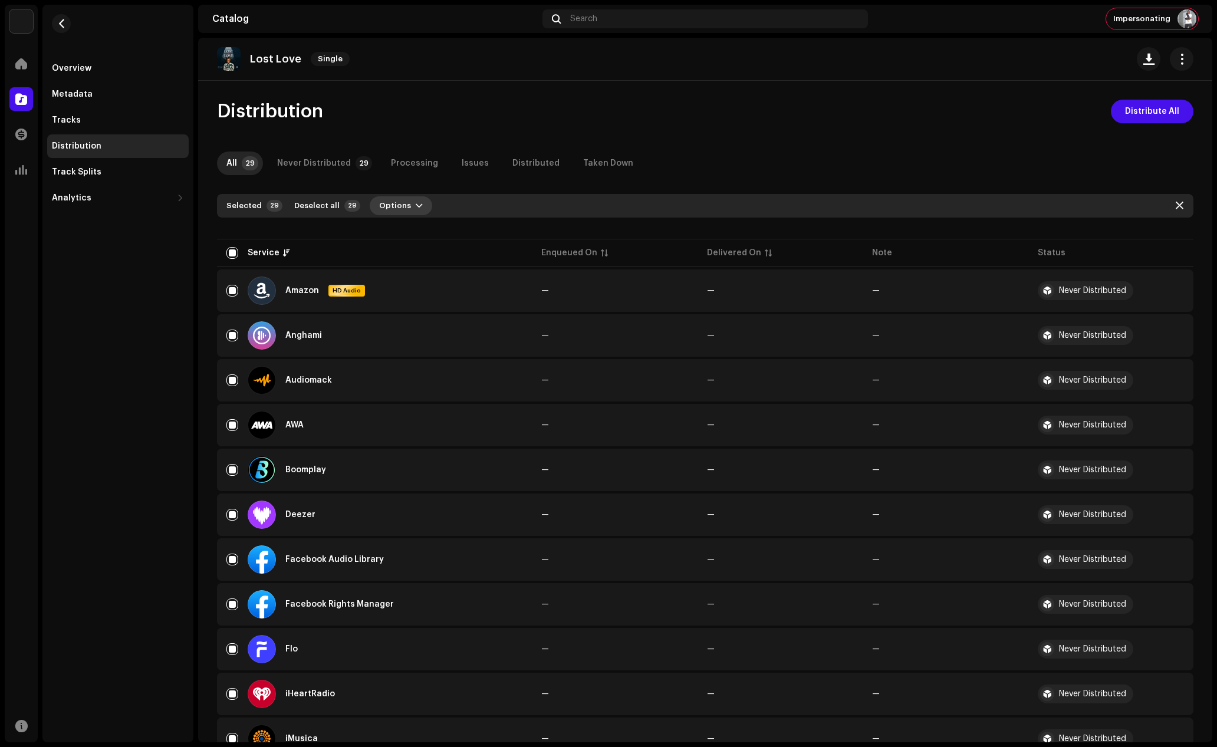
click at [402, 208] on button "Options" at bounding box center [401, 205] width 62 height 19
click at [410, 237] on div "Distribute" at bounding box center [426, 233] width 119 height 24
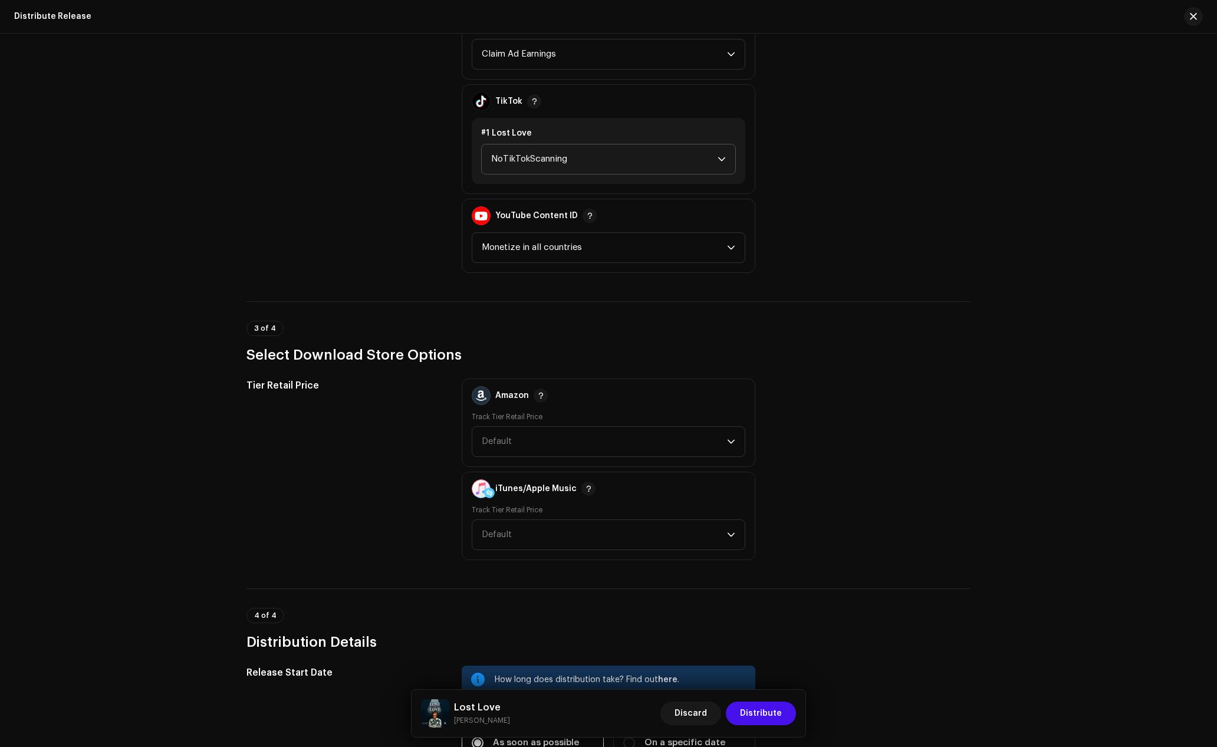
scroll to position [1297, 0]
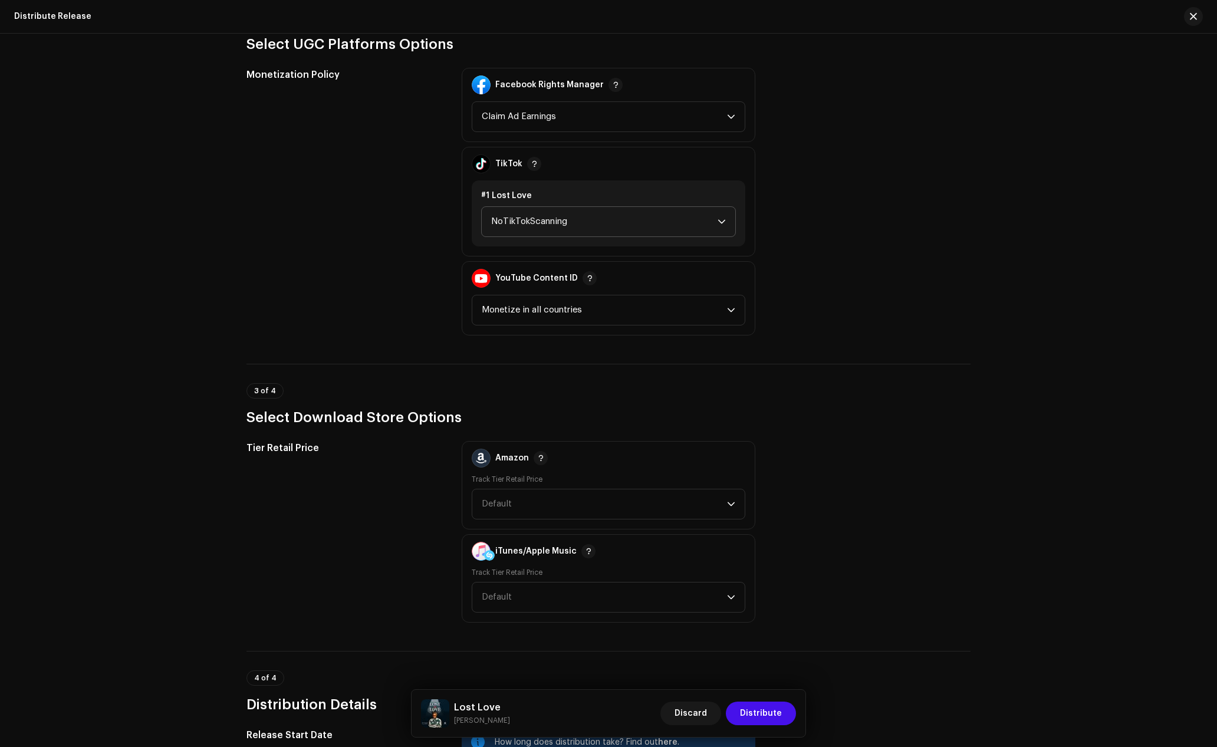
click at [499, 225] on span "NoTikTokScanning" at bounding box center [604, 221] width 226 height 29
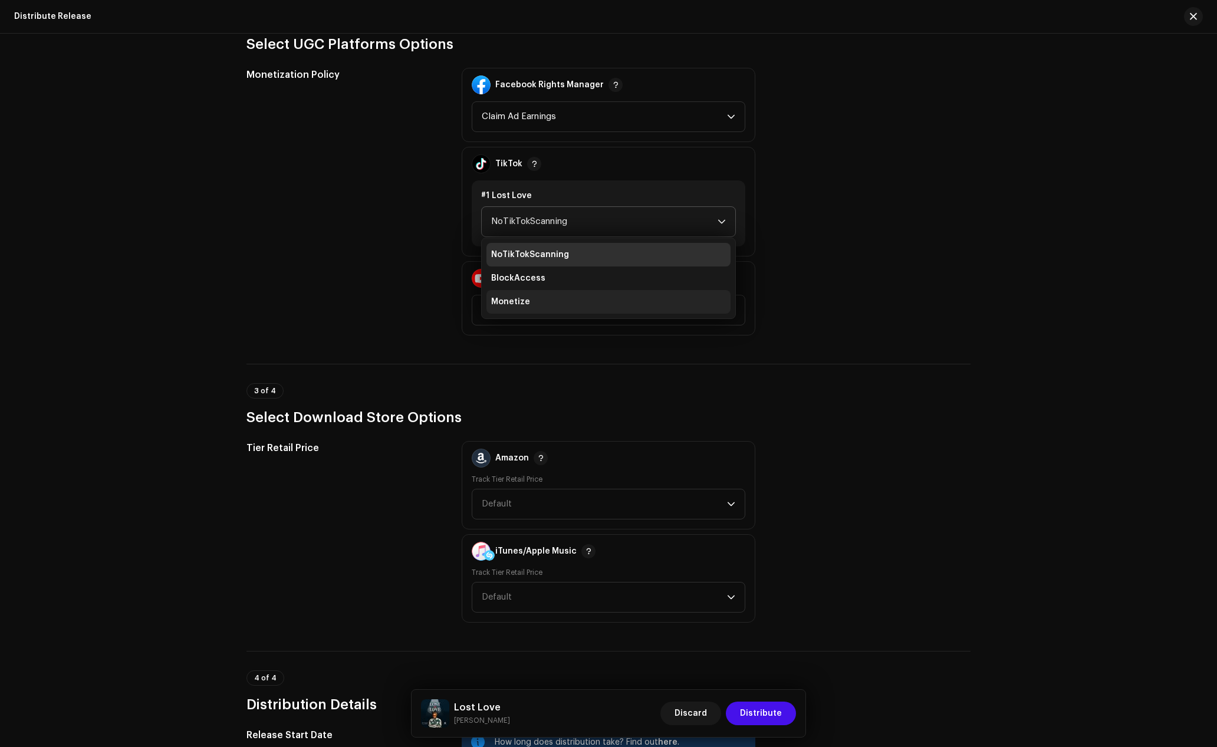
click at [508, 301] on span "Monetize" at bounding box center [510, 302] width 39 height 12
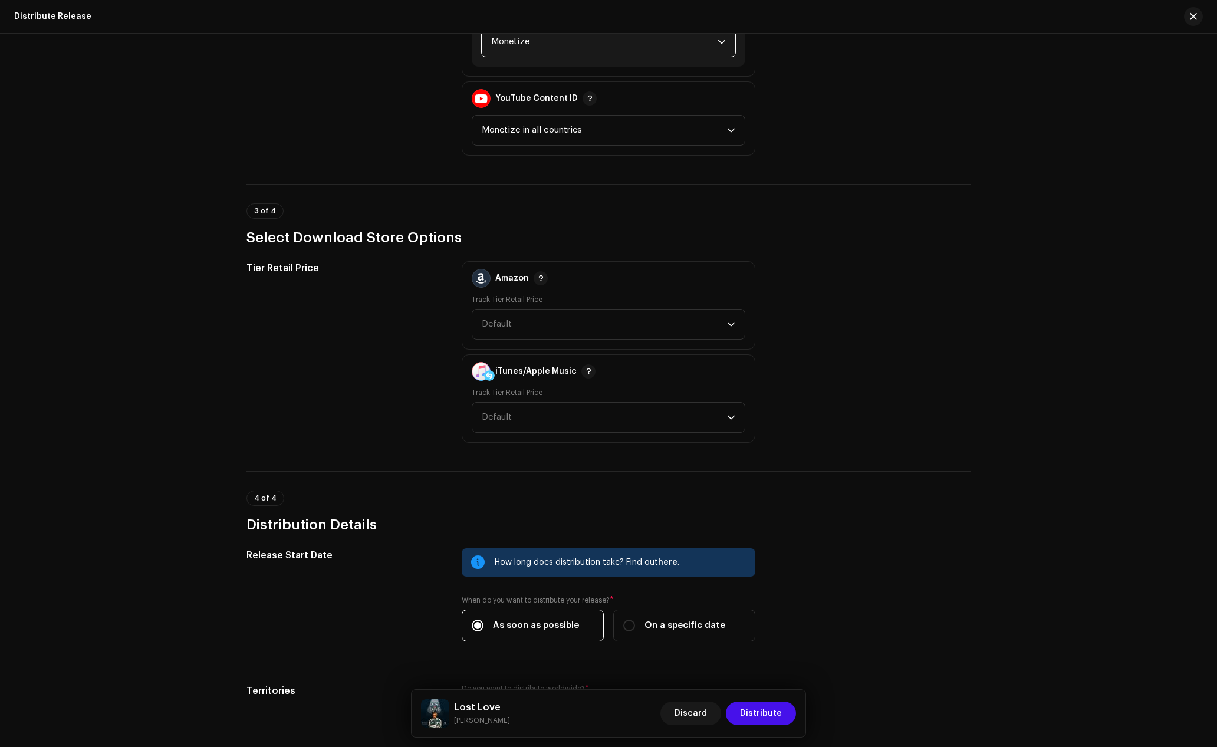
scroll to position [1533, 0]
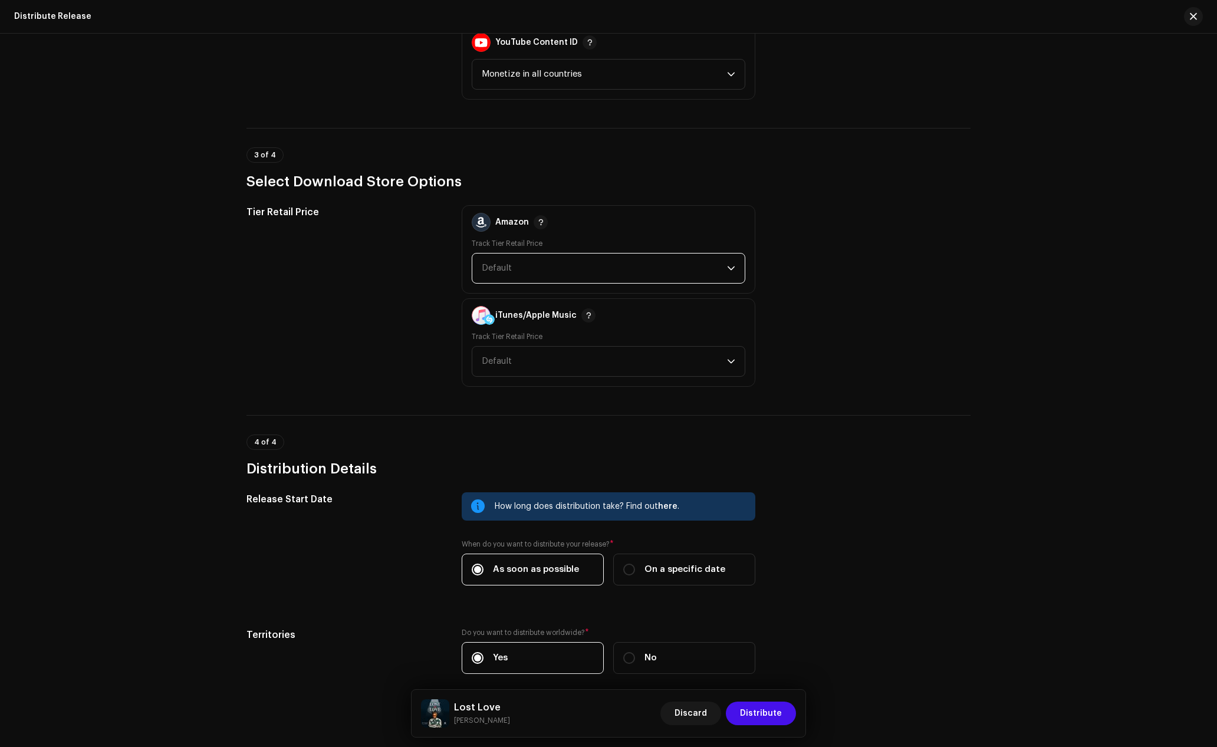
click at [497, 269] on span "Default" at bounding box center [497, 268] width 30 height 9
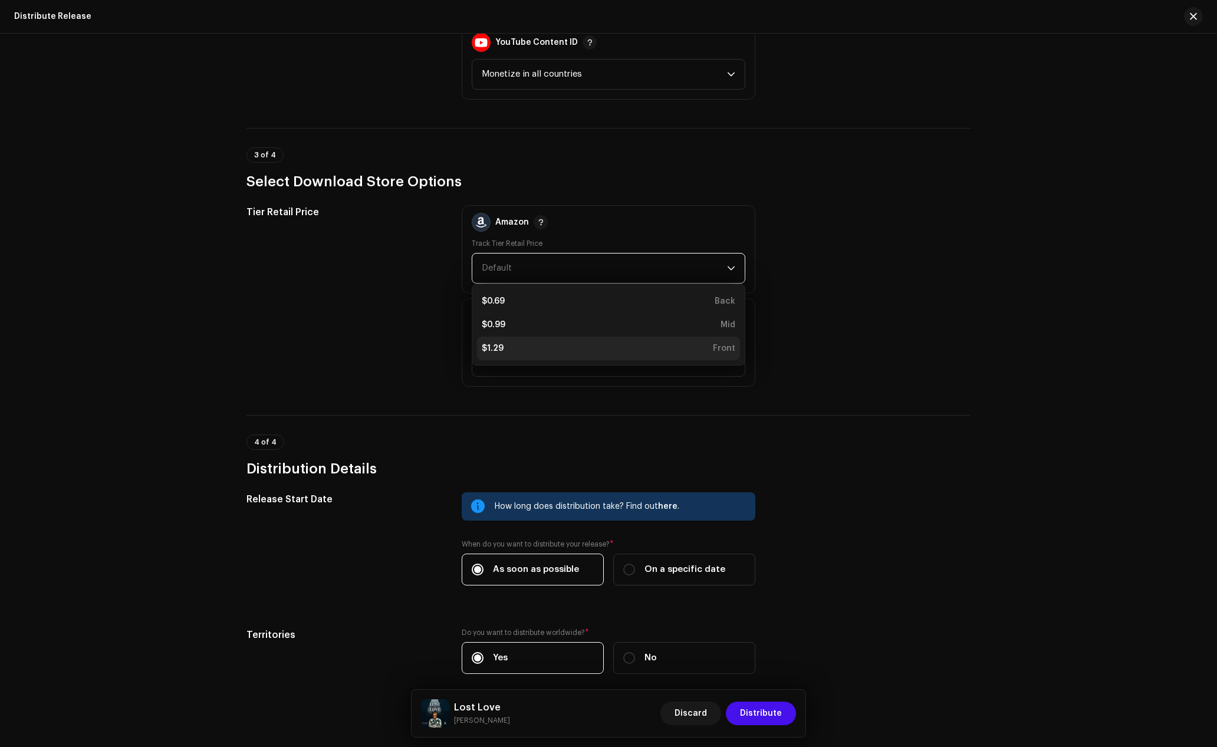
click at [494, 353] on div "$1.29" at bounding box center [493, 349] width 22 height 12
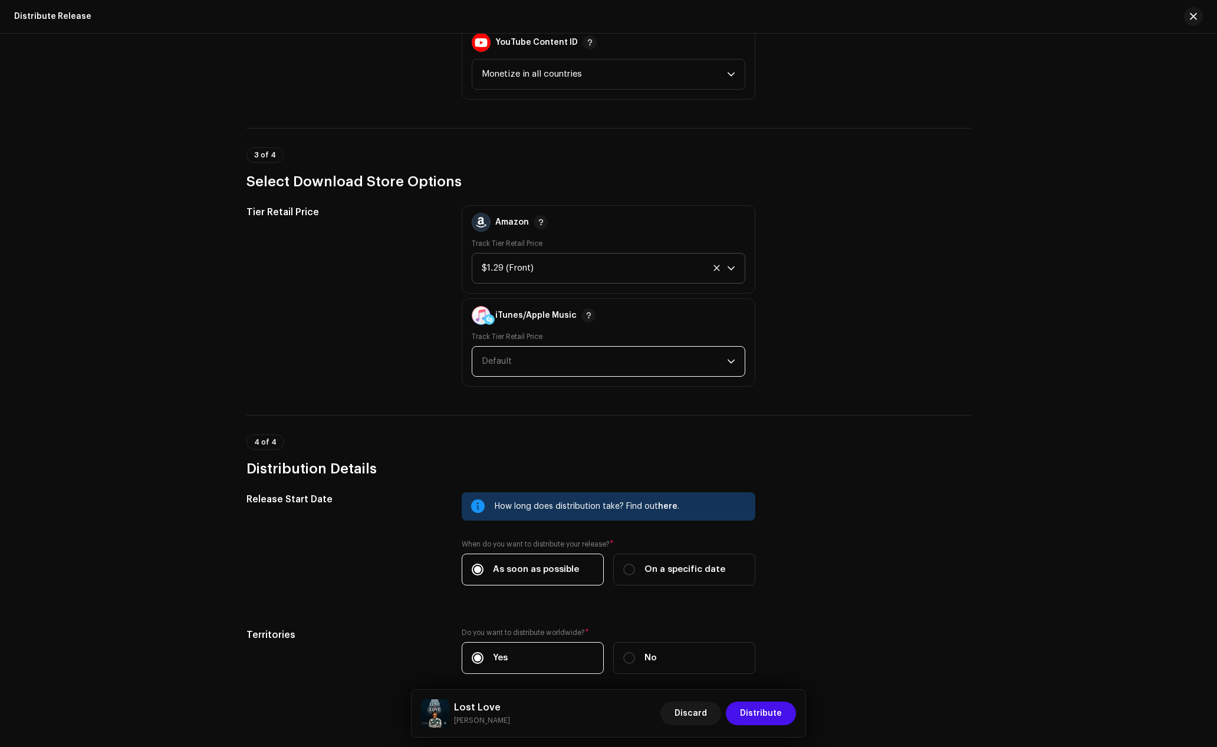
click at [495, 374] on span "Default" at bounding box center [604, 361] width 245 height 29
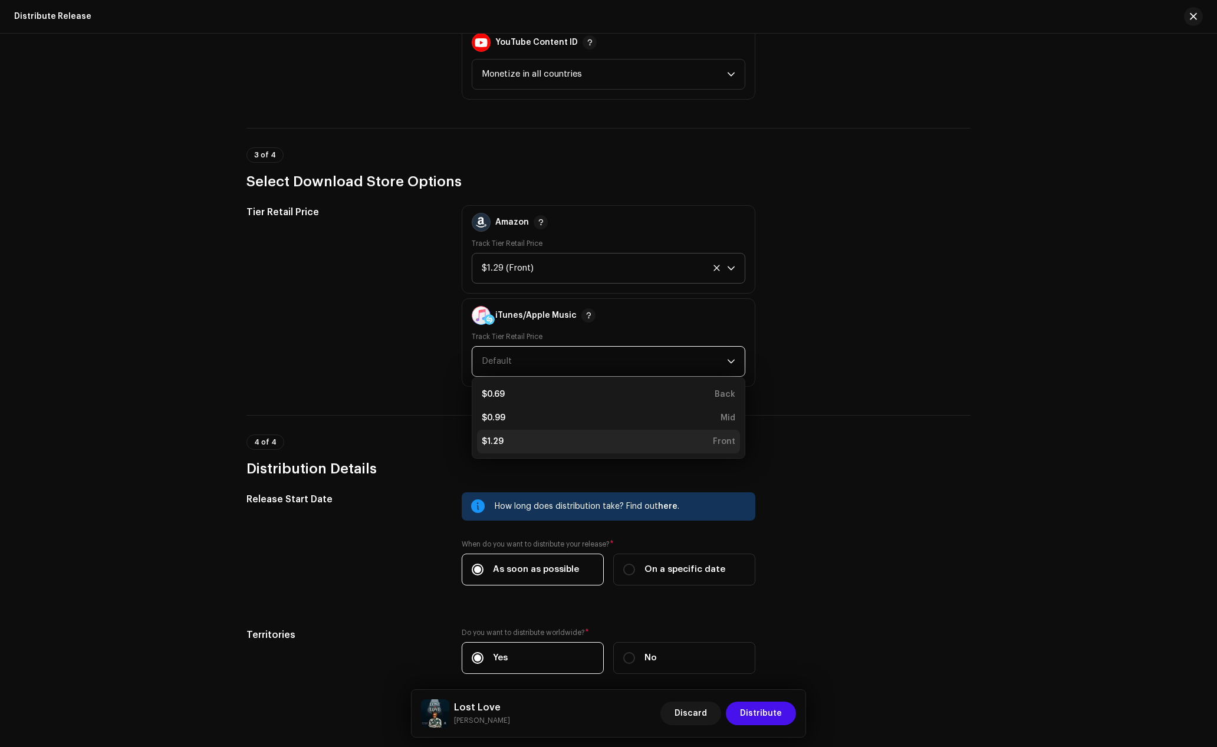
click at [494, 446] on div "$1.29" at bounding box center [493, 442] width 22 height 12
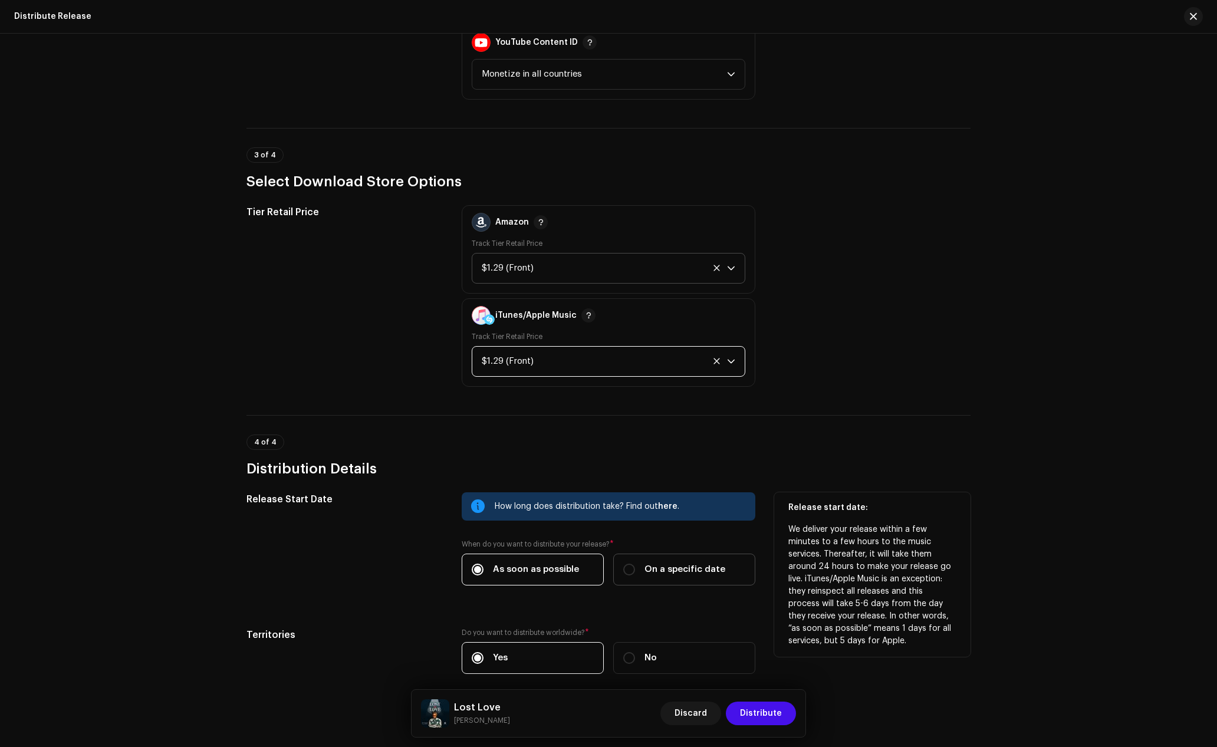
click at [680, 575] on span "On a specific date" at bounding box center [684, 569] width 81 height 13
click at [635, 575] on input "On a specific date" at bounding box center [629, 570] width 12 height 12
radio input "true"
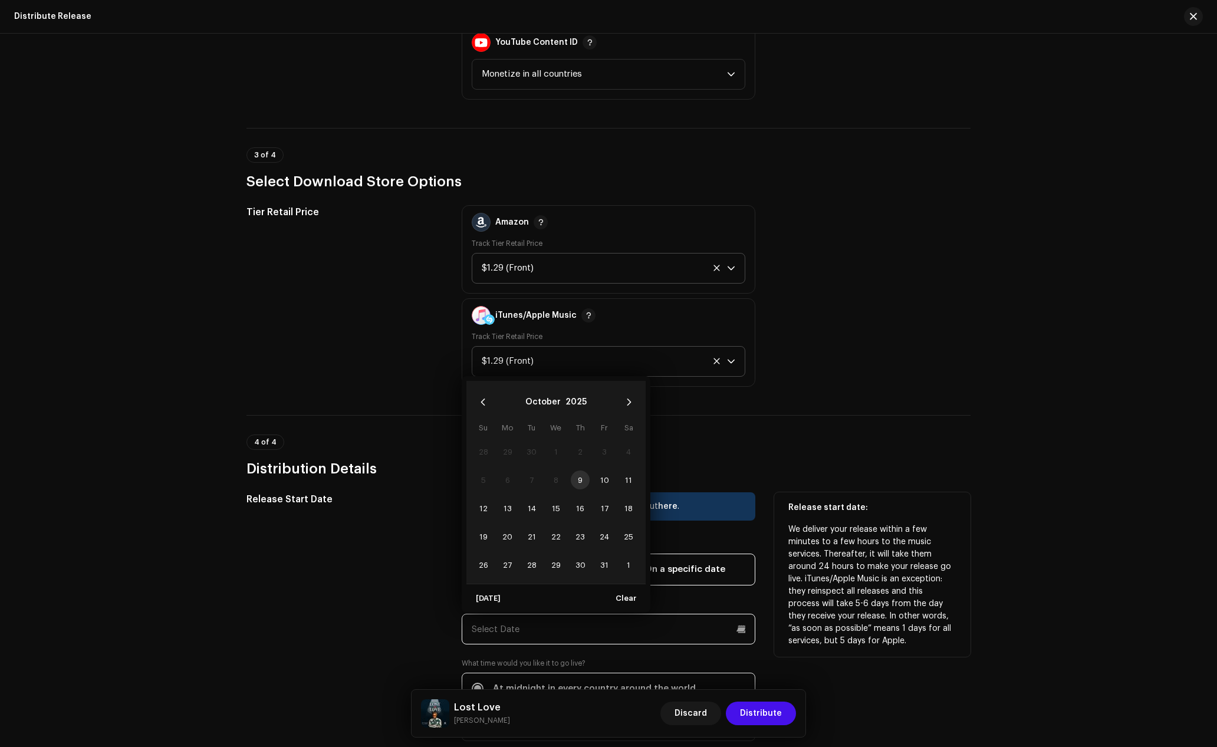
click at [548, 625] on input "text" at bounding box center [609, 629] width 294 height 31
click at [601, 479] on span "10" at bounding box center [604, 480] width 19 height 19
type input "[DATE]"
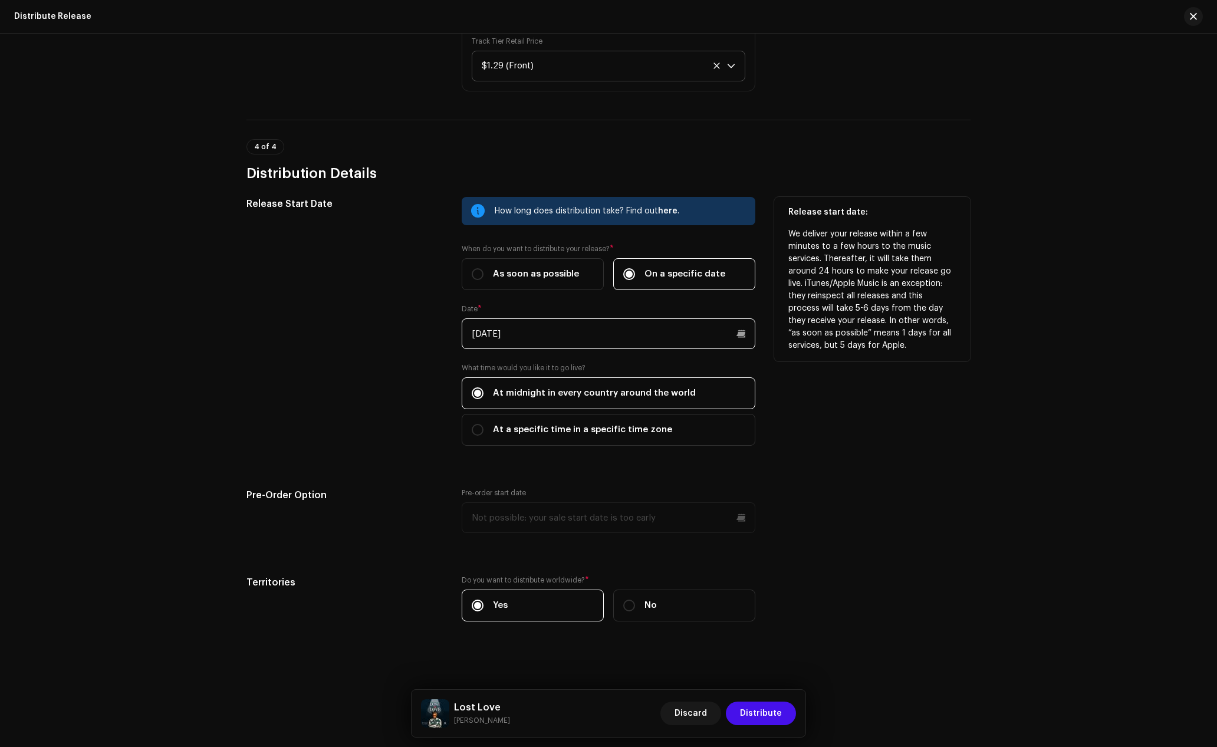
scroll to position [1830, 0]
click at [577, 324] on input "[DATE]" at bounding box center [609, 332] width 294 height 31
click at [399, 426] on div "Release Start Date" at bounding box center [344, 326] width 196 height 263
click at [478, 425] on input "At a specific time in a specific time zone" at bounding box center [478, 428] width 12 height 12
radio input "true"
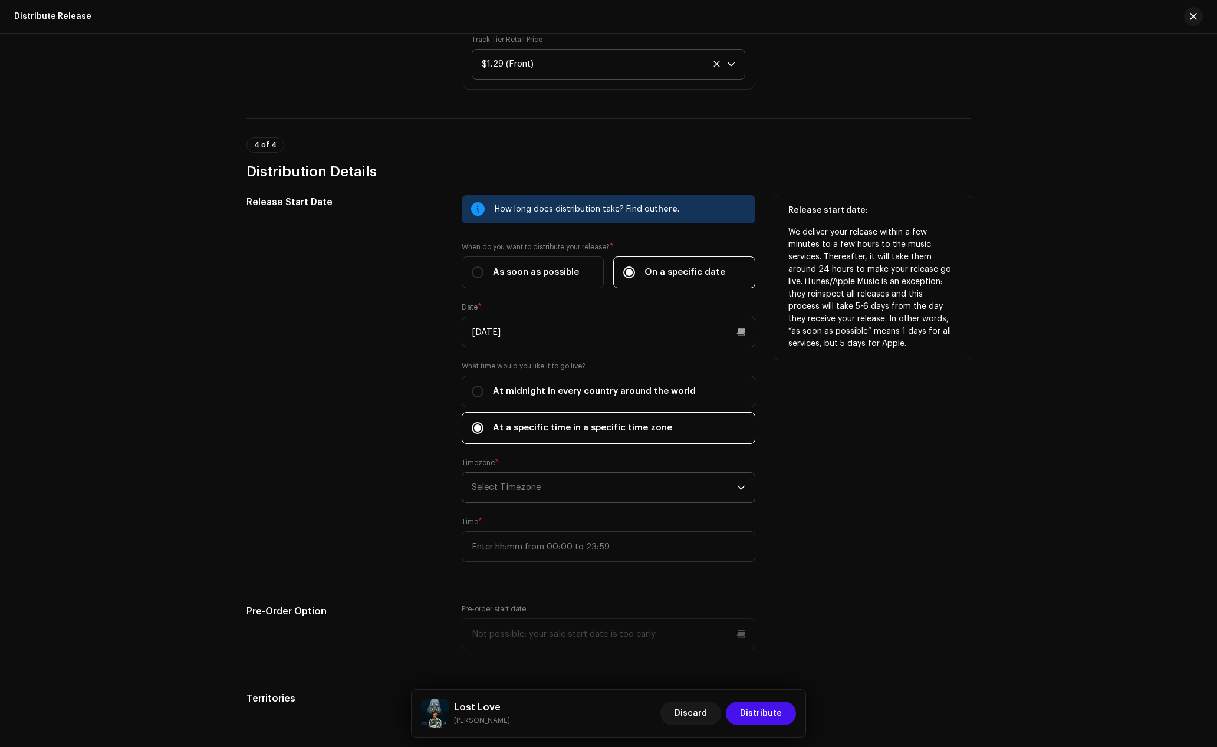
click at [495, 481] on span "Select Timezone" at bounding box center [604, 487] width 265 height 29
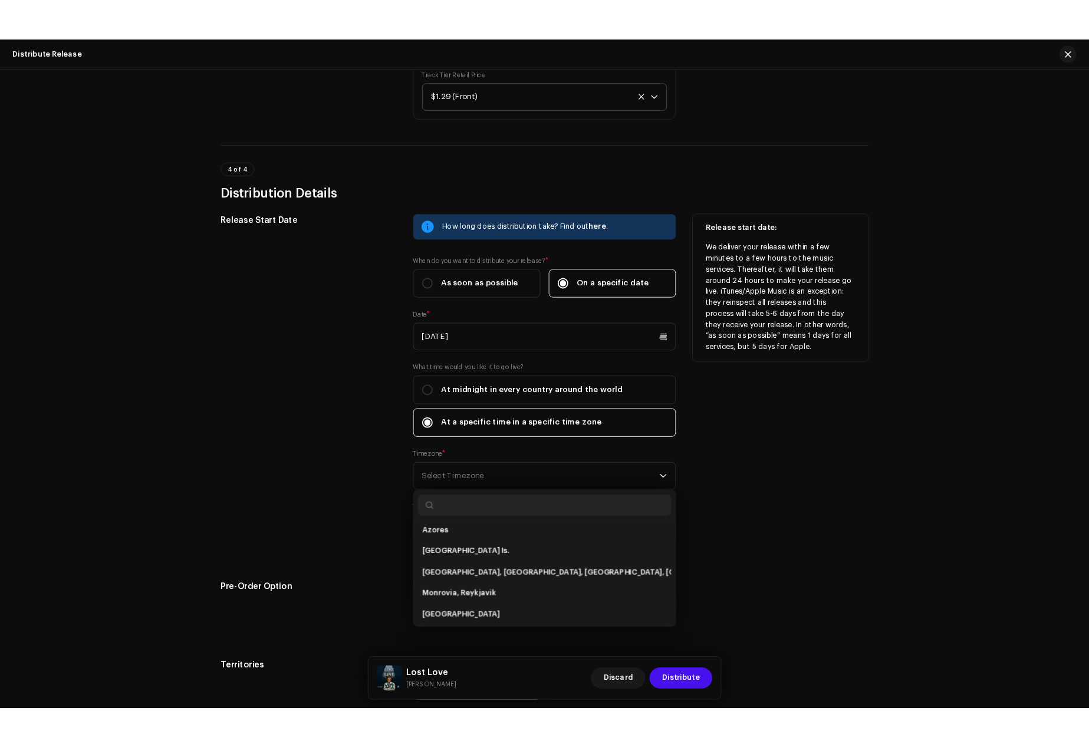
scroll to position [866, 0]
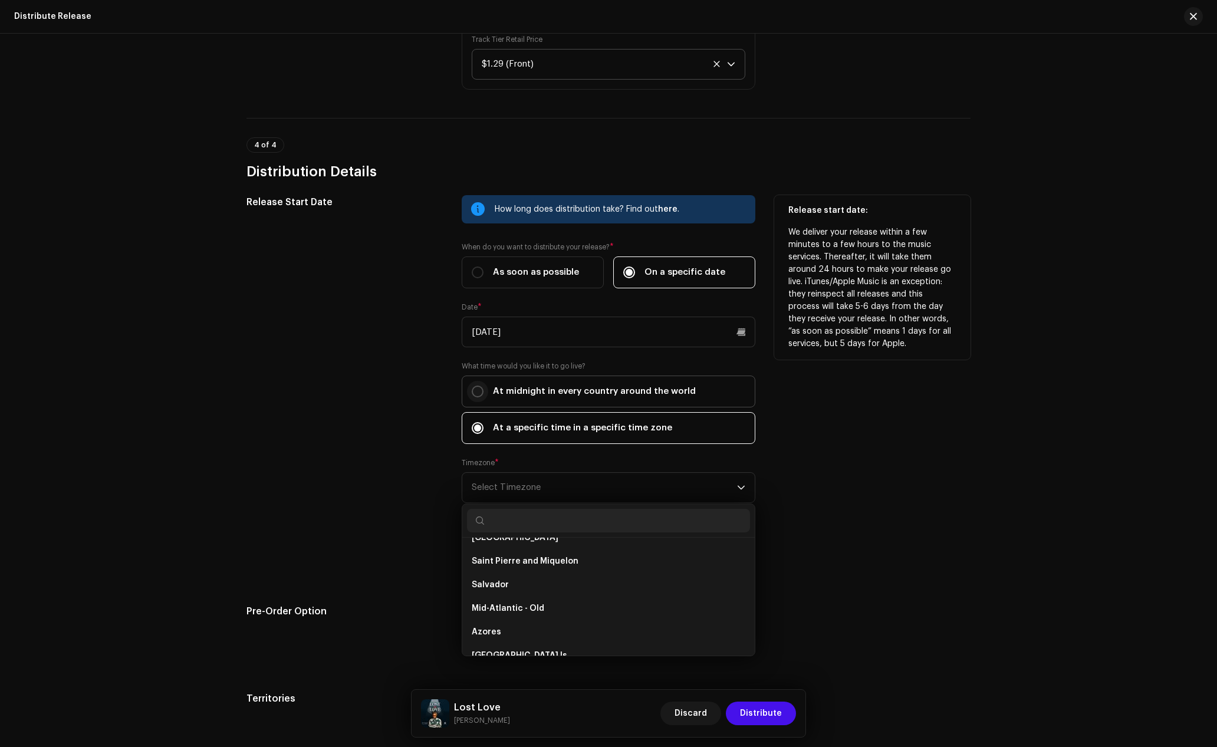
click at [479, 390] on input "At midnight in every country around the world" at bounding box center [478, 392] width 12 height 12
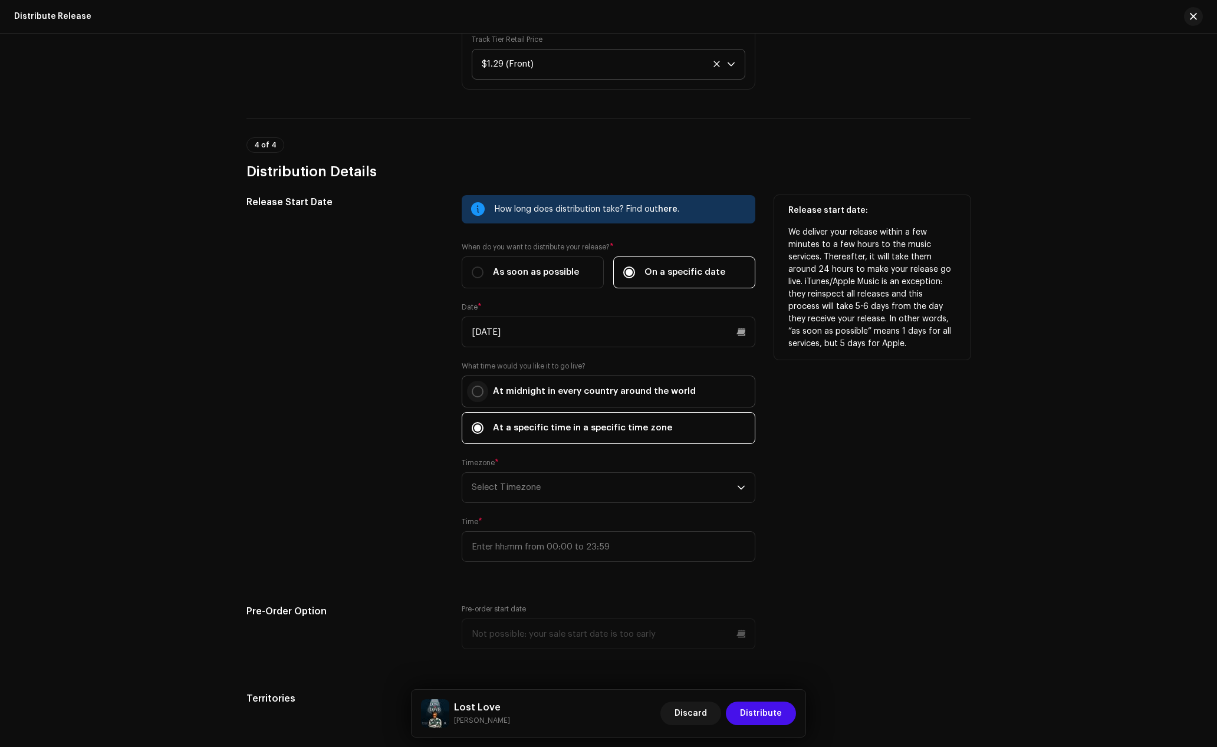
radio input "true"
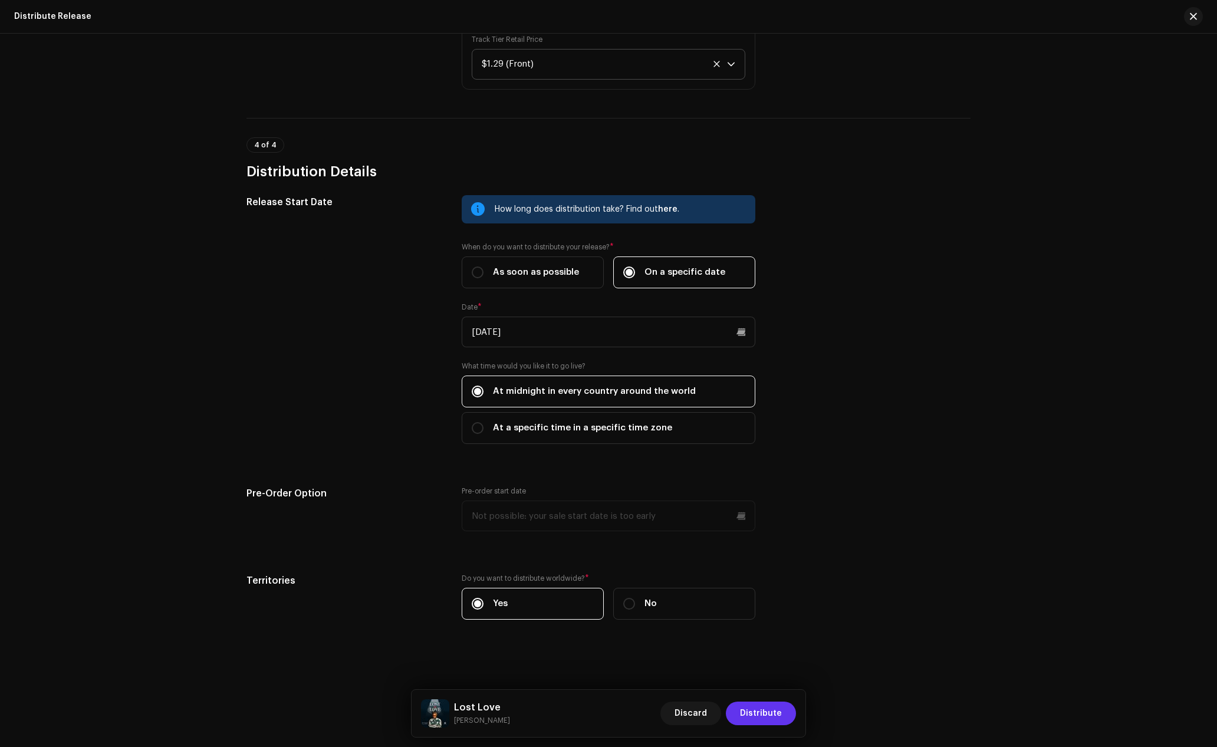
click at [769, 712] on span "Distribute" at bounding box center [761, 714] width 42 height 24
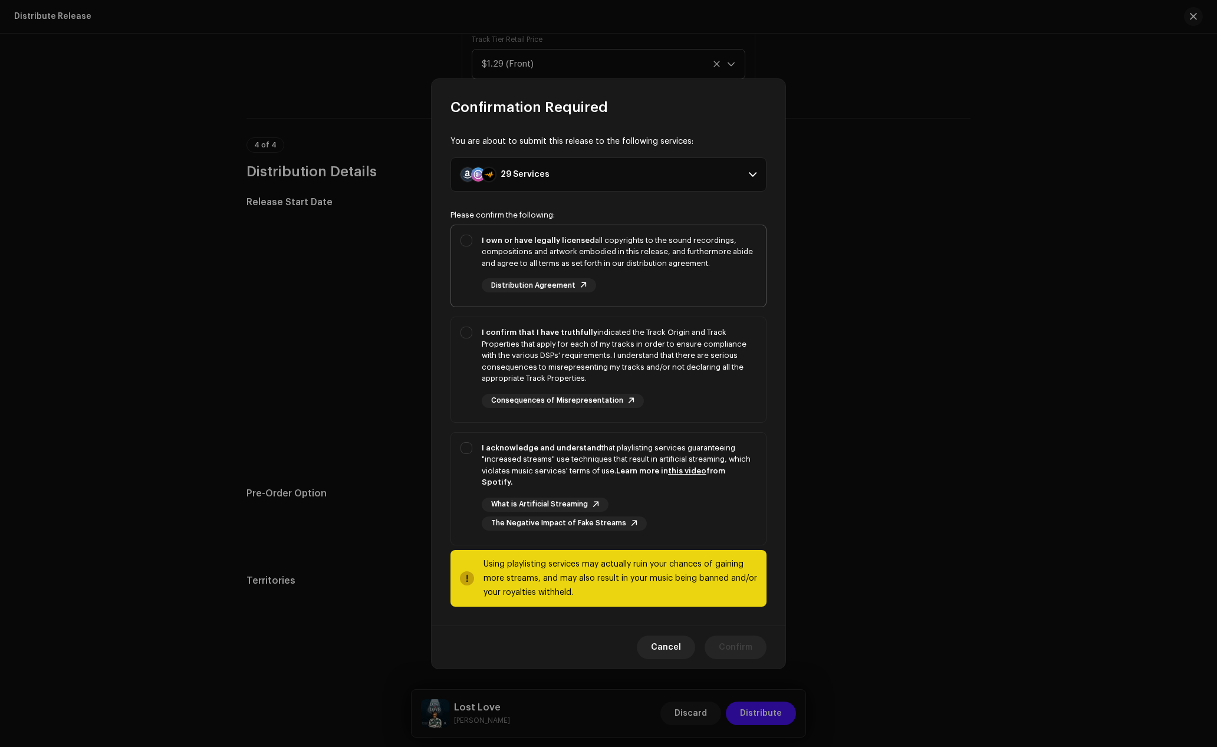
click at [465, 247] on div "I own or have legally licensed all copyrights to the sound recordings, composit…" at bounding box center [608, 263] width 315 height 77
checkbox input "true"
click at [486, 336] on strong "I confirm that I have truthfully" at bounding box center [540, 332] width 116 height 8
checkbox input "true"
click at [479, 448] on div "I acknowledge and understand that playlisting services guaranteeing "increased …" at bounding box center [608, 486] width 315 height 107
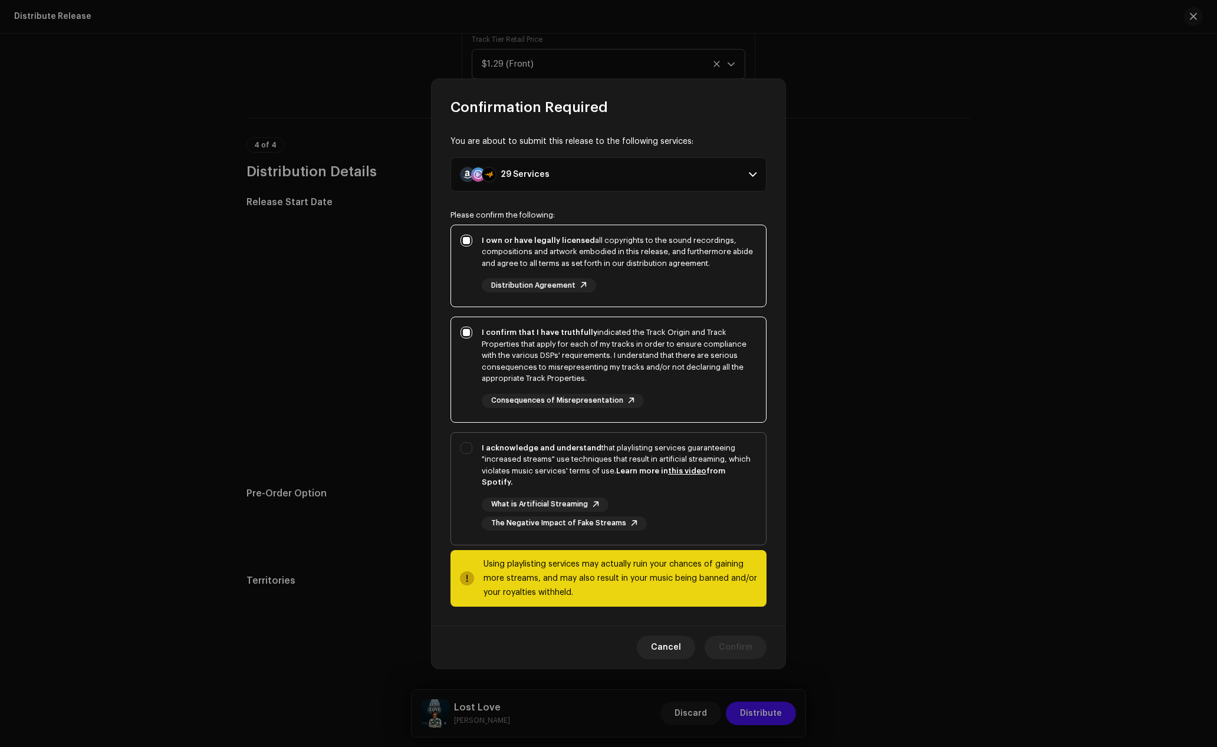
checkbox input "true"
click at [737, 636] on span "Confirm" at bounding box center [736, 648] width 34 height 24
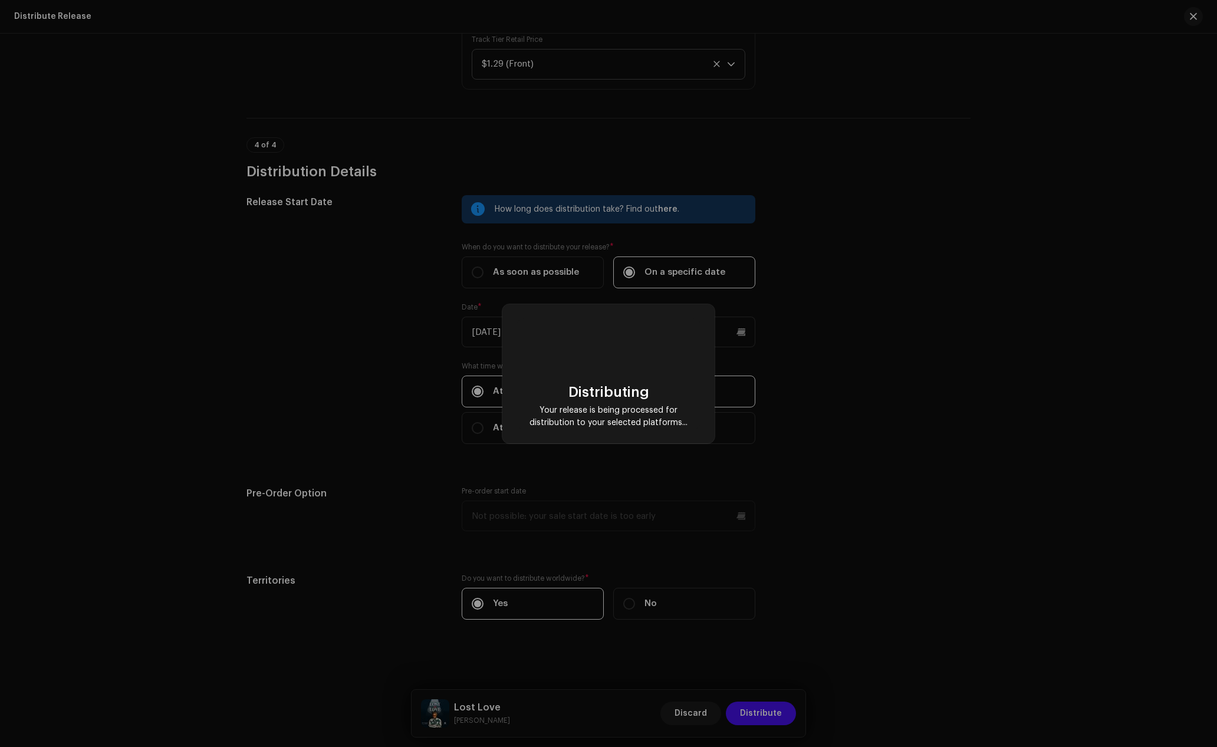
checkbox input "false"
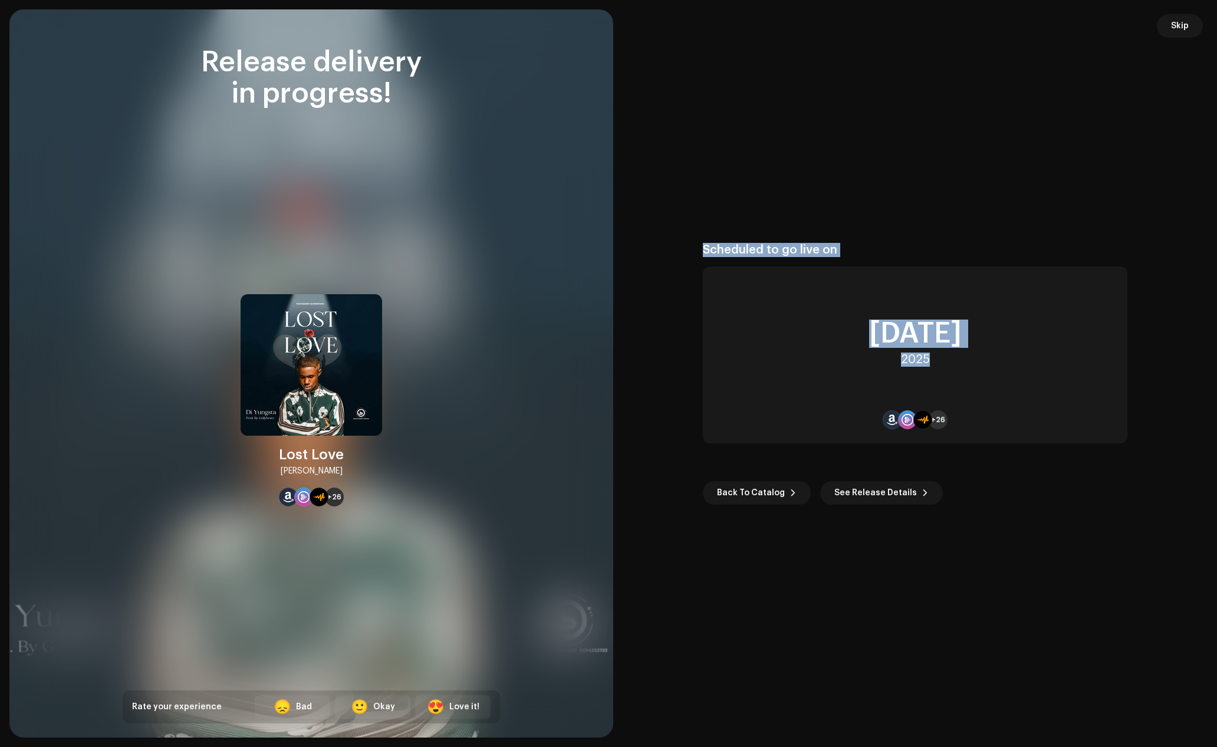
drag, startPoint x: 932, startPoint y: 363, endPoint x: 702, endPoint y: 255, distance: 254.8
click at [702, 255] on re-o-post-create-distribution-options "Scheduled to go live on [DATE] +26 Back To Catalog See Release Details" at bounding box center [914, 374] width 575 height 262
copy div "Scheduled to go live on [DATE]"
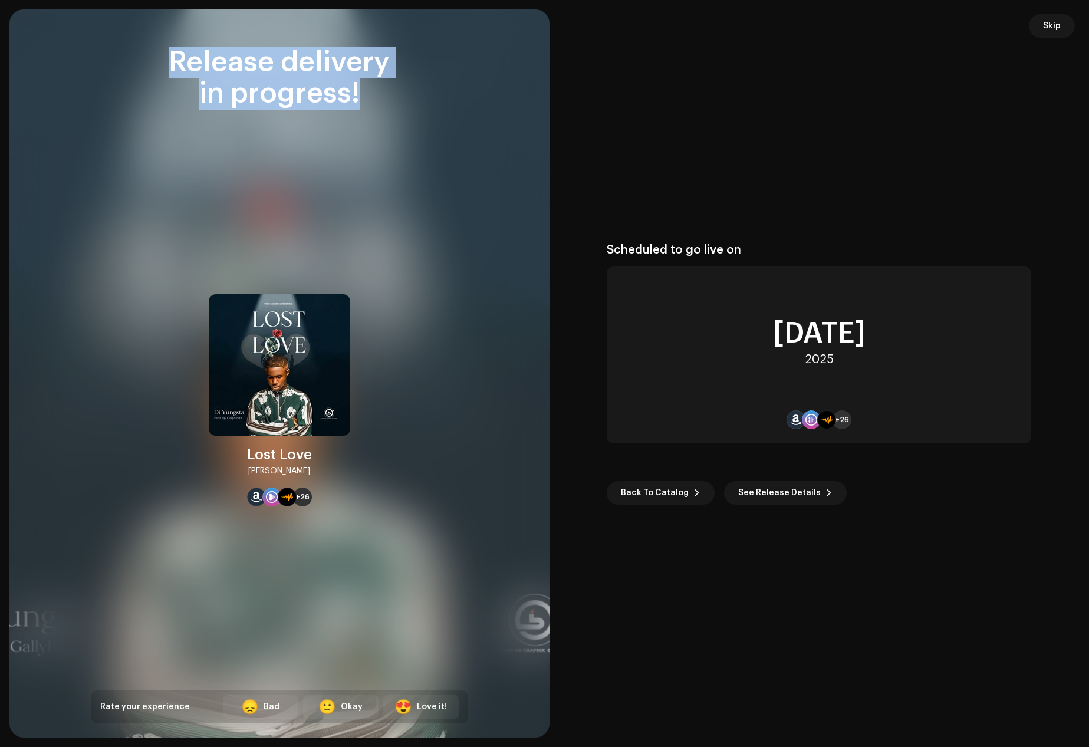
drag, startPoint x: 364, startPoint y: 99, endPoint x: 156, endPoint y: 69, distance: 210.3
click at [154, 69] on div "Release delivery in progress!" at bounding box center [279, 78] width 377 height 62
copy div "Release delivery in progress!"
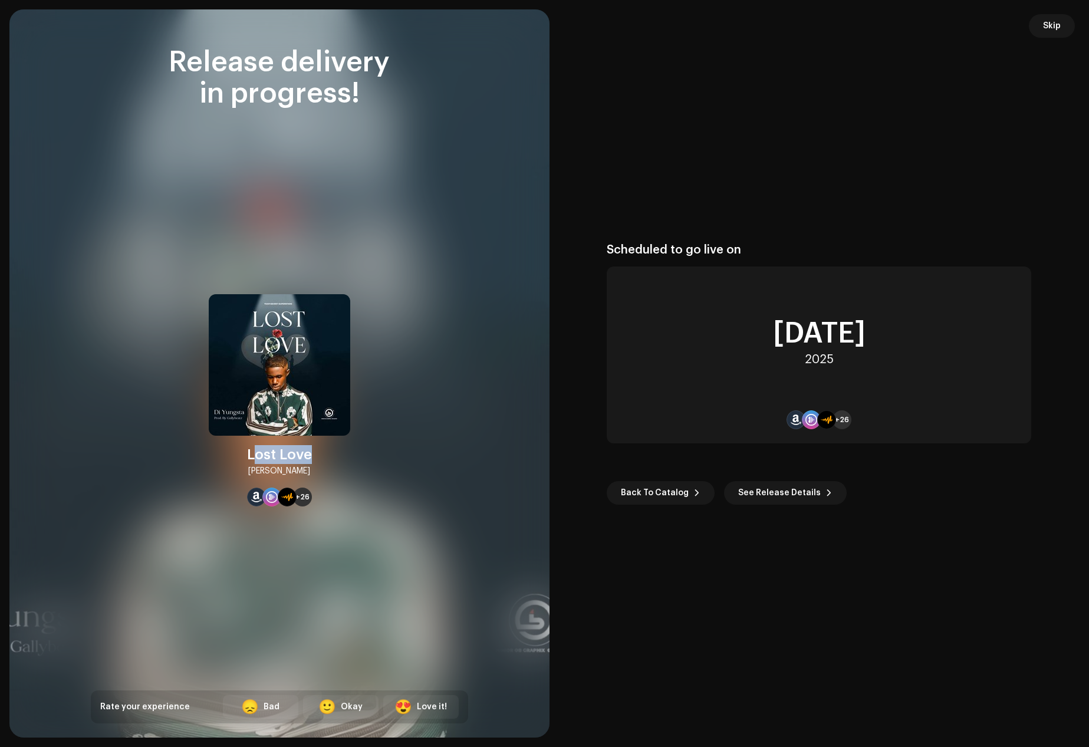
drag, startPoint x: 302, startPoint y: 472, endPoint x: 254, endPoint y: 455, distance: 51.3
click at [254, 455] on div "Lost Love [PERSON_NAME] +26" at bounding box center [280, 400] width 142 height 212
click at [254, 455] on div "Lost Love" at bounding box center [279, 454] width 65 height 19
drag, startPoint x: 248, startPoint y: 453, endPoint x: 308, endPoint y: 472, distance: 62.9
click at [308, 472] on div "Lost Love [PERSON_NAME]" at bounding box center [279, 461] width 65 height 33
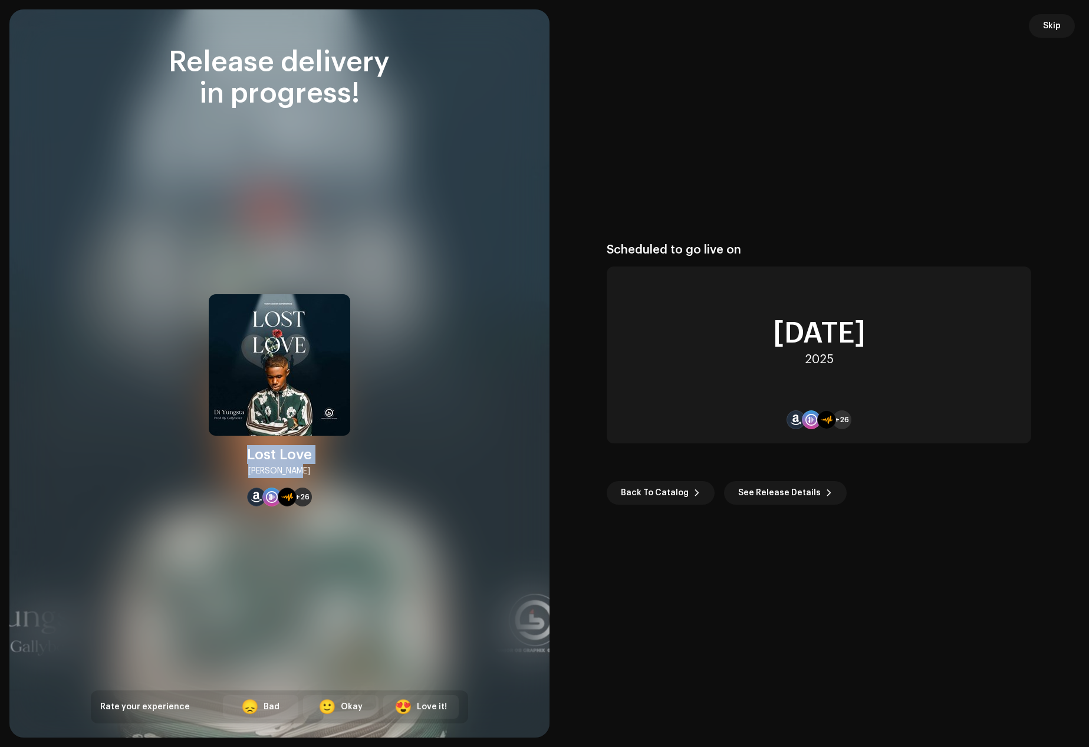
copy div "Lost Love [PERSON_NAME]"
click at [1044, 27] on span "Skip" at bounding box center [1052, 26] width 18 height 24
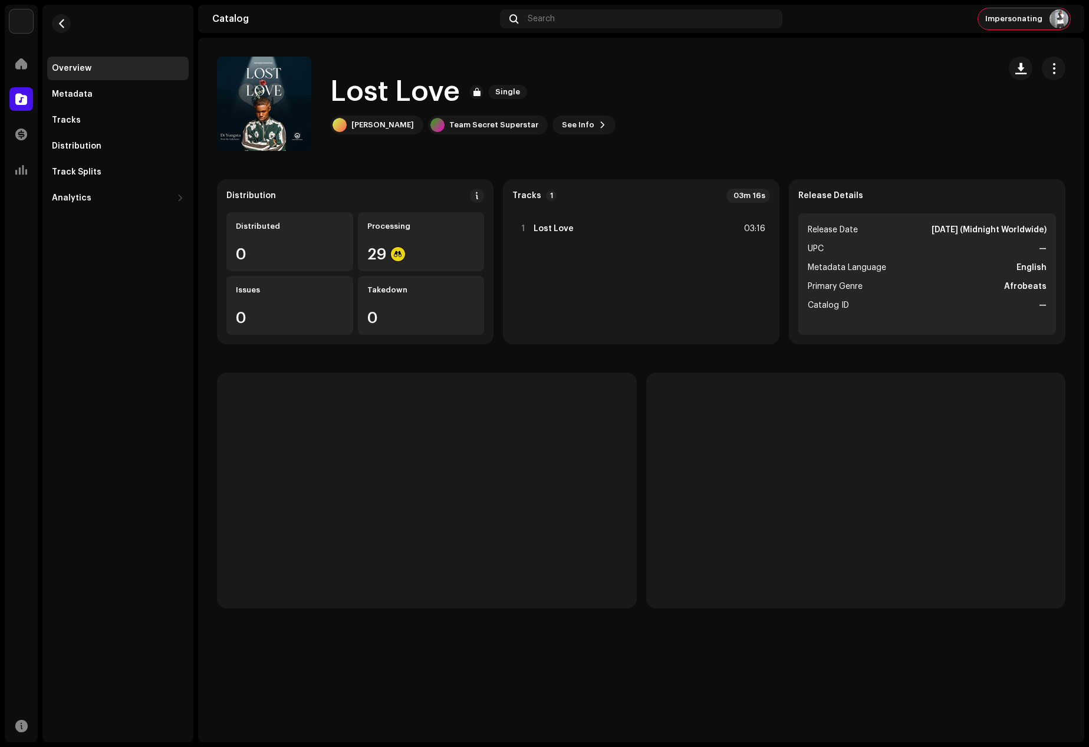
click at [1044, 12] on re-a-cover at bounding box center [1059, 18] width 19 height 19
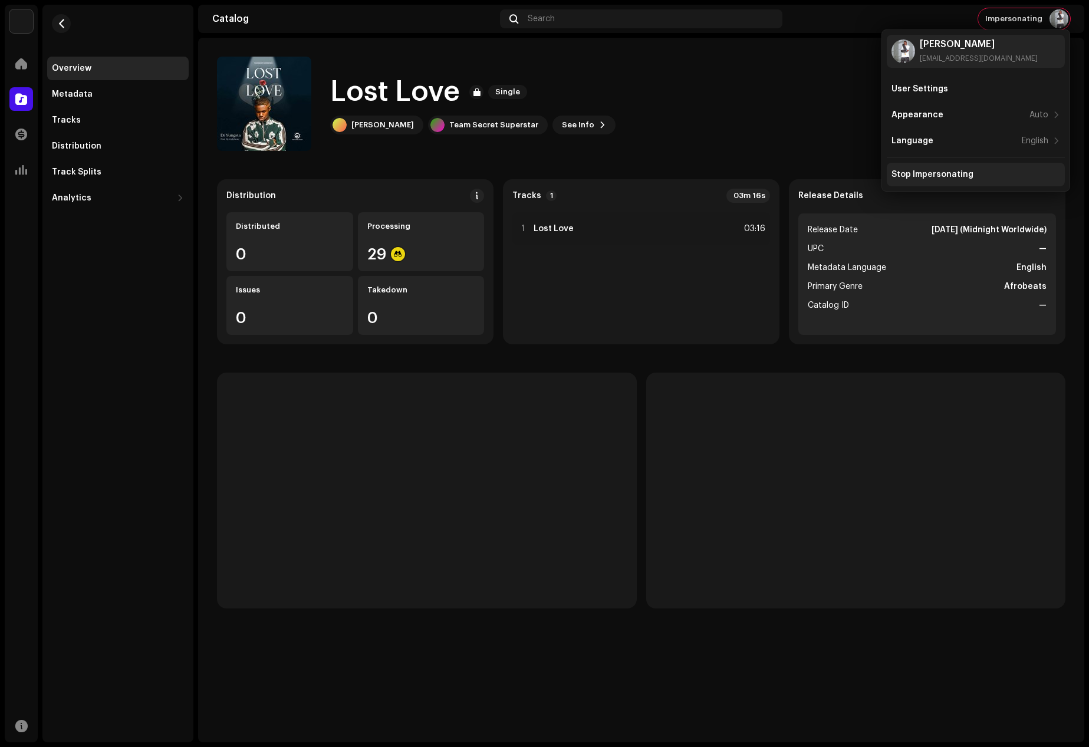
click at [936, 172] on div "Stop Impersonating" at bounding box center [932, 174] width 82 height 9
